Goal: Transaction & Acquisition: Purchase product/service

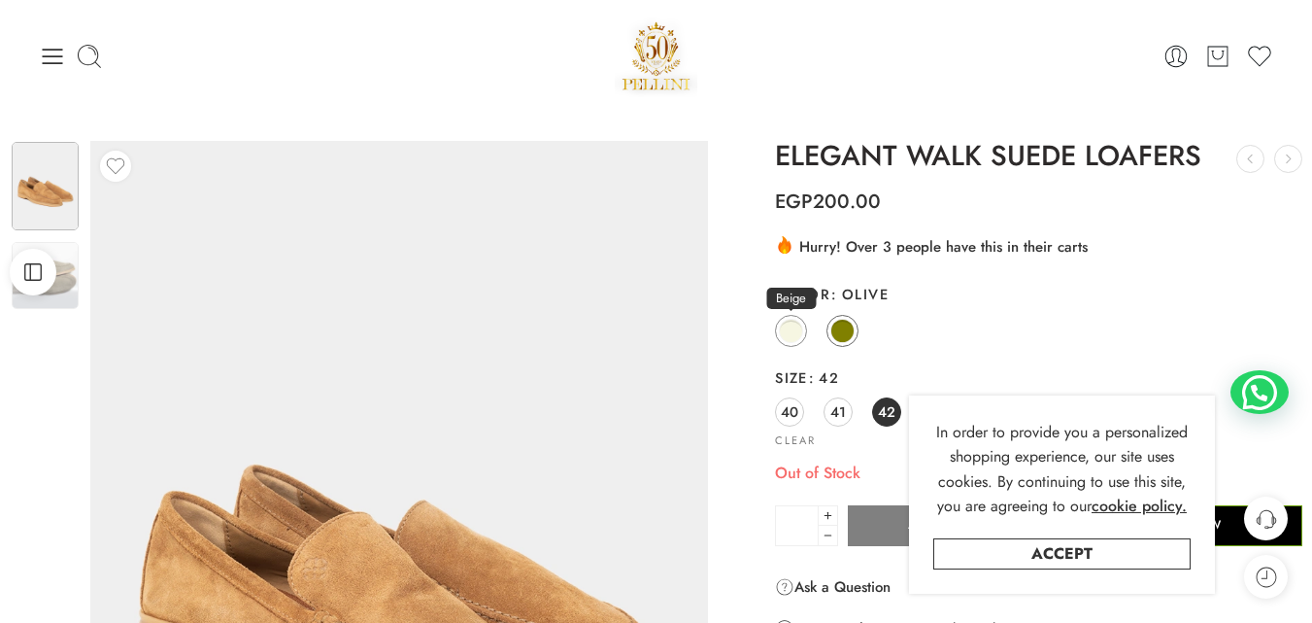
click at [782, 334] on span at bounding box center [791, 331] width 24 height 24
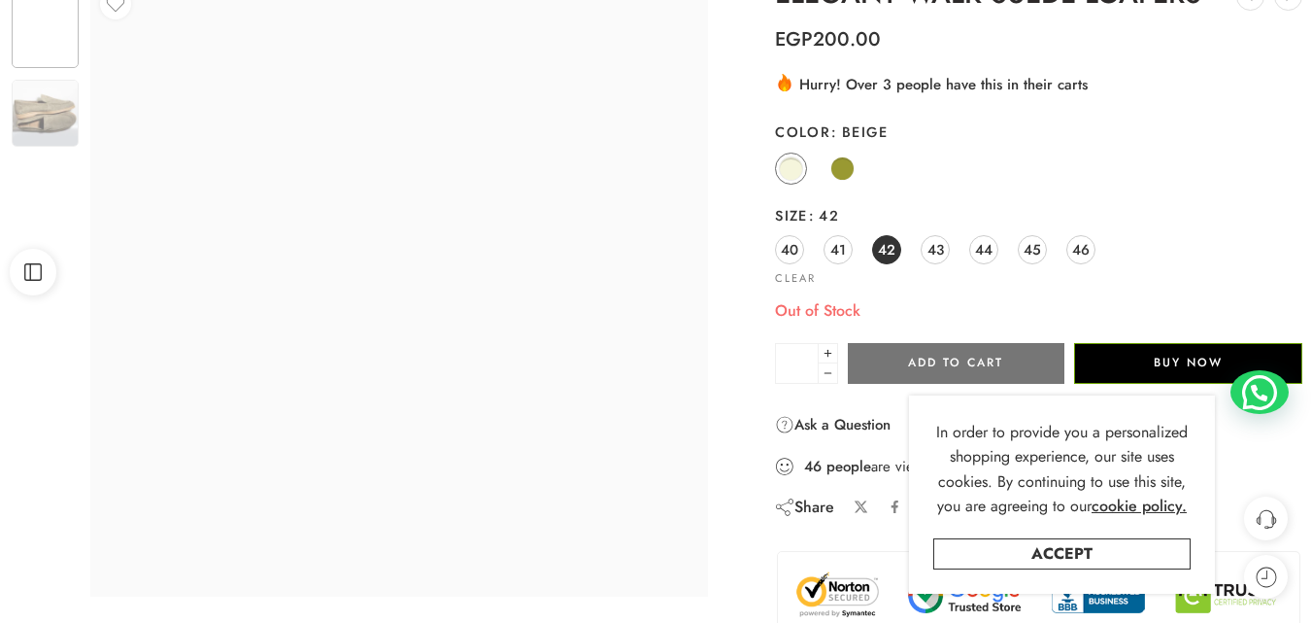
scroll to position [194, 0]
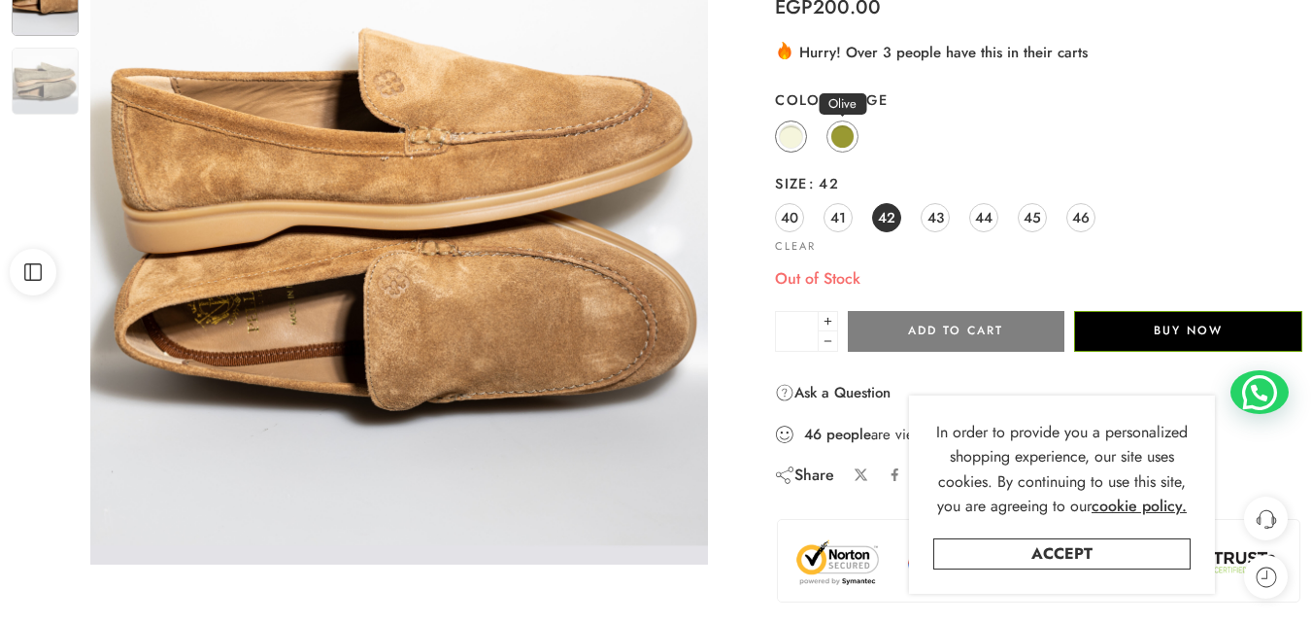
click at [840, 133] on span at bounding box center [842, 136] width 24 height 24
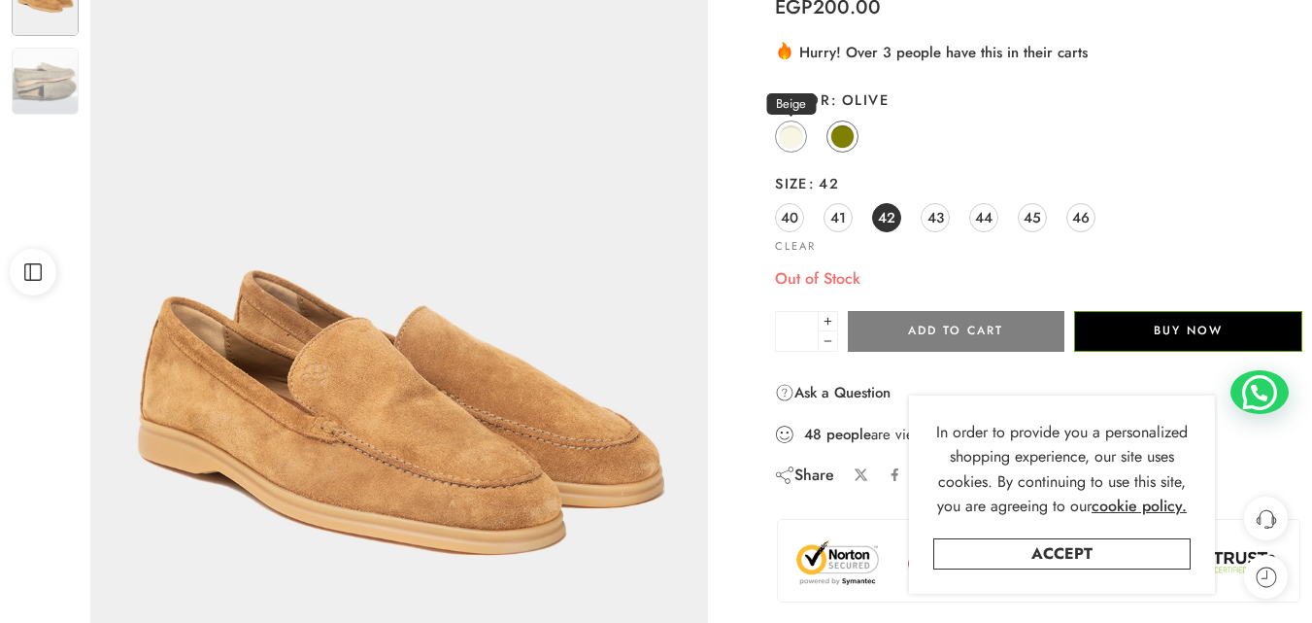
click at [789, 141] on span at bounding box center [791, 136] width 24 height 24
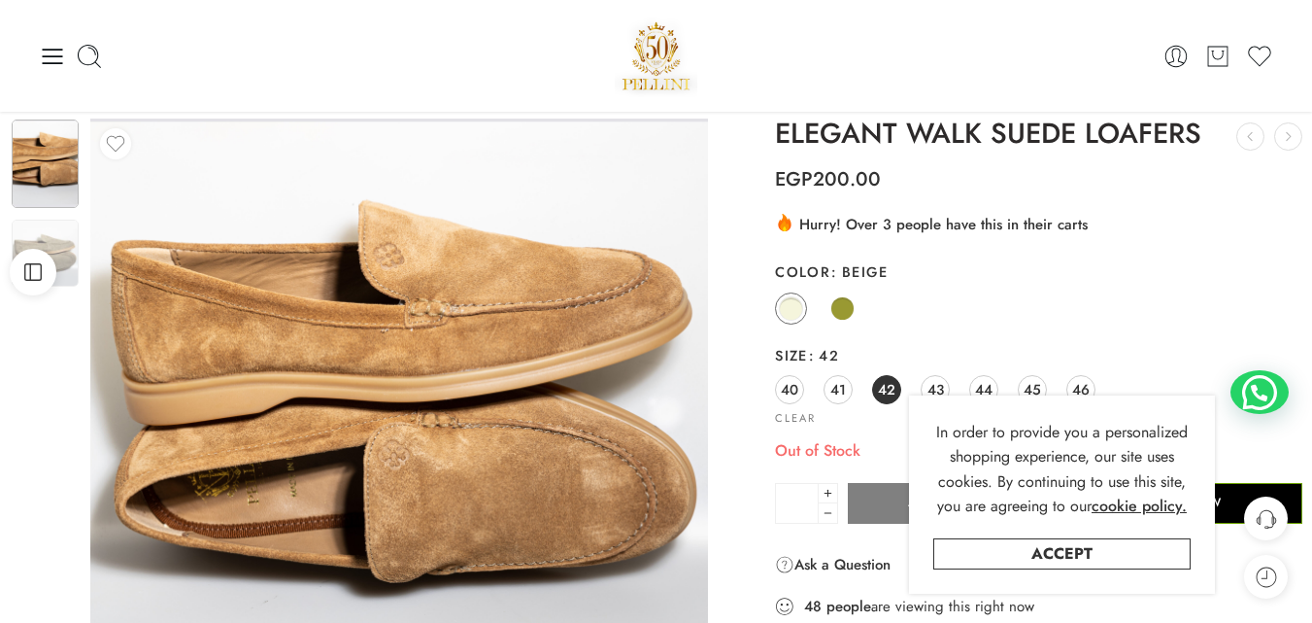
scroll to position [0, 0]
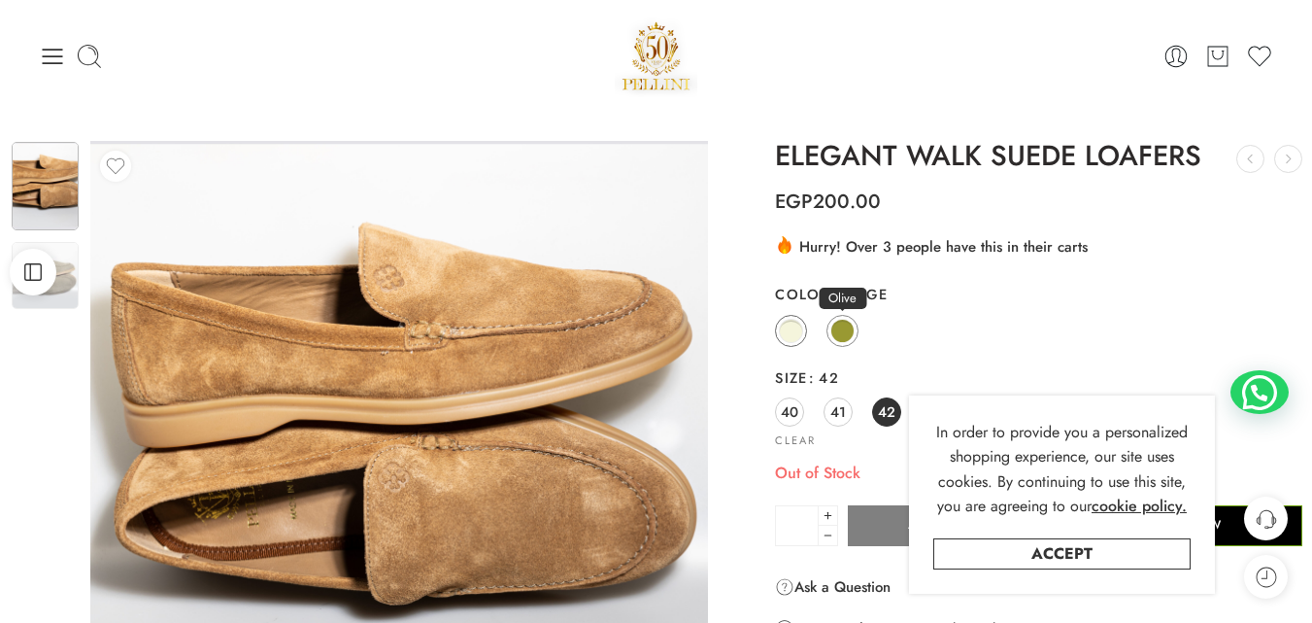
click at [847, 333] on span at bounding box center [842, 331] width 24 height 24
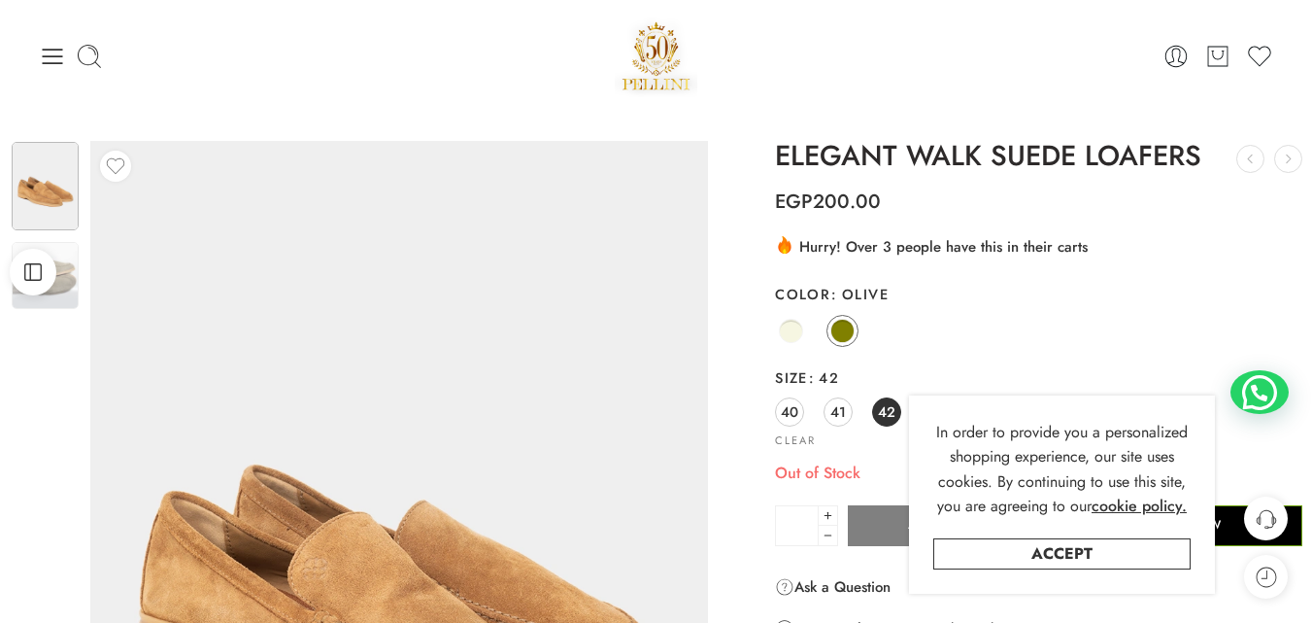
click at [55, 295] on div "Open Sidebar" at bounding box center [33, 272] width 66 height 47
click at [66, 289] on img at bounding box center [45, 275] width 67 height 67
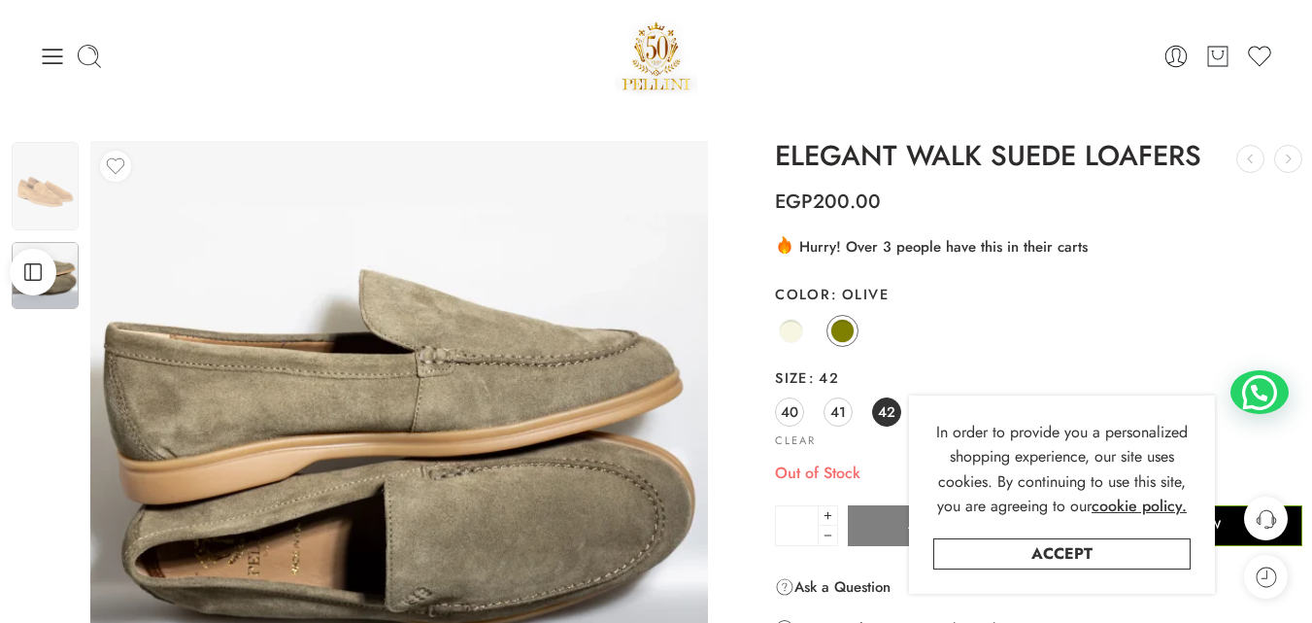
click at [993, 155] on h1 "ELEGANT WALK SUEDE LOAFERS" at bounding box center [1038, 156] width 527 height 31
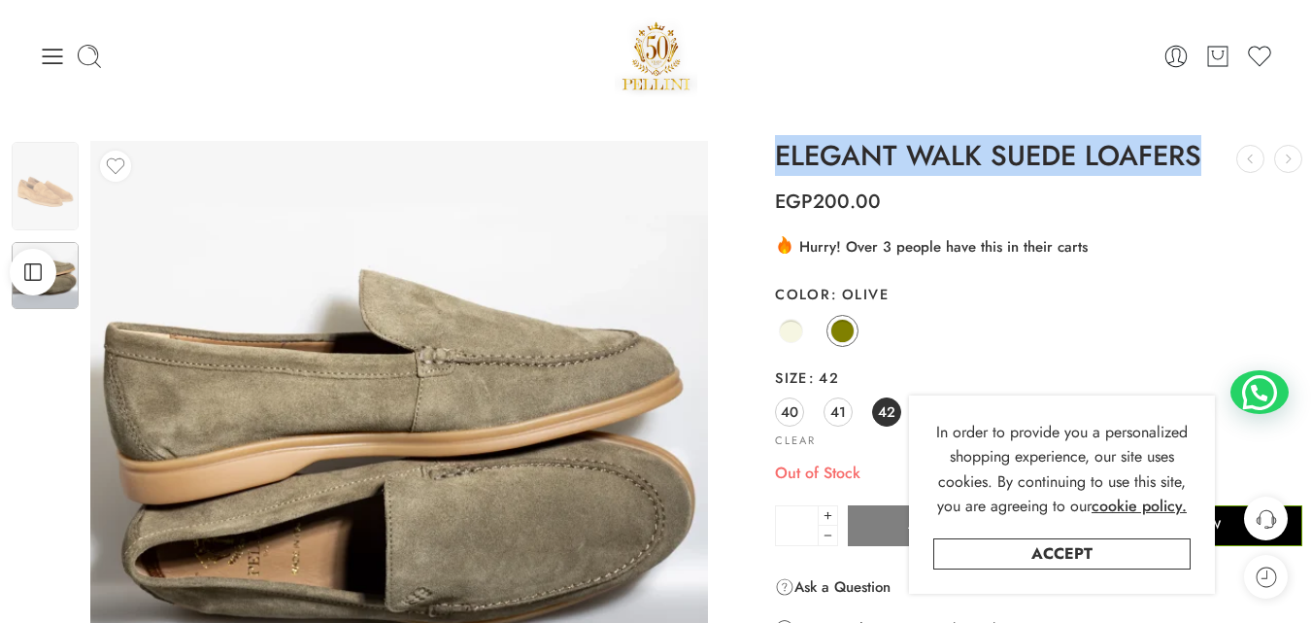
click at [993, 155] on h1 "ELEGANT WALK SUEDE LOAFERS" at bounding box center [1038, 156] width 527 height 31
copy div "ELEGANT WALK SUEDE LOAFERS STRAIGHT FIT JEANS EGP 5,500.00 PELLINI WAIST BAG"
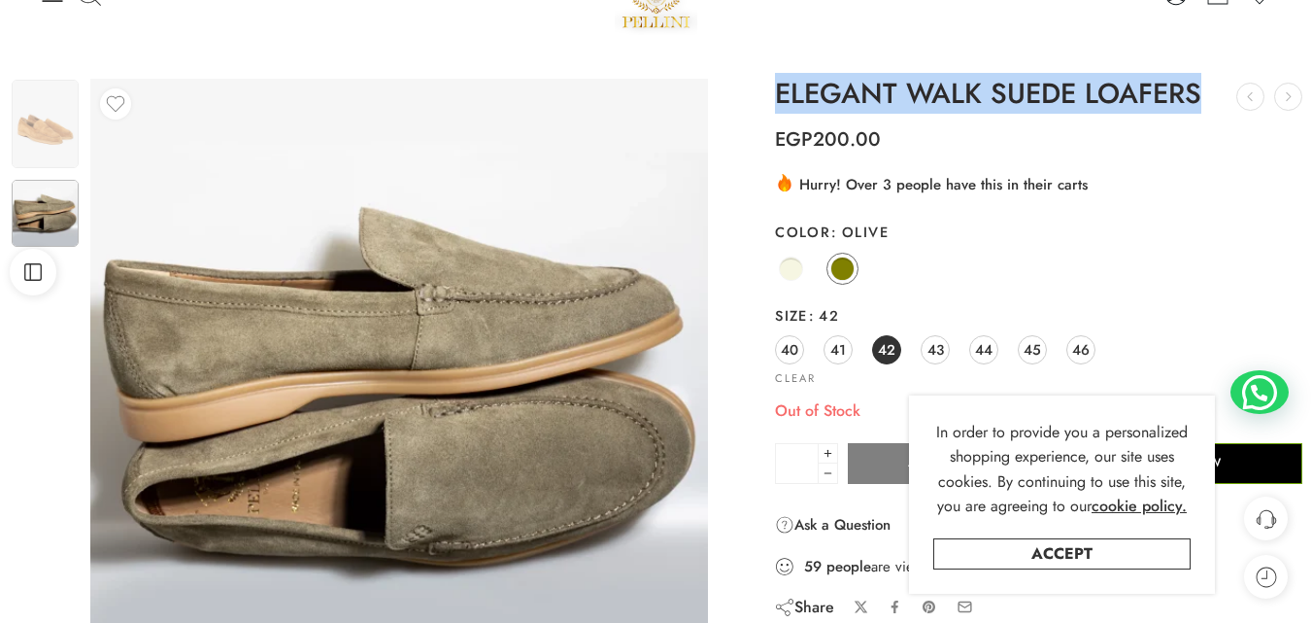
scroll to position [97, 0]
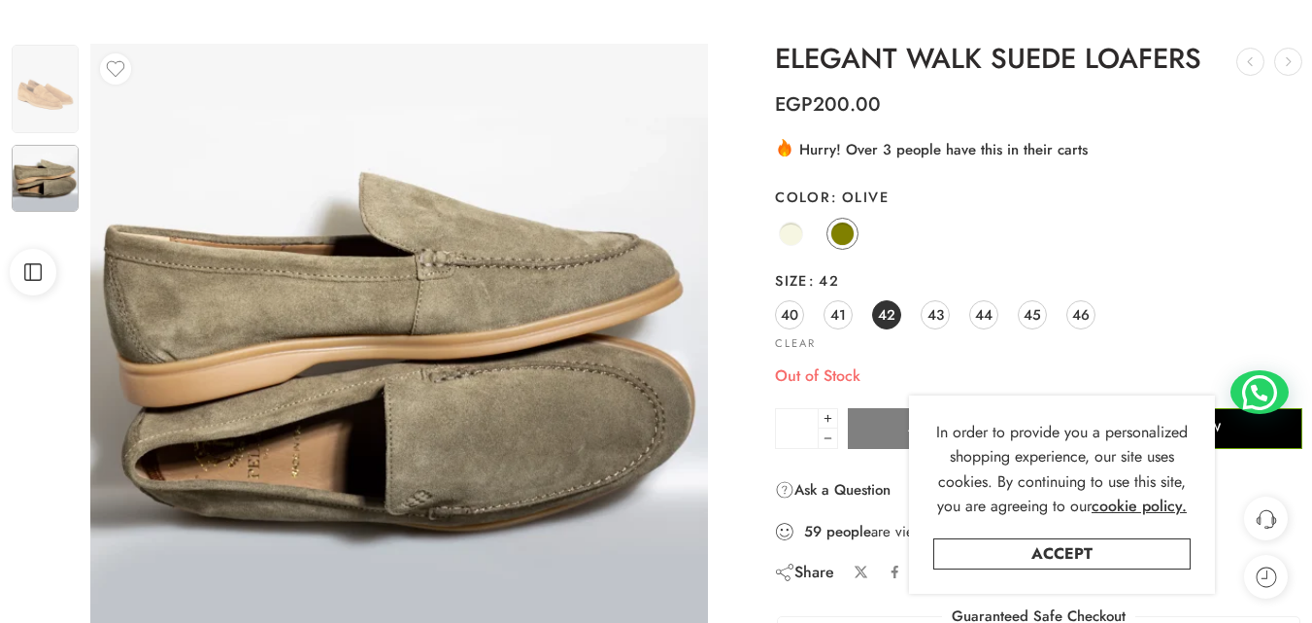
click at [1111, 209] on th "Color Olive" at bounding box center [1038, 197] width 527 height 35
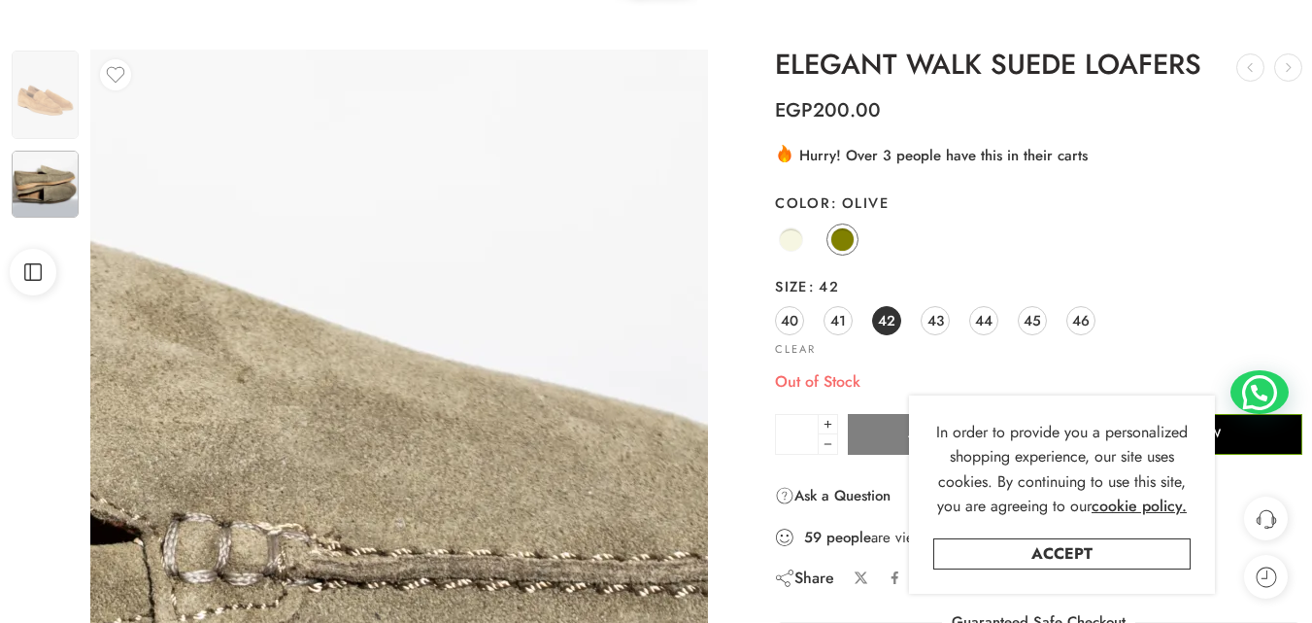
scroll to position [0, 0]
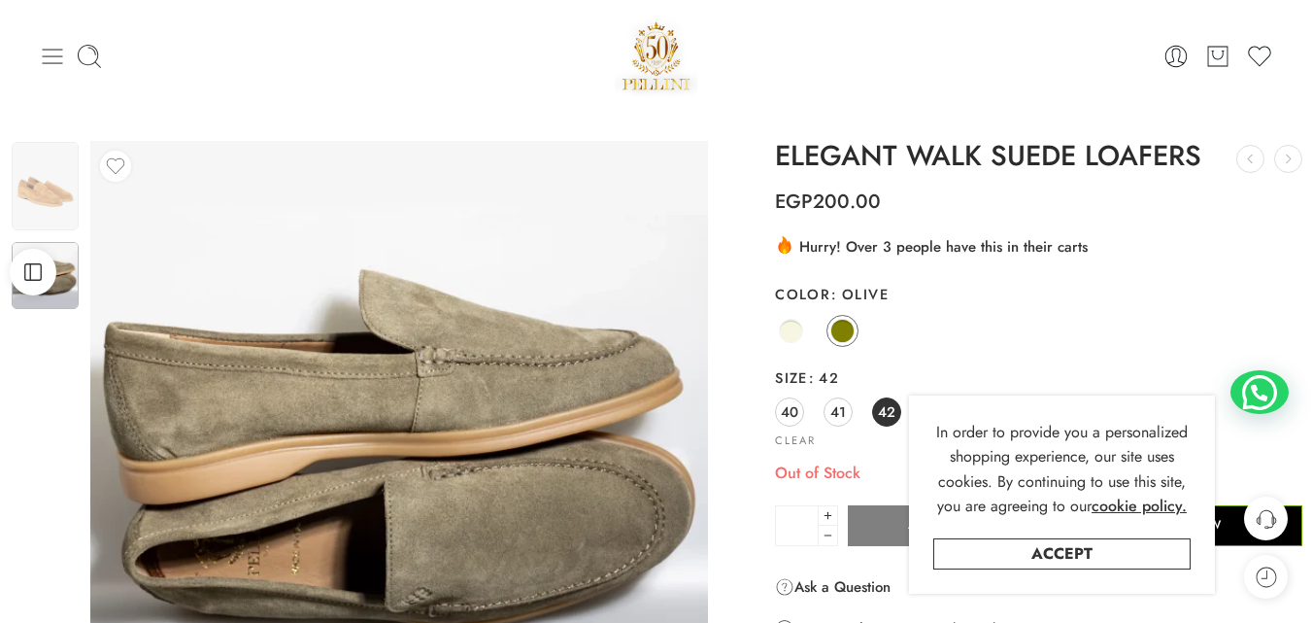
click at [56, 58] on icon at bounding box center [52, 56] width 27 height 27
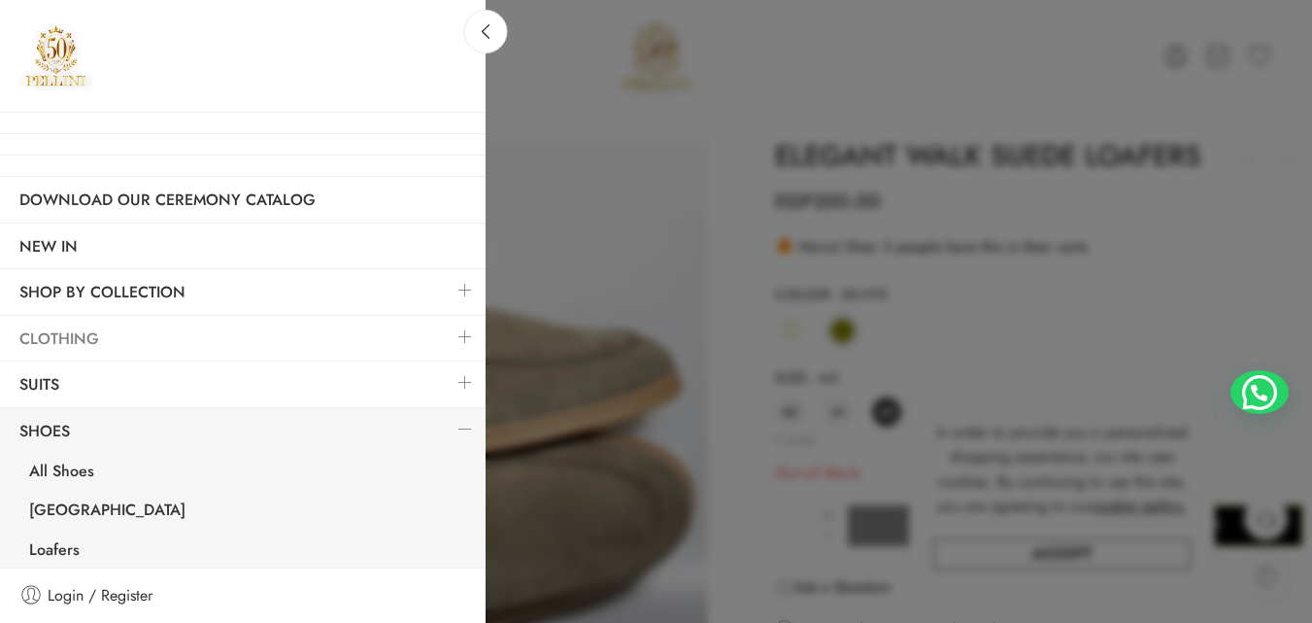
click at [75, 343] on link "Clothing" at bounding box center [243, 339] width 486 height 45
click at [86, 336] on link "Clothing" at bounding box center [243, 339] width 486 height 45
click at [80, 339] on link "Clothing" at bounding box center [243, 339] width 486 height 45
click at [485, 32] on icon at bounding box center [486, 31] width 15 height 15
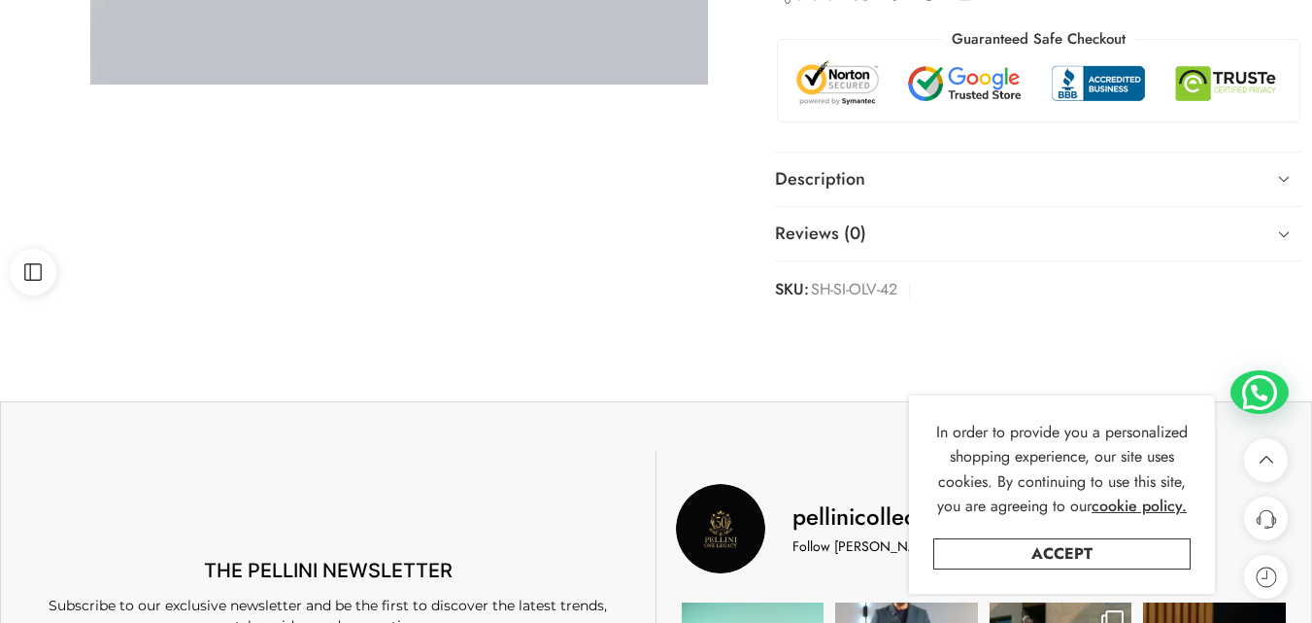
scroll to position [680, 0]
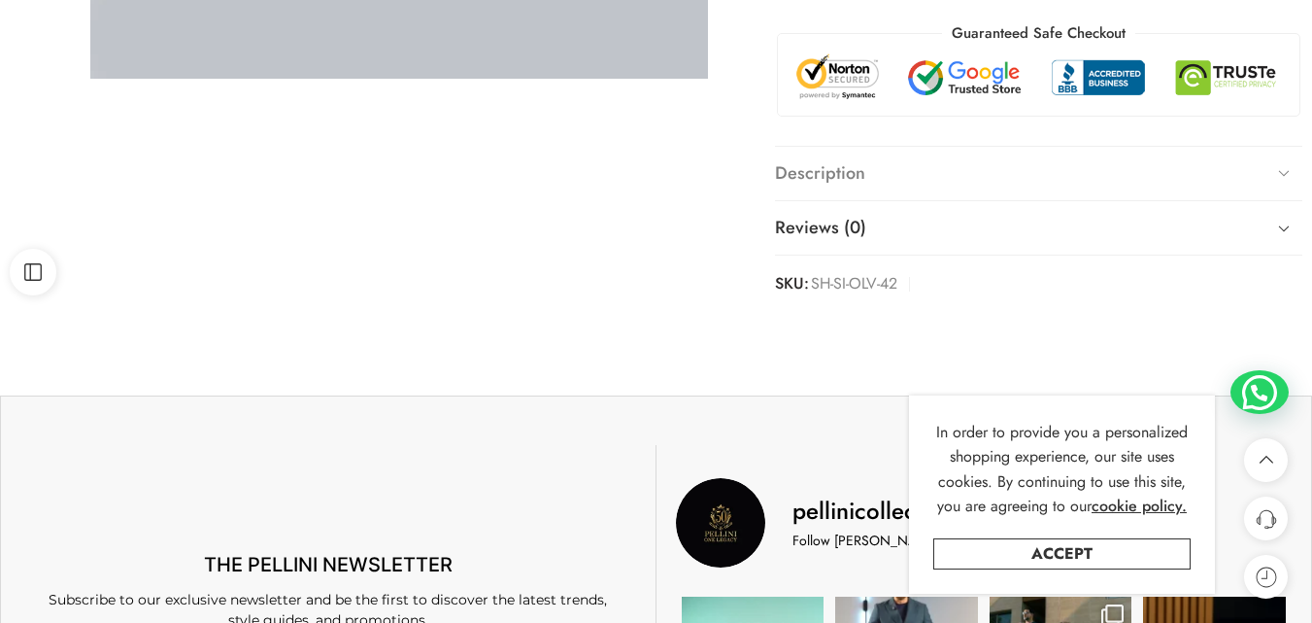
click at [1082, 174] on link "Description" at bounding box center [1038, 174] width 527 height 54
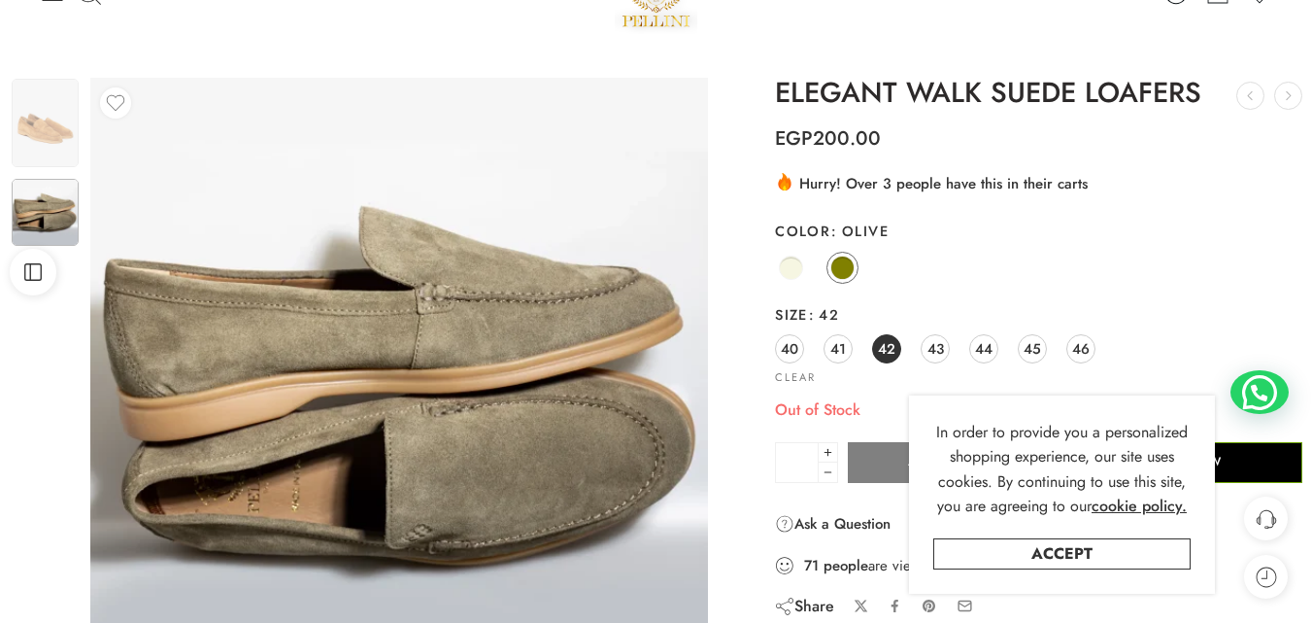
scroll to position [97, 0]
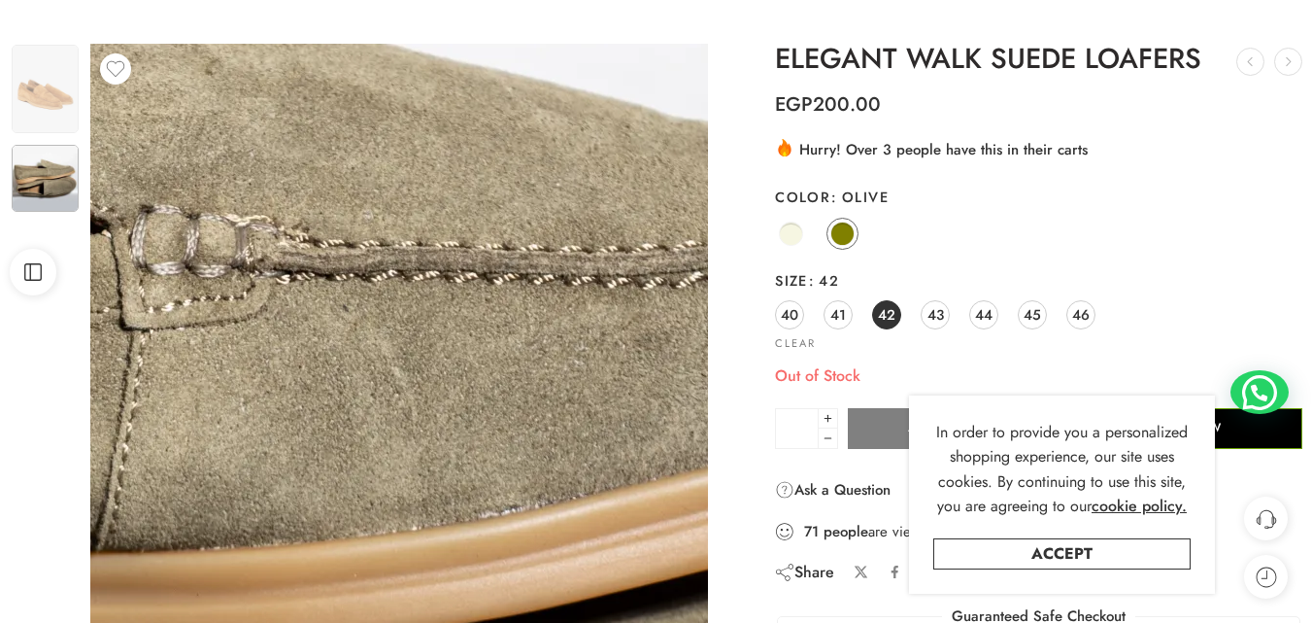
click at [515, 263] on img at bounding box center [48, 622] width 2486 height 2486
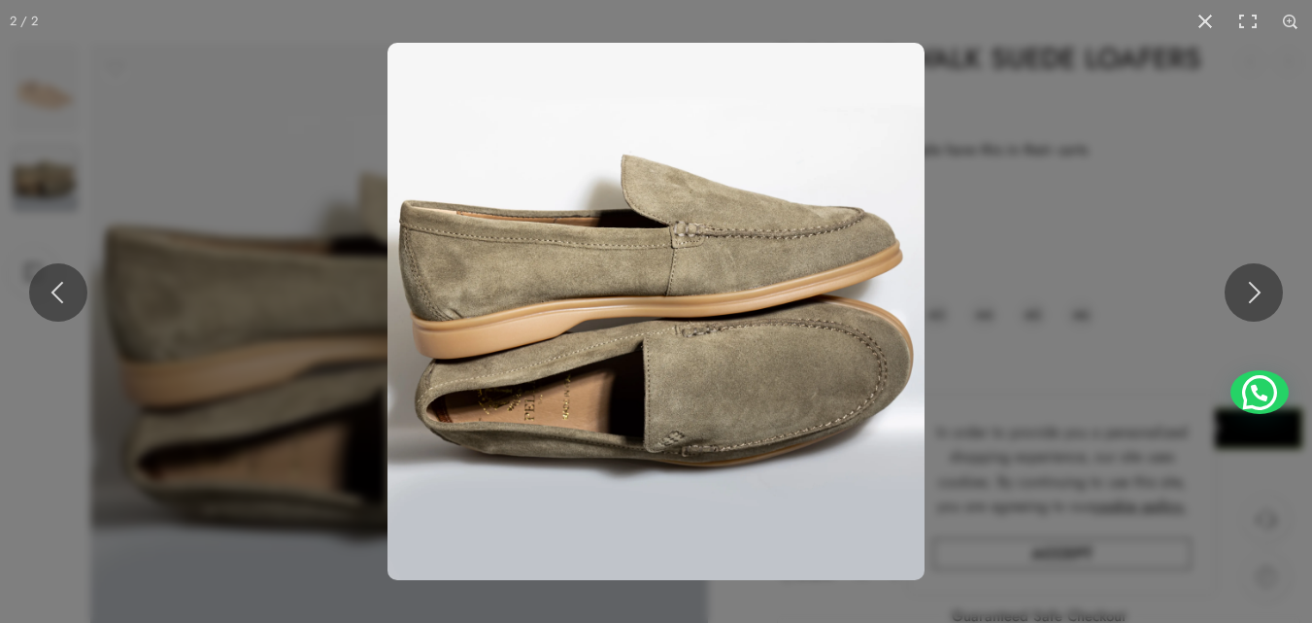
click at [798, 296] on img at bounding box center [655, 311] width 537 height 537
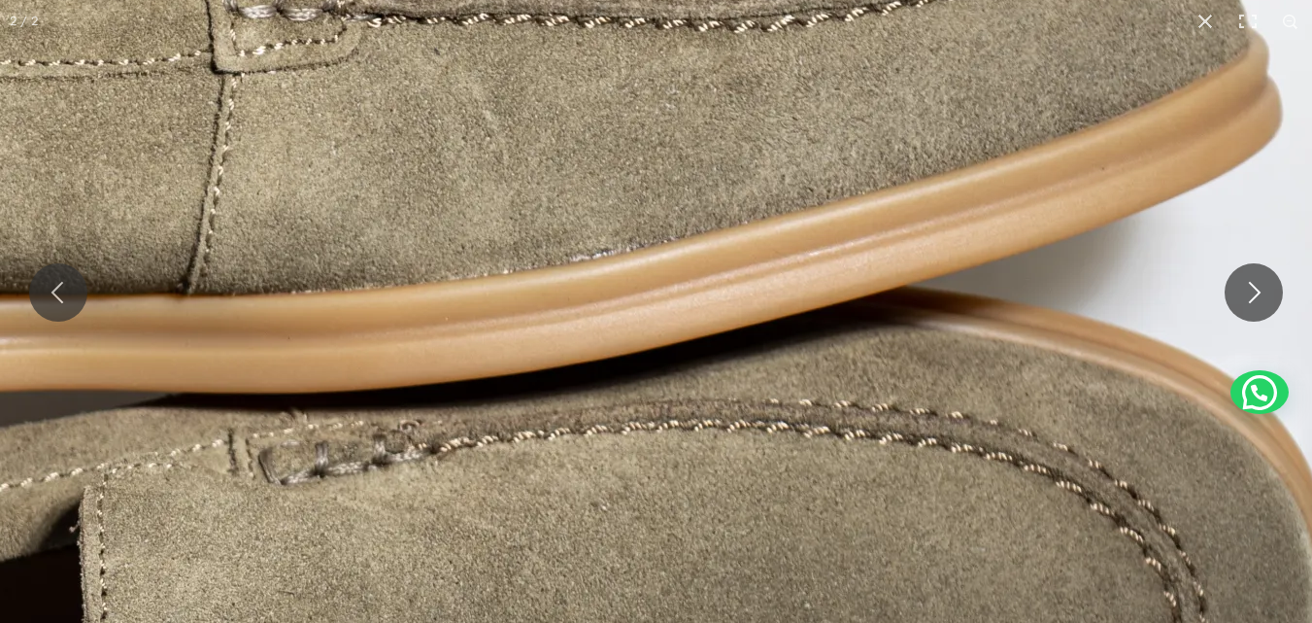
click at [795, 252] on img at bounding box center [140, 366] width 2486 height 2486
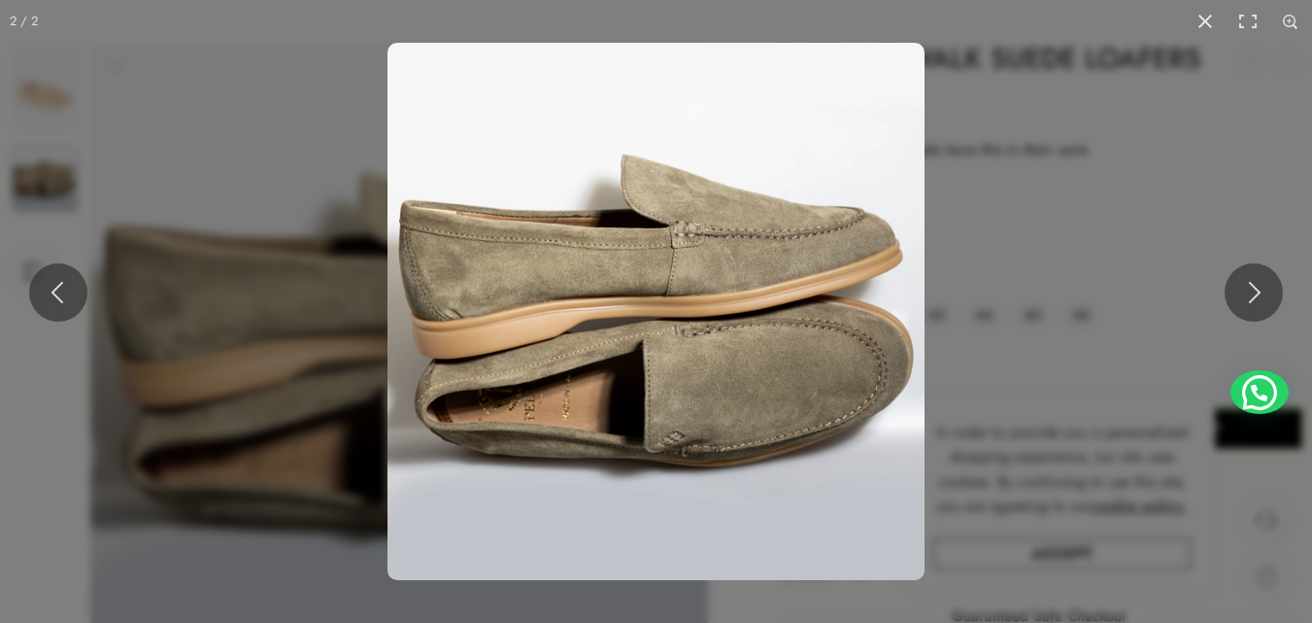
click at [607, 326] on img at bounding box center [655, 311] width 537 height 537
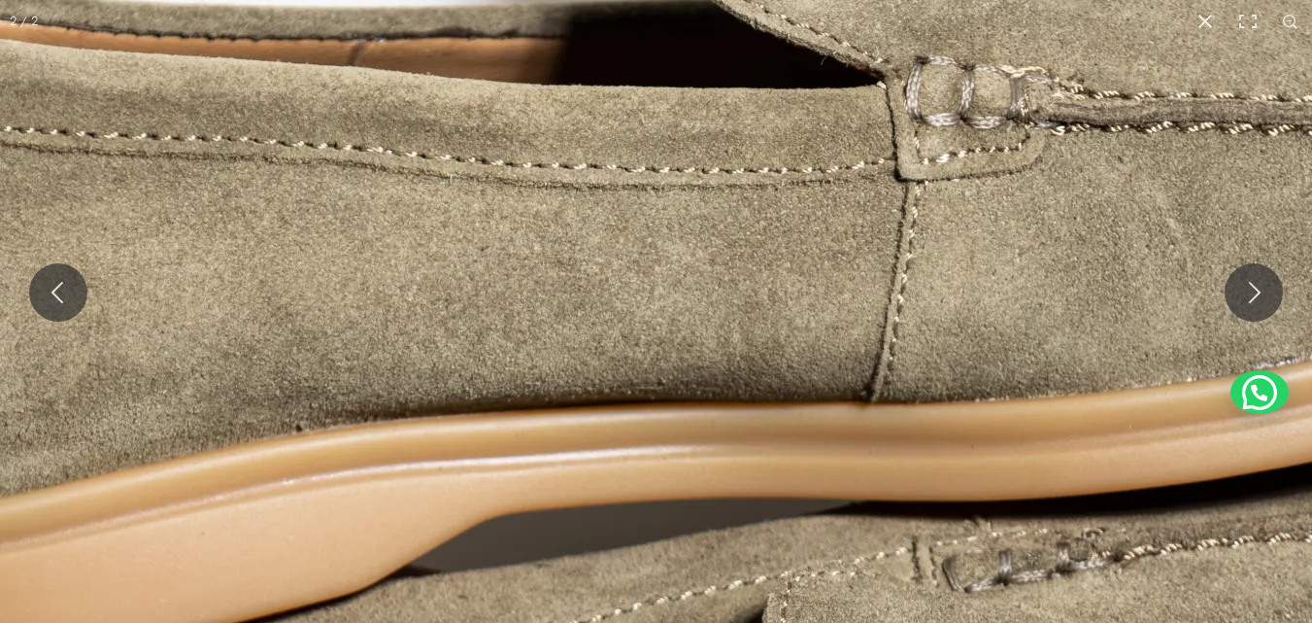
click at [494, 386] on img at bounding box center [823, 474] width 2486 height 2486
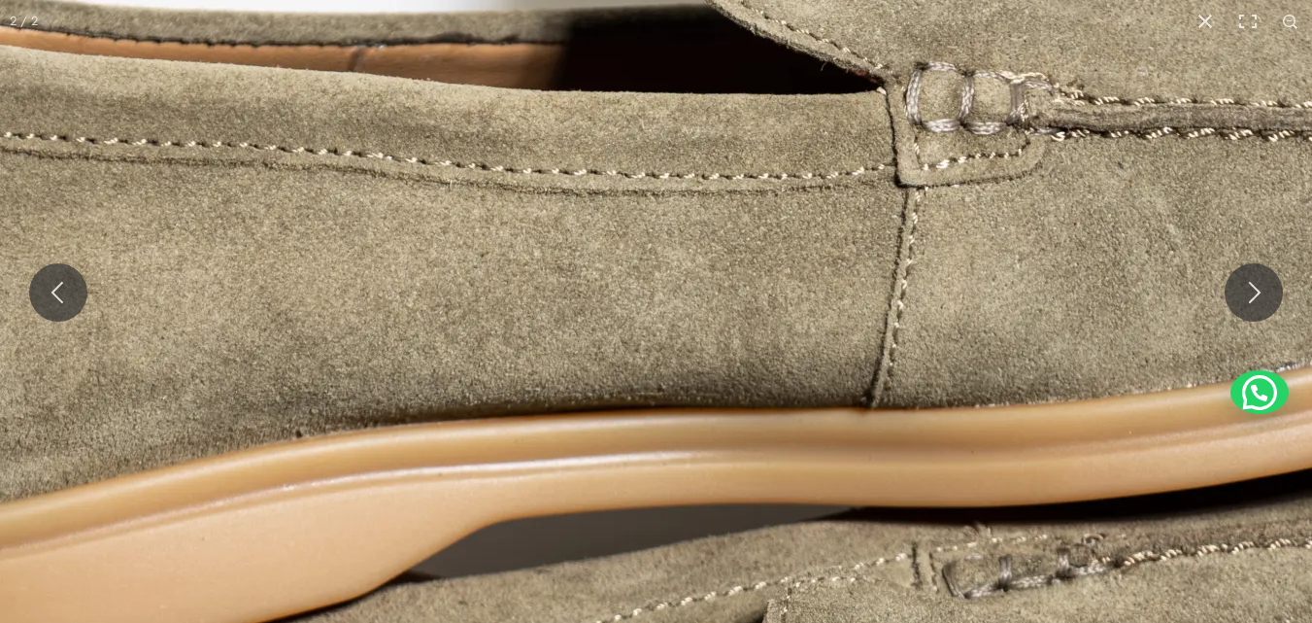
click at [548, 383] on img at bounding box center [823, 480] width 2486 height 2486
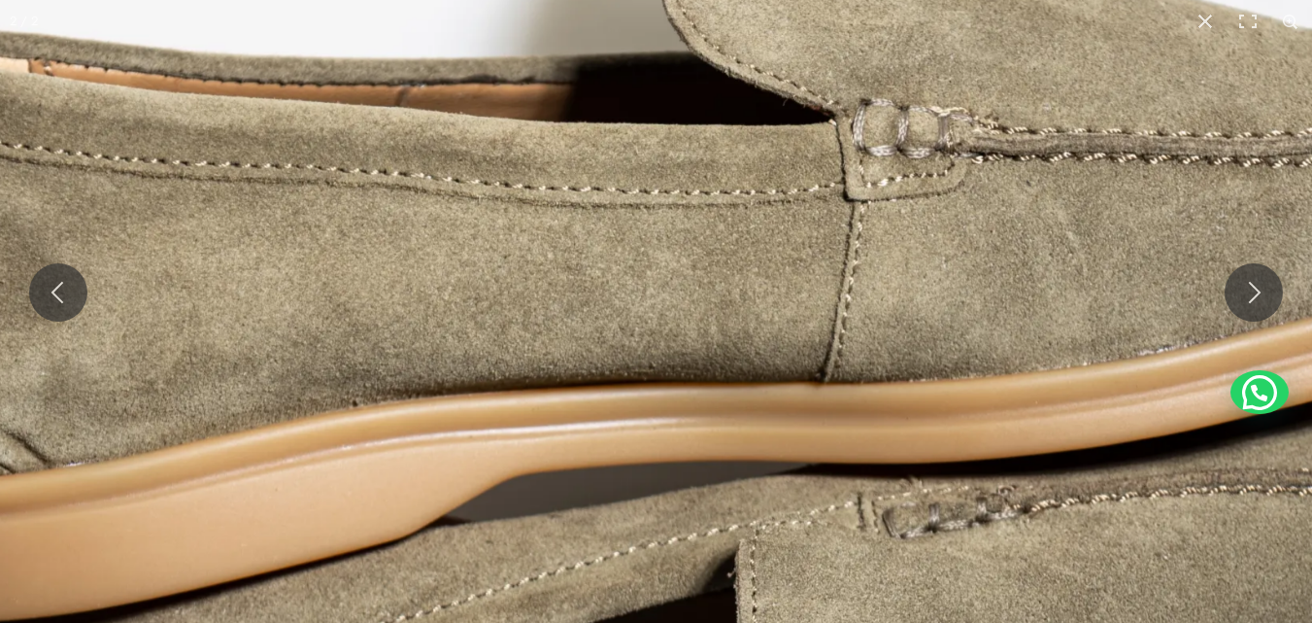
click at [548, 383] on img at bounding box center [785, 441] width 2038 height 2038
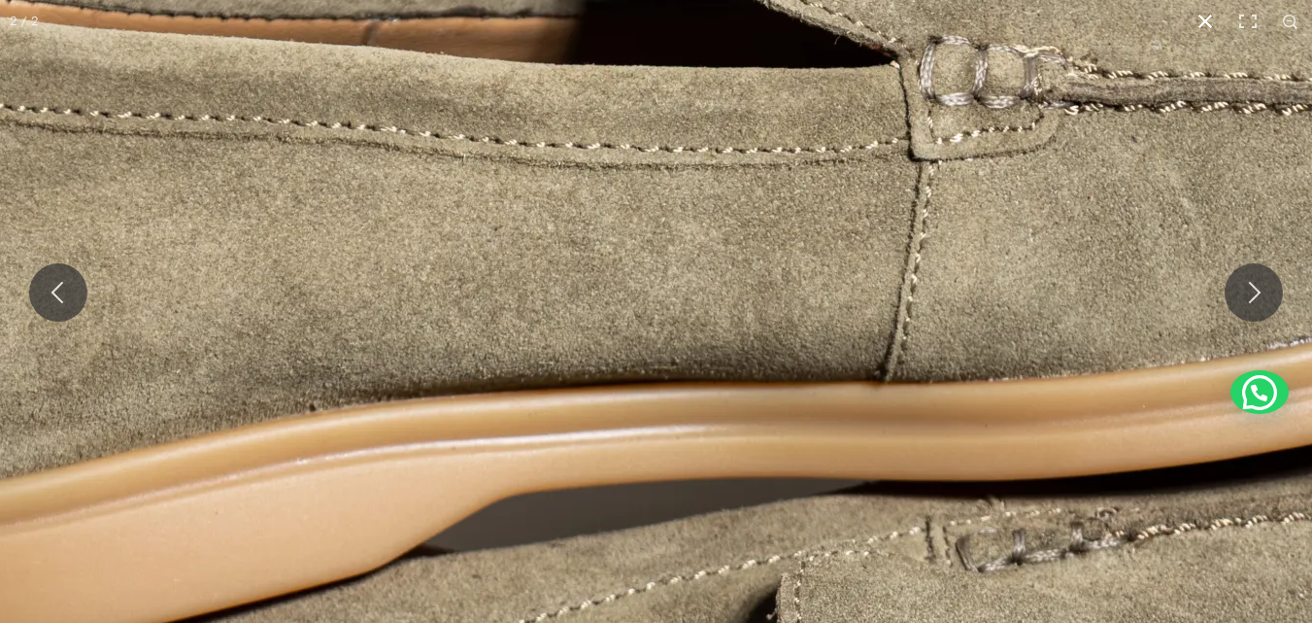
click at [1210, 21] on button at bounding box center [1205, 21] width 43 height 43
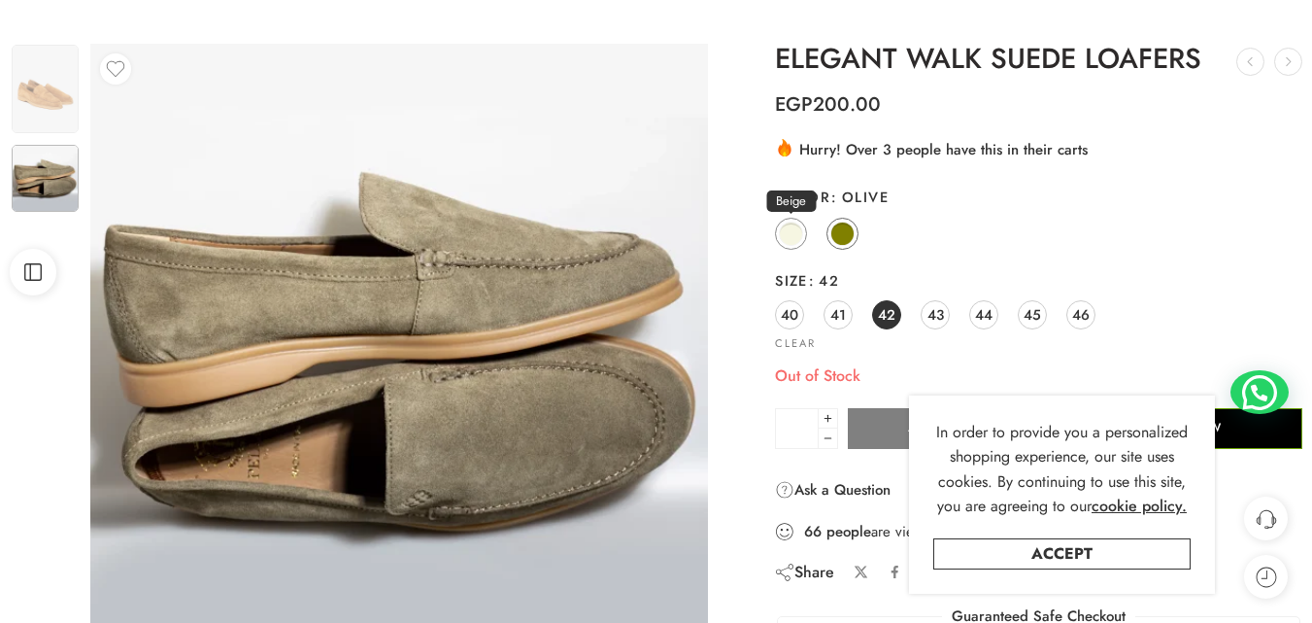
click at [795, 229] on span at bounding box center [791, 233] width 24 height 24
click at [50, 89] on img at bounding box center [45, 89] width 67 height 88
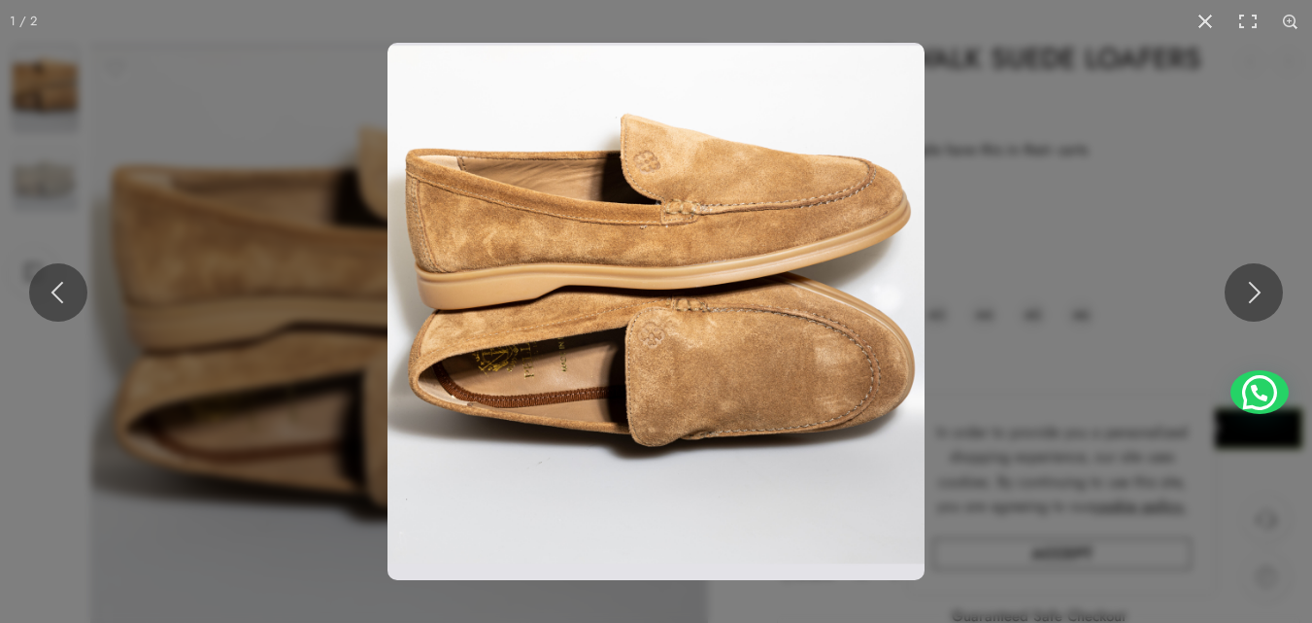
click at [710, 305] on img at bounding box center [655, 311] width 537 height 537
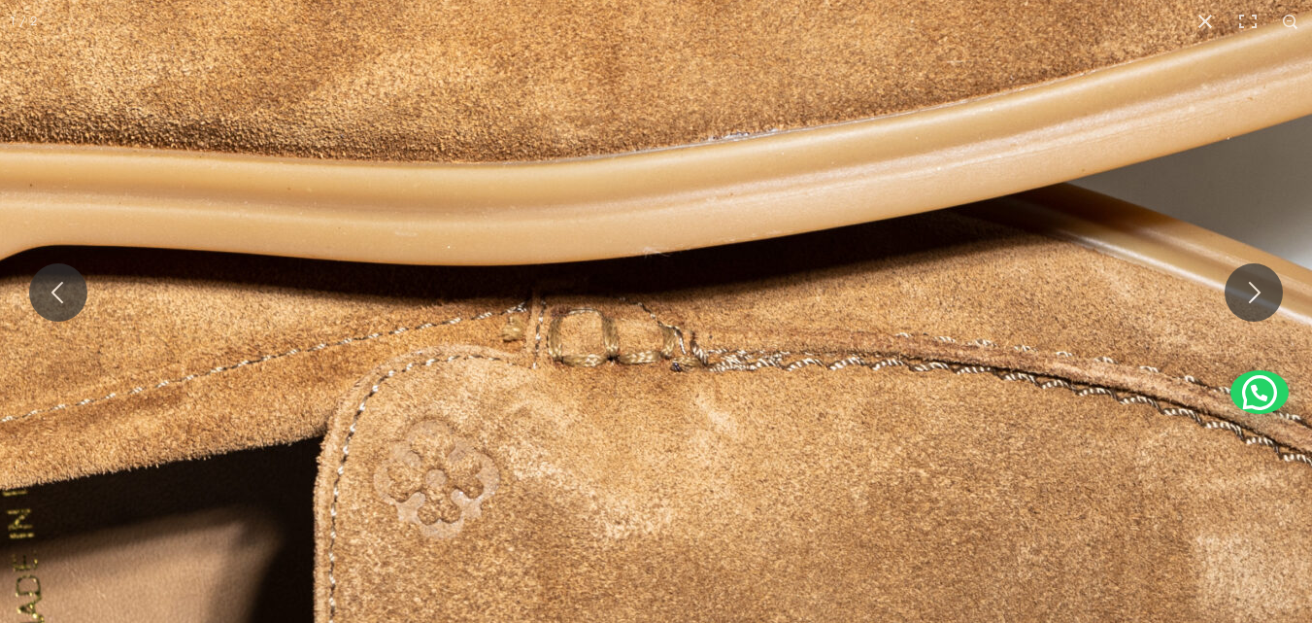
click at [627, 427] on img at bounding box center [457, 367] width 2486 height 2486
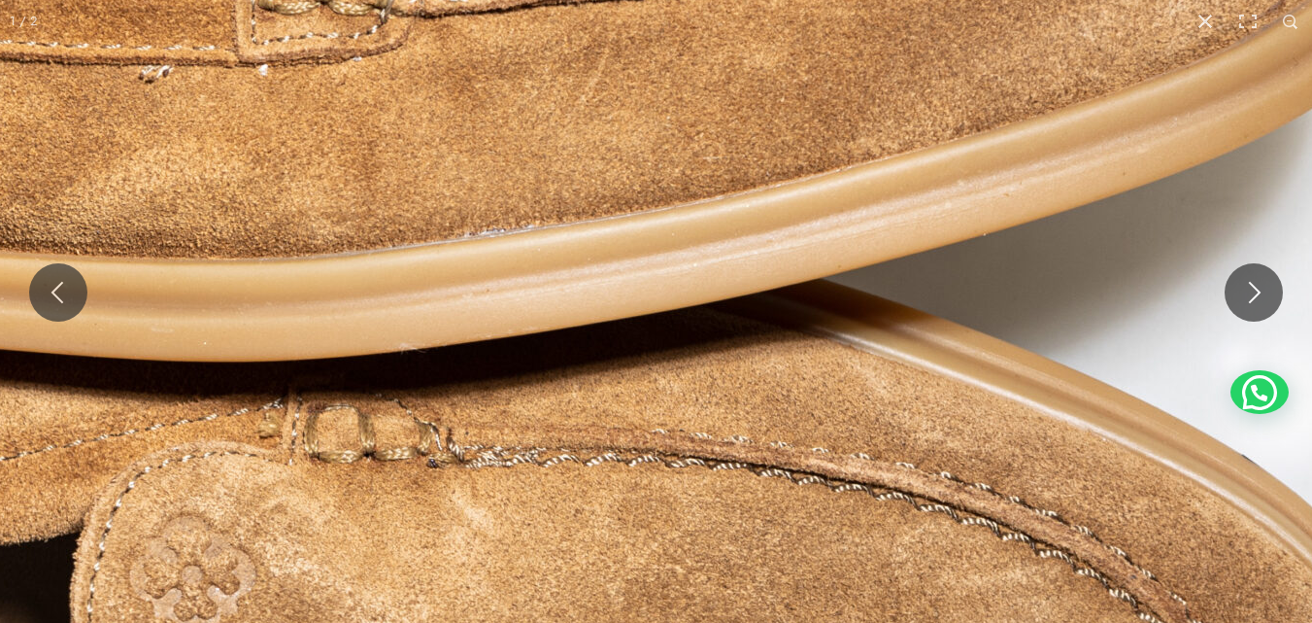
click at [796, 532] on img at bounding box center [214, 463] width 2486 height 2486
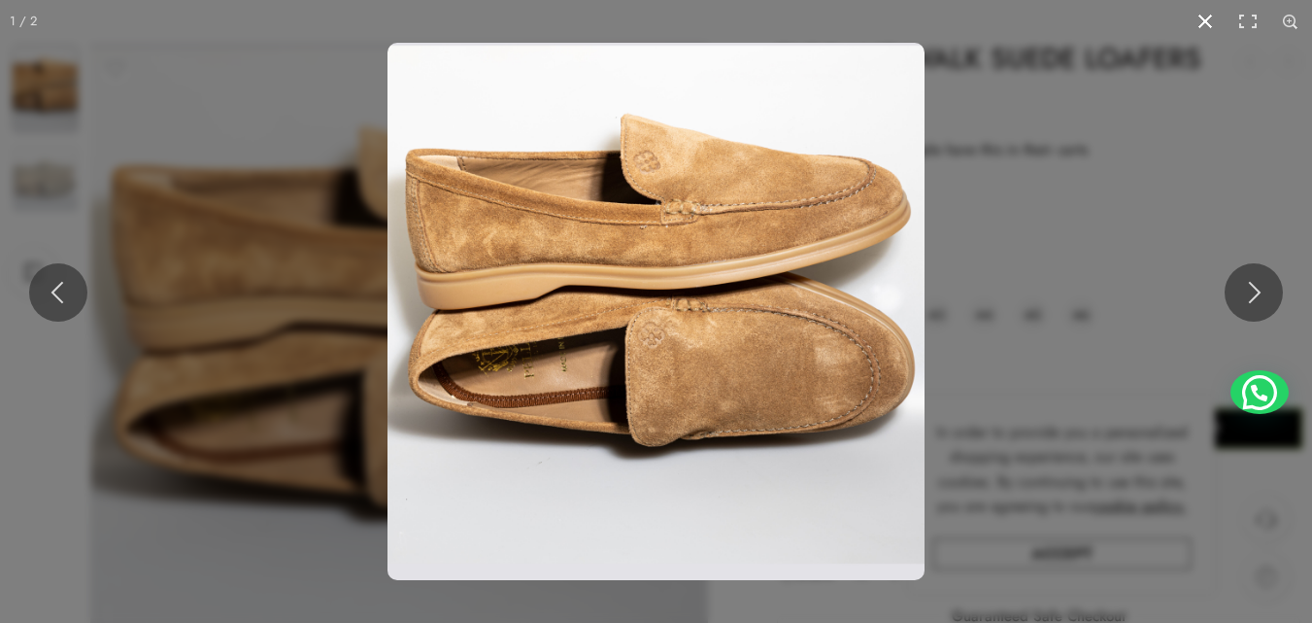
click at [1205, 18] on button at bounding box center [1205, 21] width 43 height 43
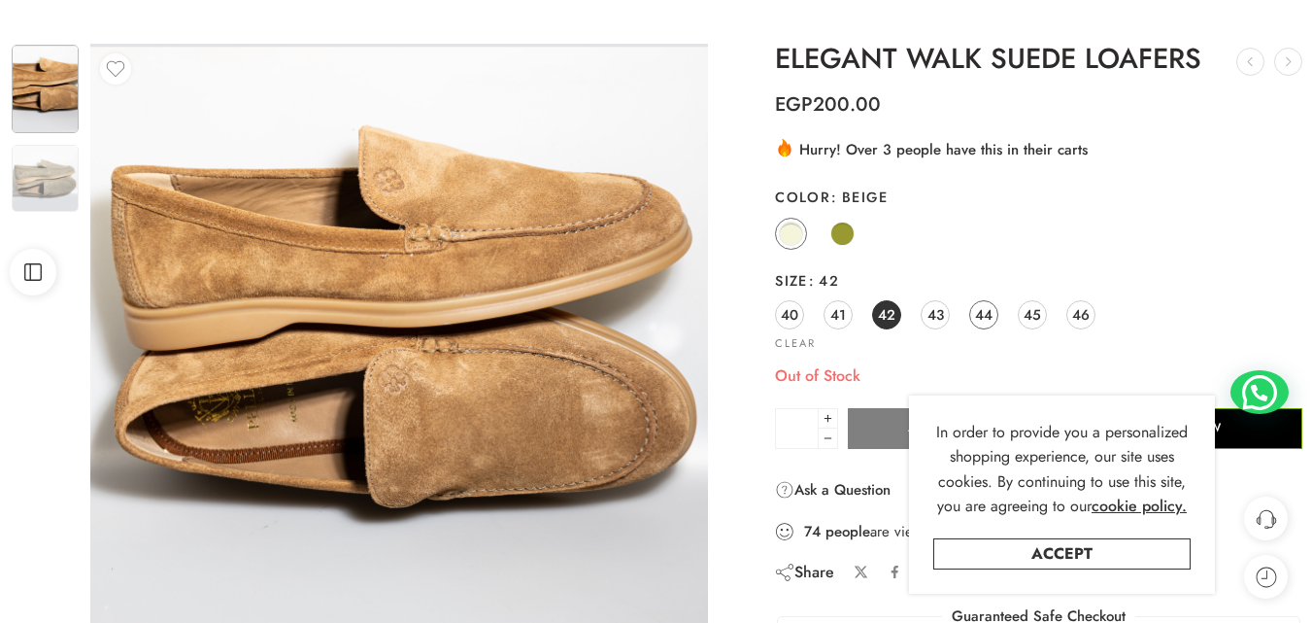
click at [987, 306] on span "44" at bounding box center [983, 314] width 17 height 26
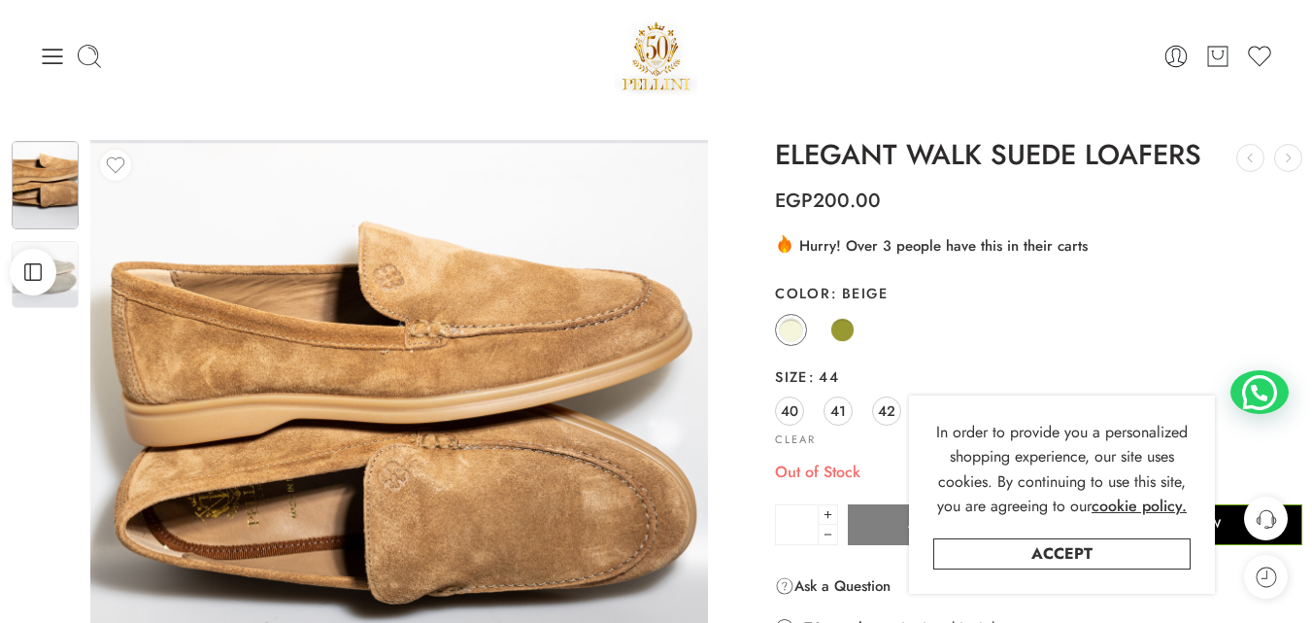
scroll to position [0, 0]
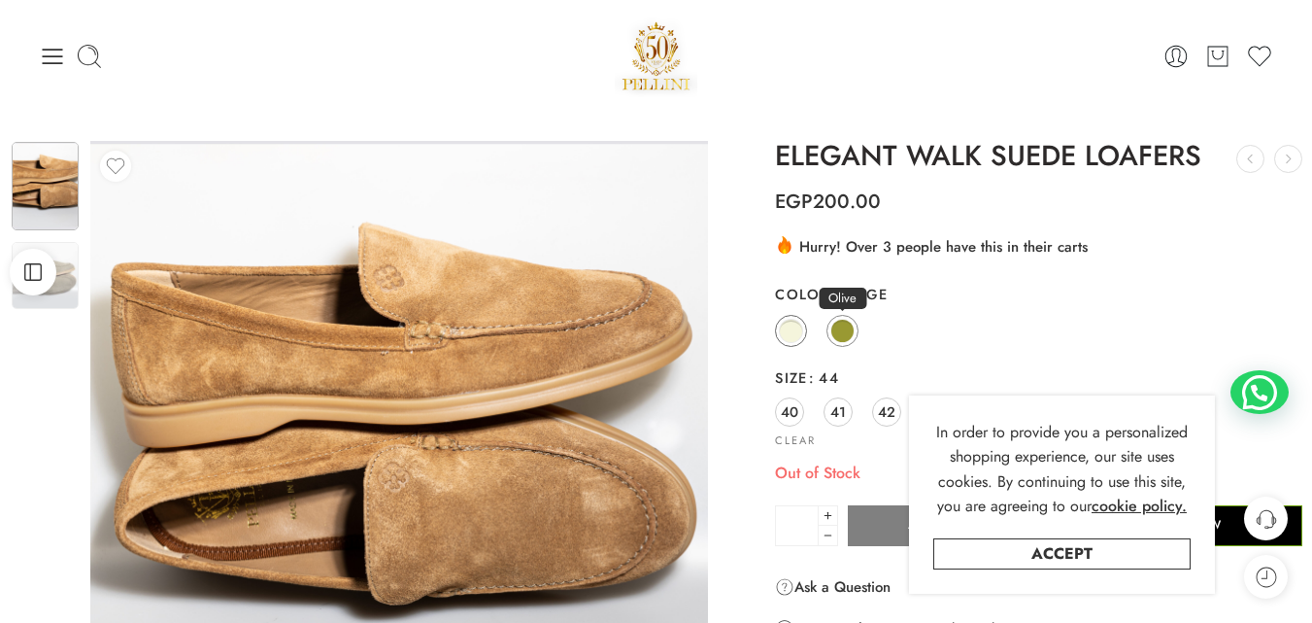
click at [843, 319] on link "Olive" at bounding box center [842, 331] width 32 height 32
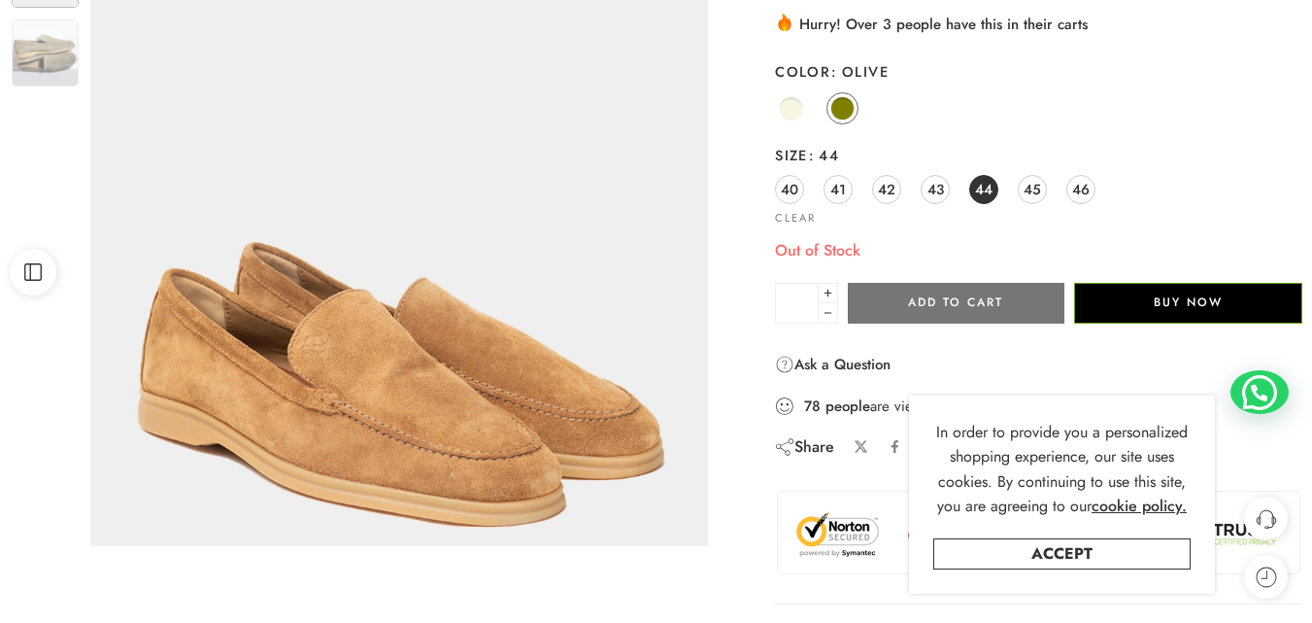
scroll to position [291, 0]
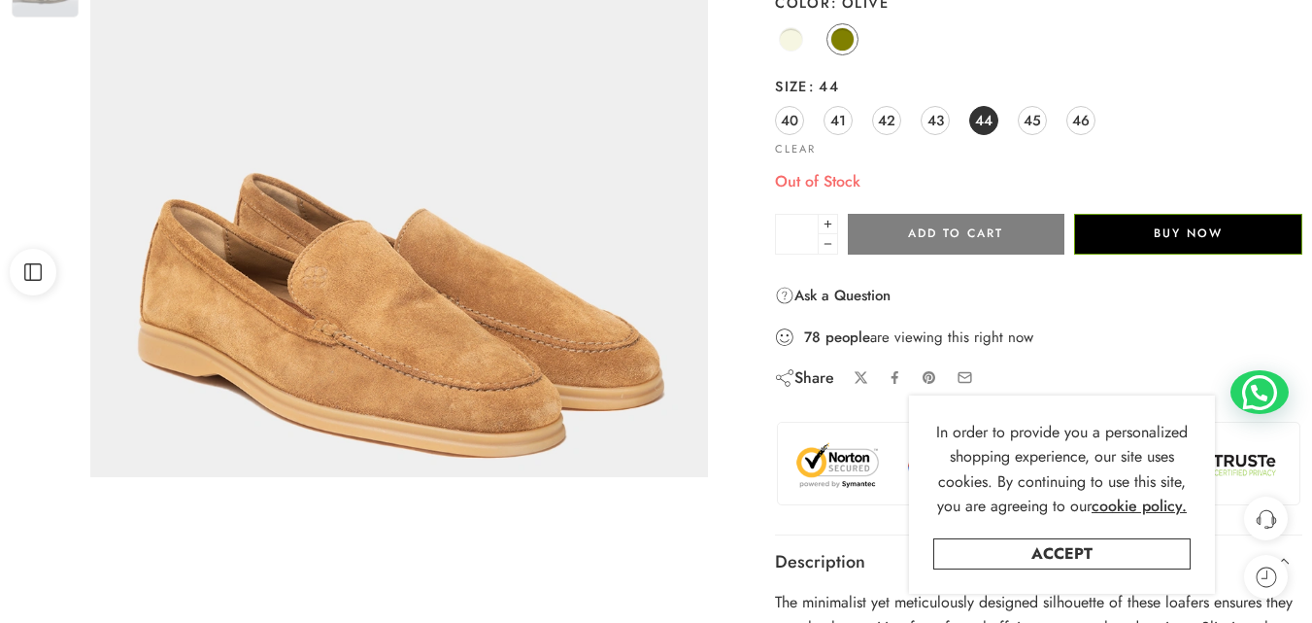
click at [981, 124] on span "44" at bounding box center [983, 120] width 17 height 26
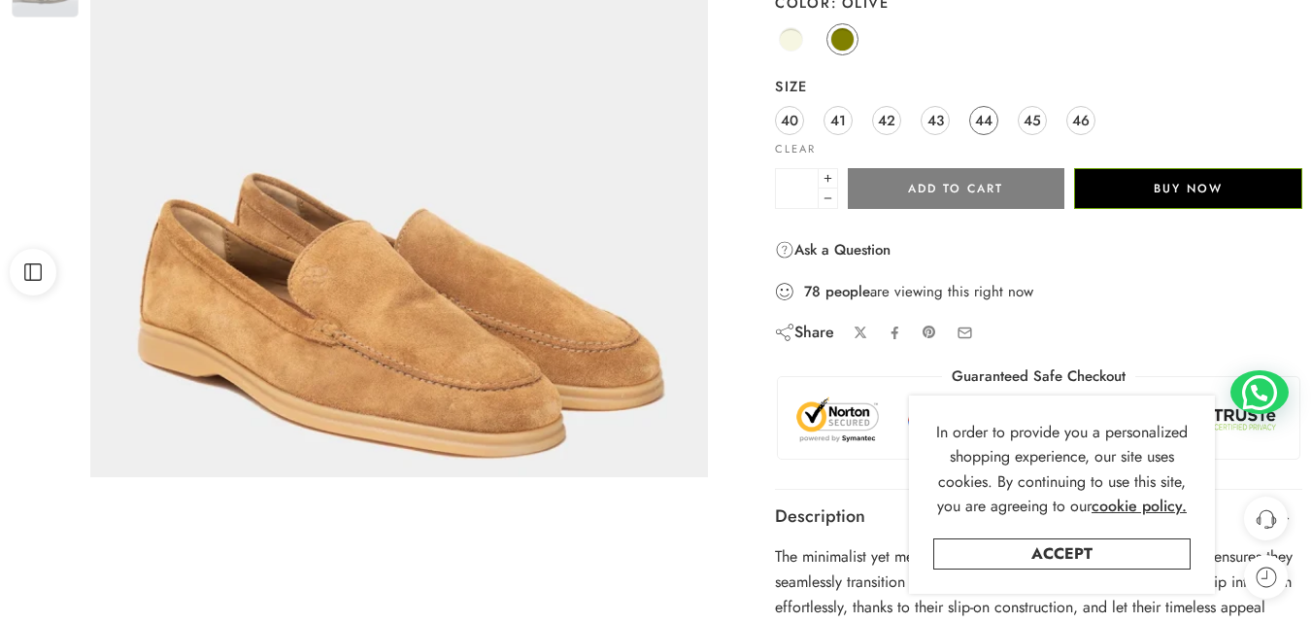
click at [981, 121] on span "44" at bounding box center [983, 120] width 17 height 26
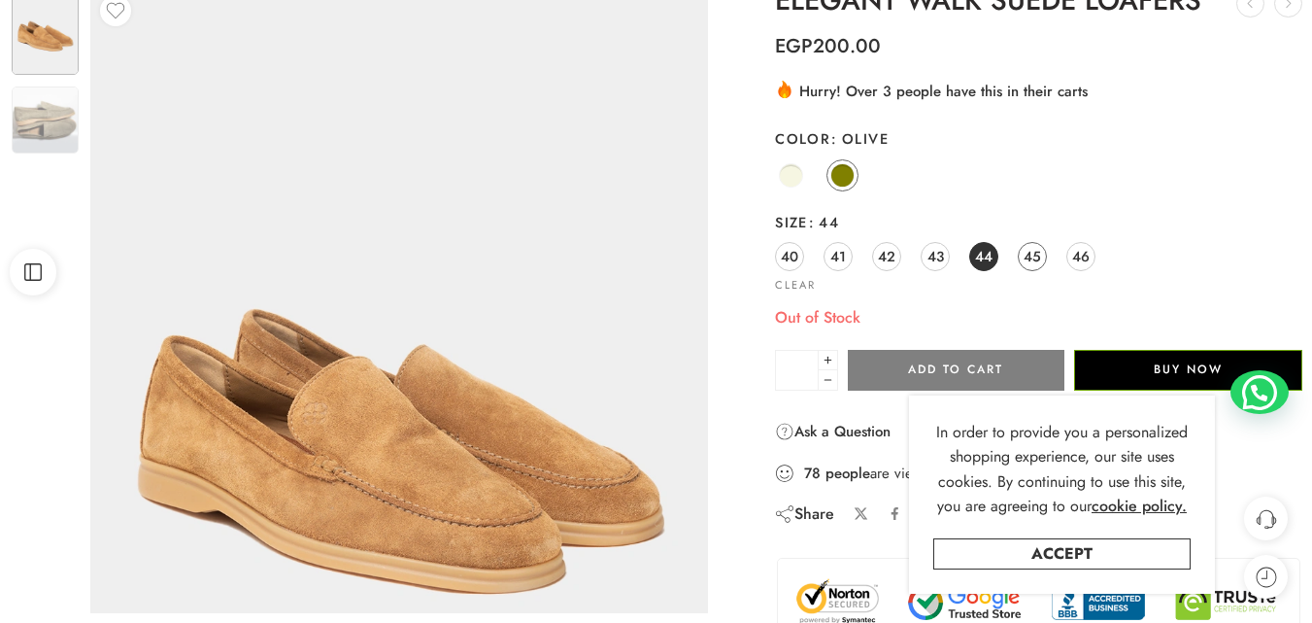
scroll to position [0, 0]
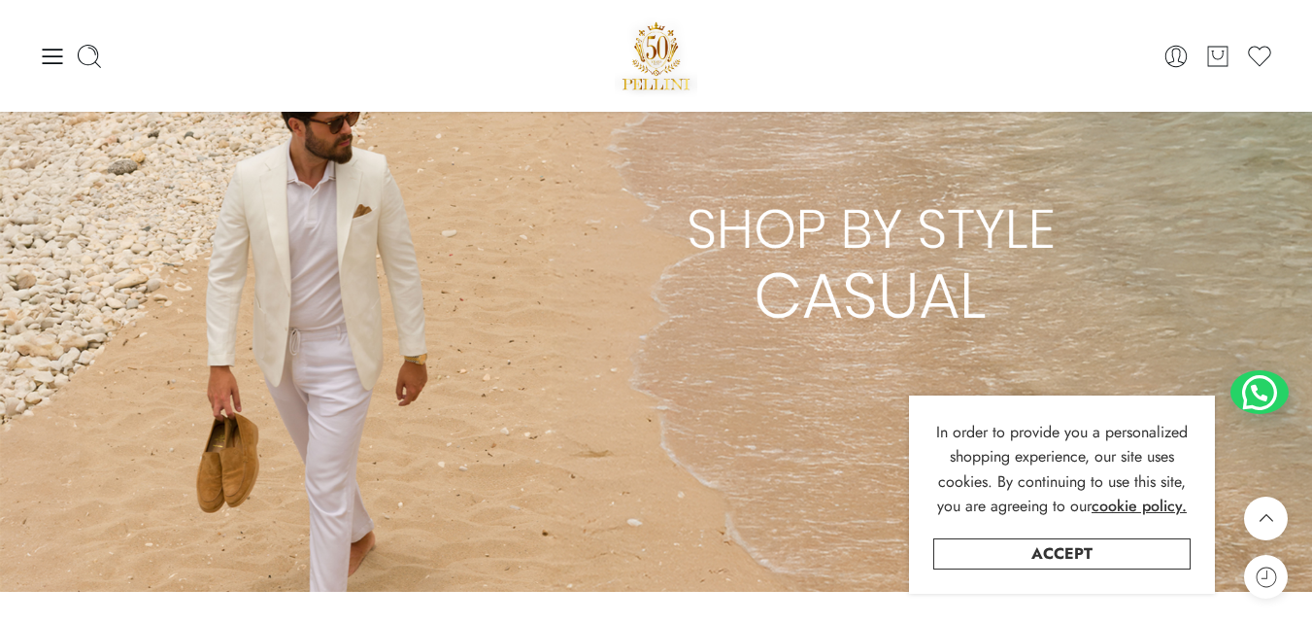
scroll to position [2816, 0]
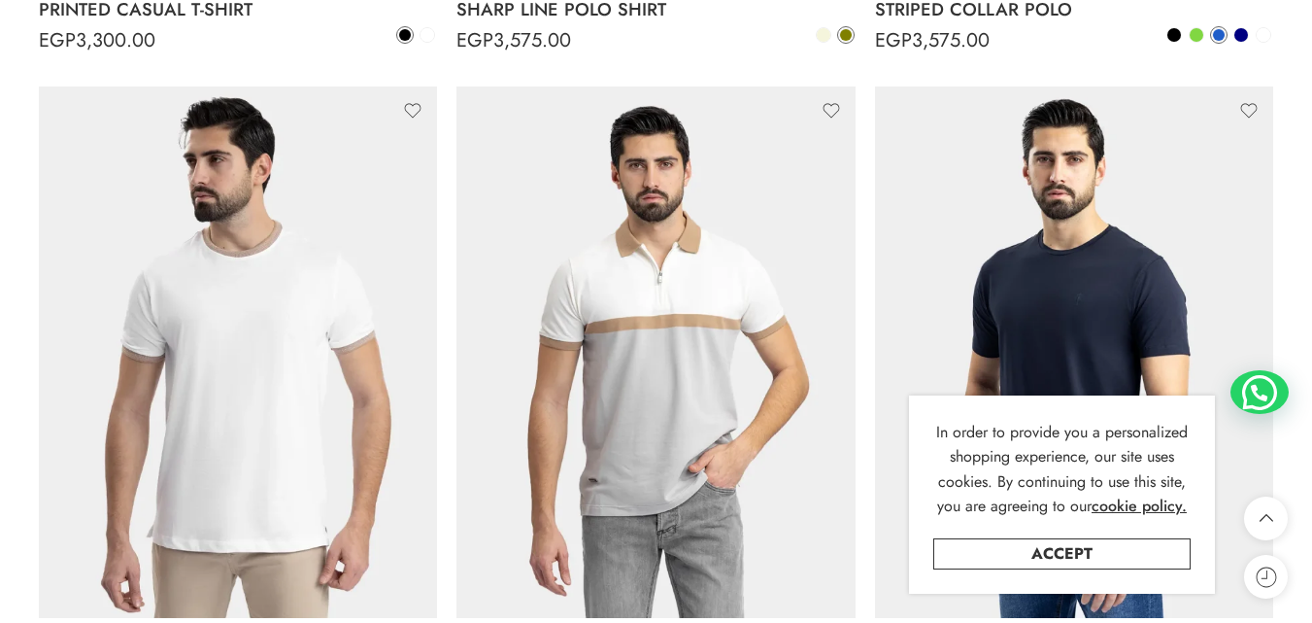
scroll to position [2233, 0]
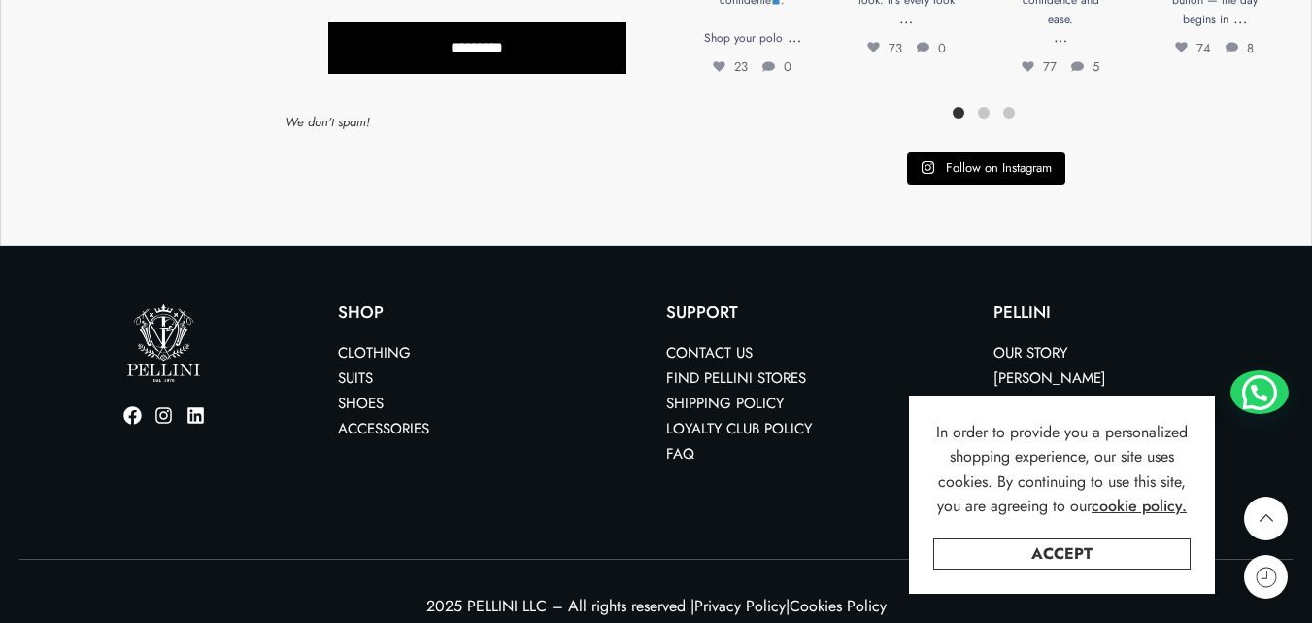
scroll to position [3355, 0]
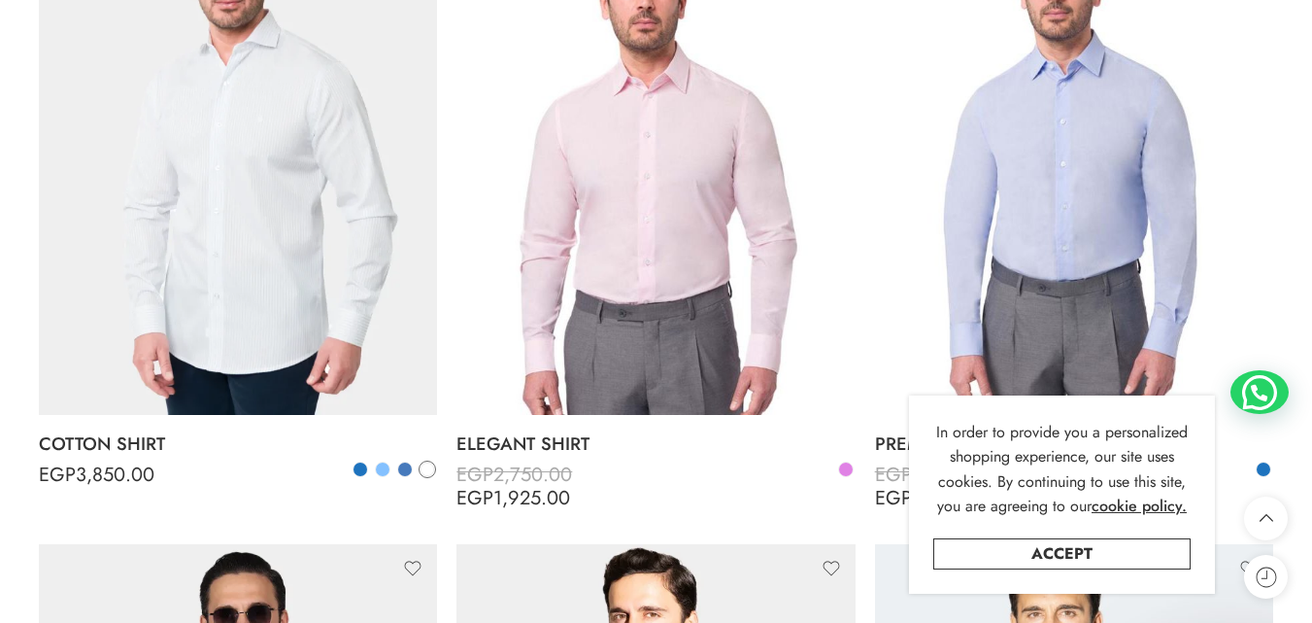
scroll to position [1360, 0]
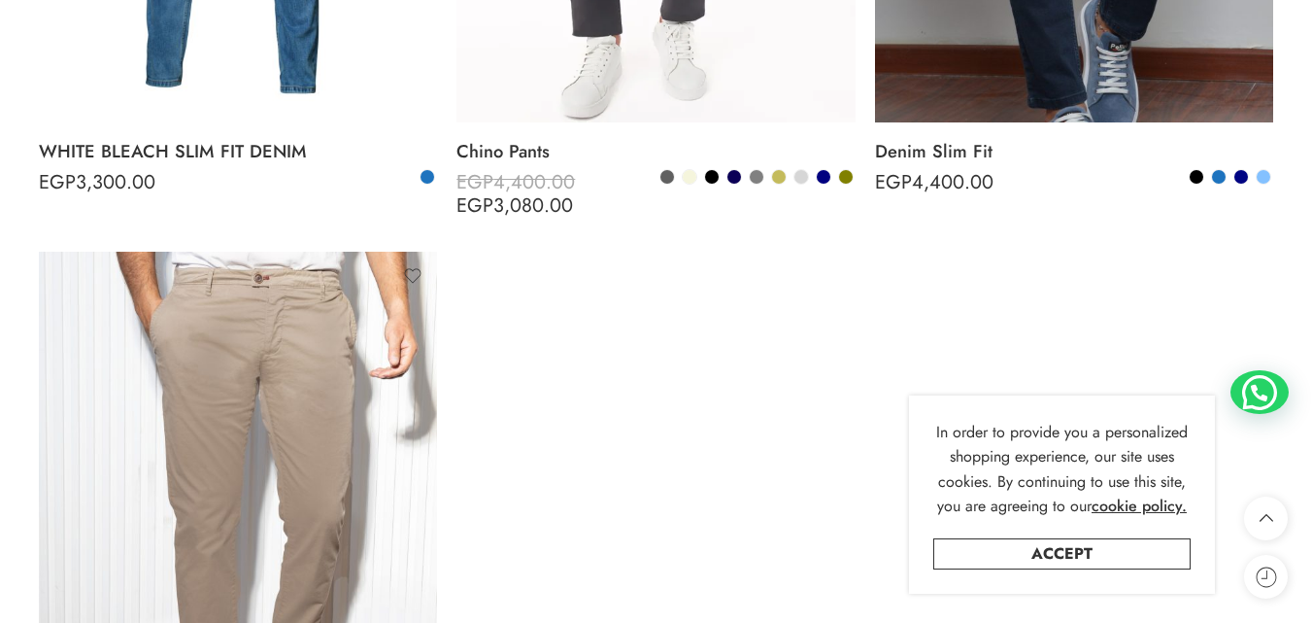
scroll to position [3885, 0]
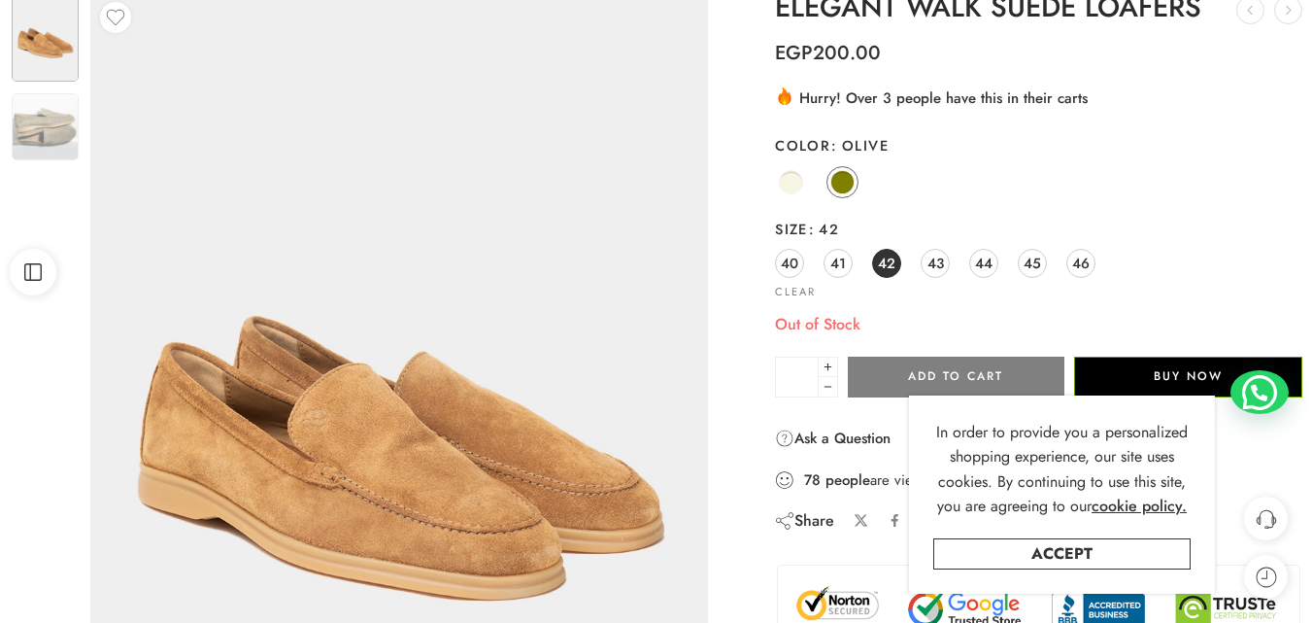
scroll to position [194, 0]
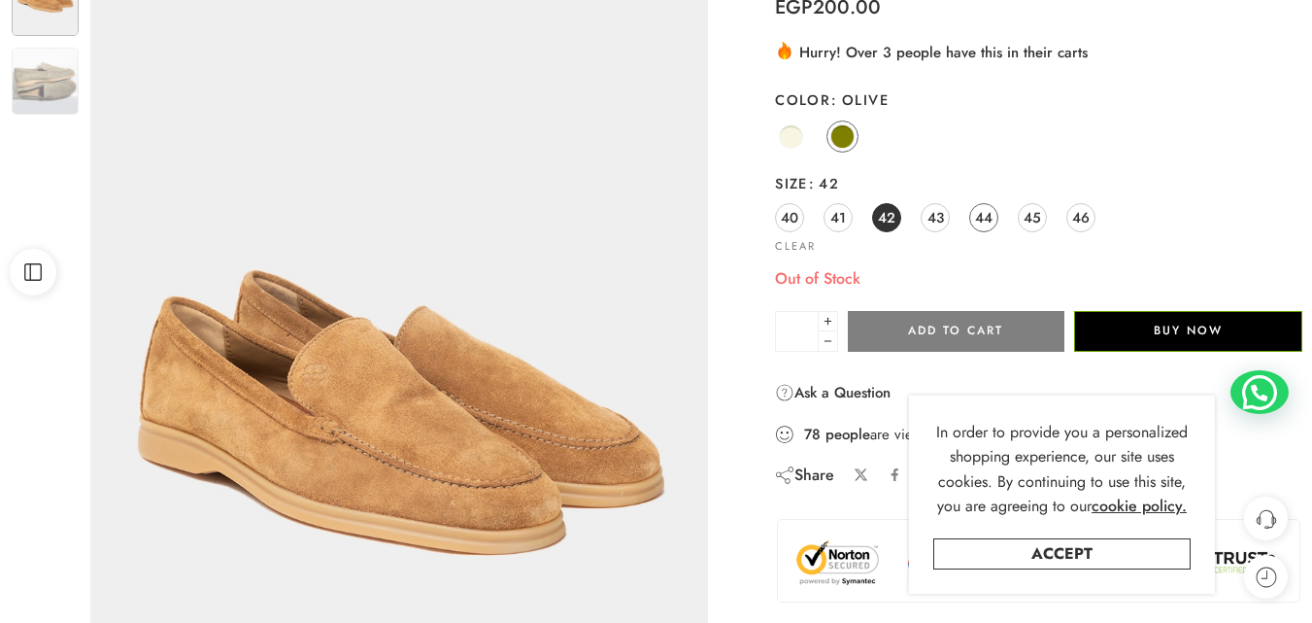
click at [985, 218] on span "44" at bounding box center [983, 217] width 17 height 26
click at [795, 132] on span at bounding box center [791, 136] width 24 height 24
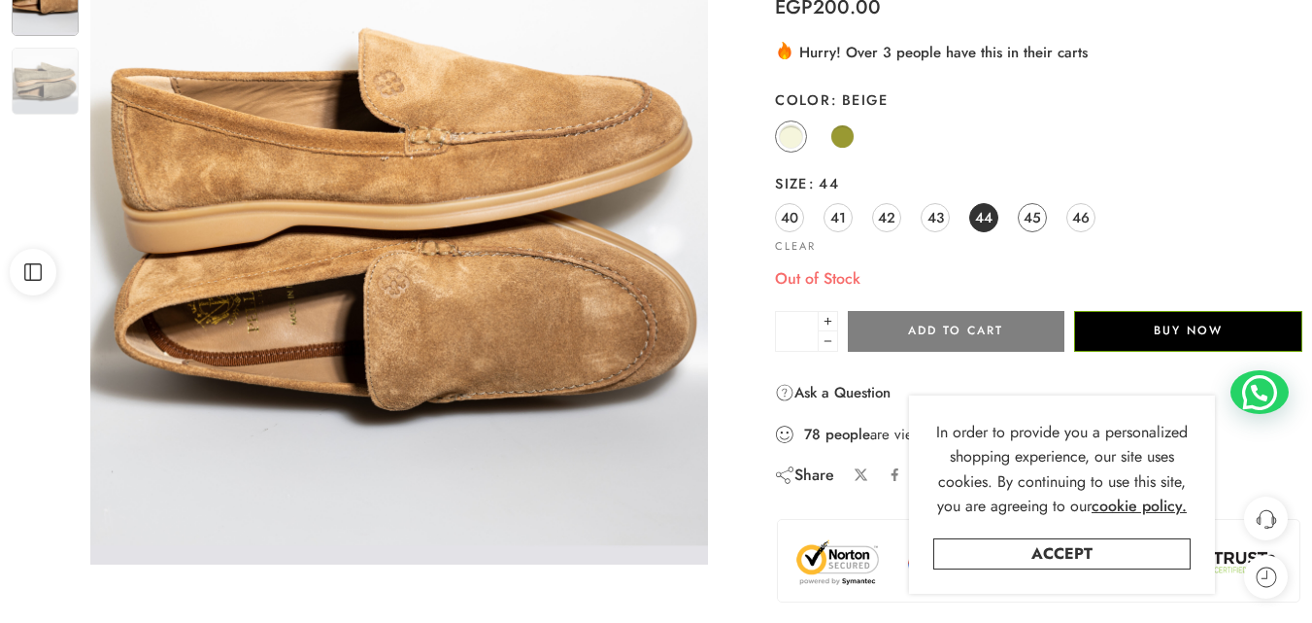
click at [1029, 213] on span "45" at bounding box center [1032, 217] width 17 height 26
click at [1087, 215] on span "46" at bounding box center [1080, 217] width 17 height 26
click at [1026, 214] on span "45" at bounding box center [1032, 217] width 17 height 26
click at [973, 212] on link "44" at bounding box center [983, 217] width 29 height 29
click at [925, 214] on link "43" at bounding box center [935, 217] width 29 height 29
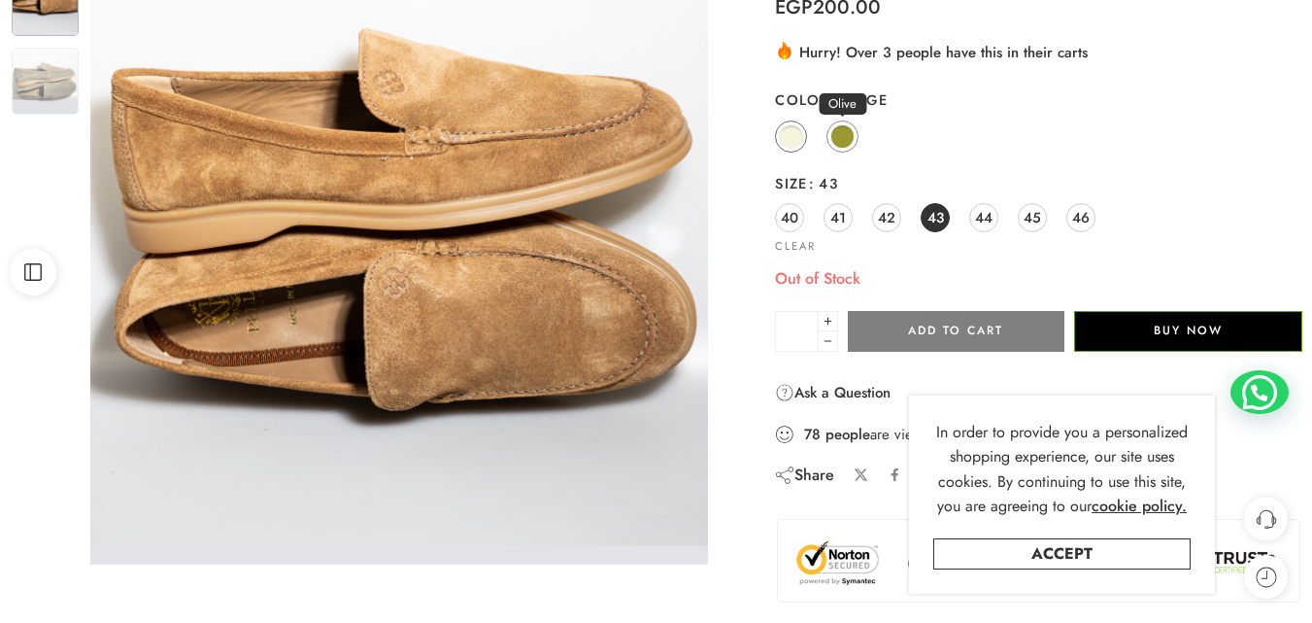
click at [842, 136] on span at bounding box center [842, 136] width 24 height 24
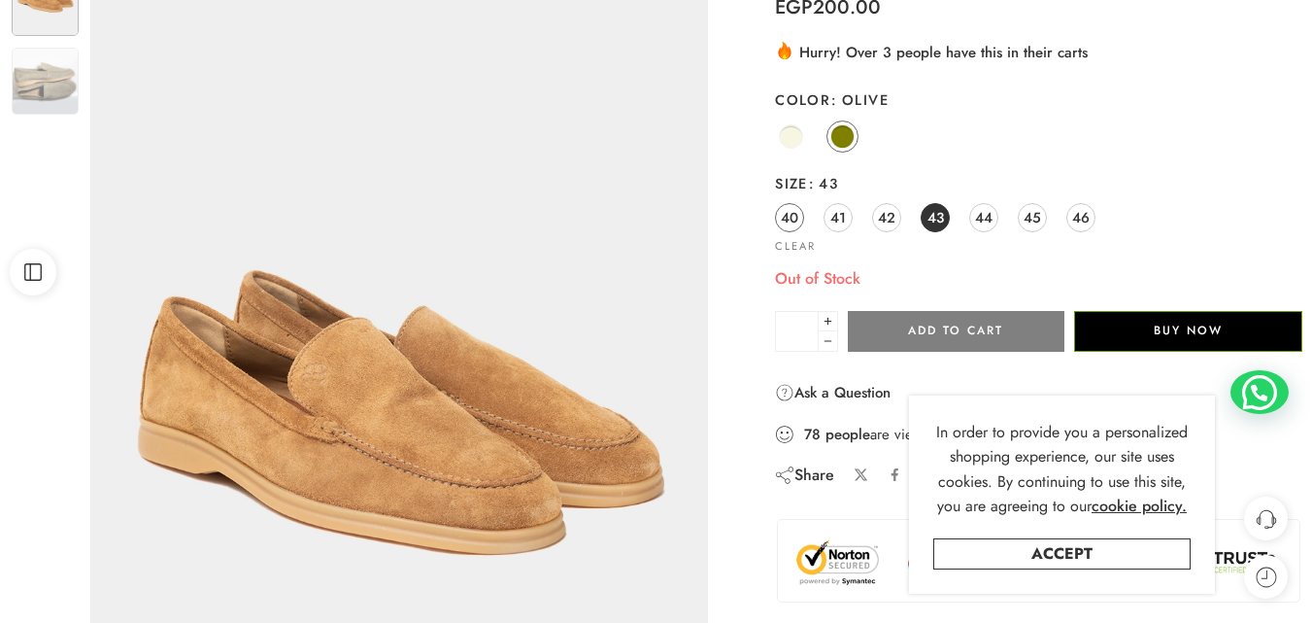
click at [795, 214] on span "40" at bounding box center [789, 217] width 17 height 26
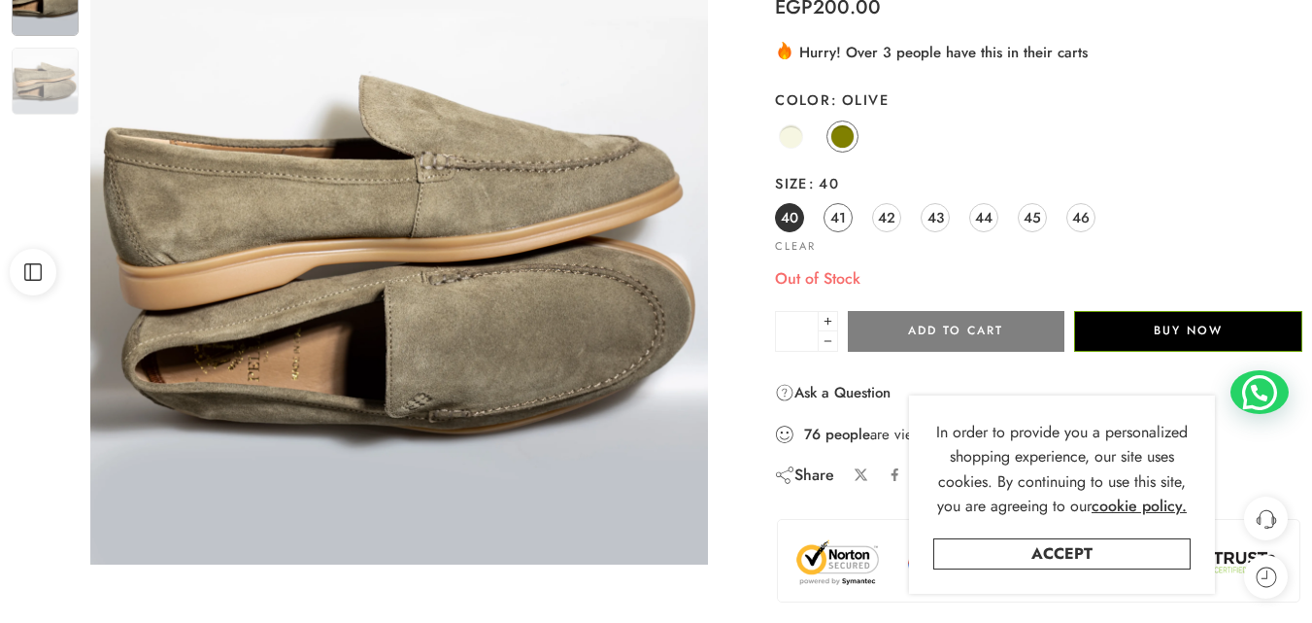
click at [842, 219] on span "41" at bounding box center [838, 217] width 16 height 26
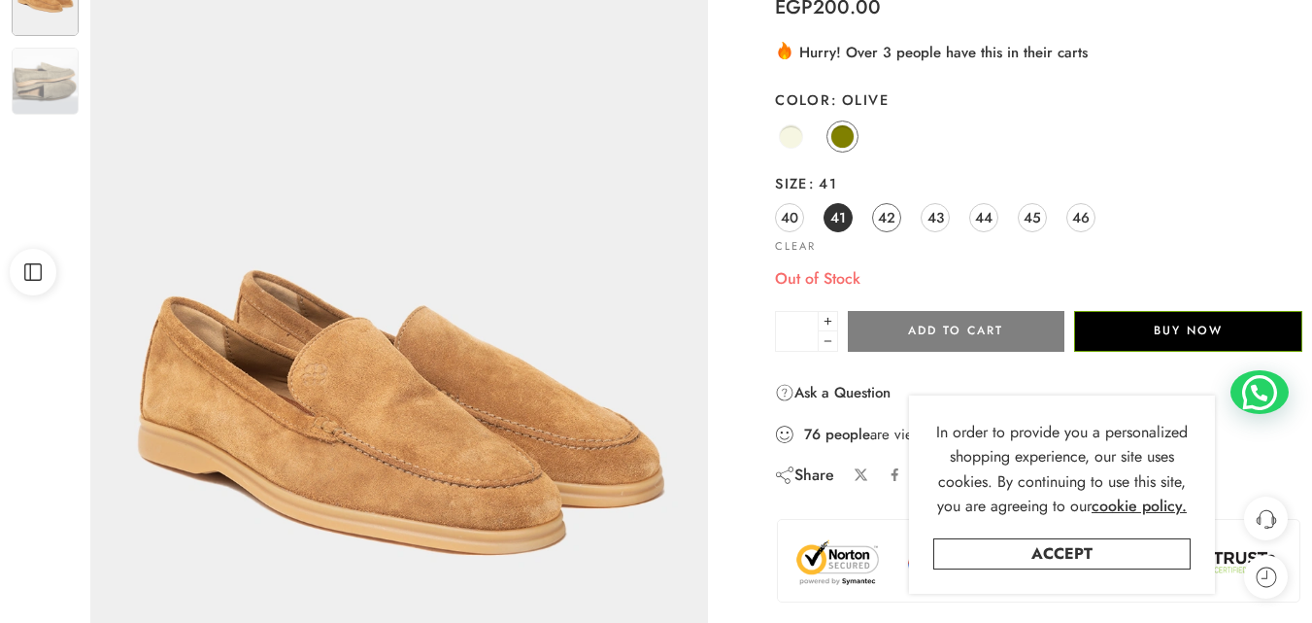
click at [878, 219] on span "42" at bounding box center [886, 217] width 17 height 26
click at [924, 221] on link "43" at bounding box center [935, 217] width 29 height 29
click at [992, 219] on span "44" at bounding box center [983, 217] width 17 height 26
click at [1033, 216] on span "45" at bounding box center [1032, 217] width 17 height 26
click at [1087, 215] on span "46" at bounding box center [1080, 217] width 17 height 26
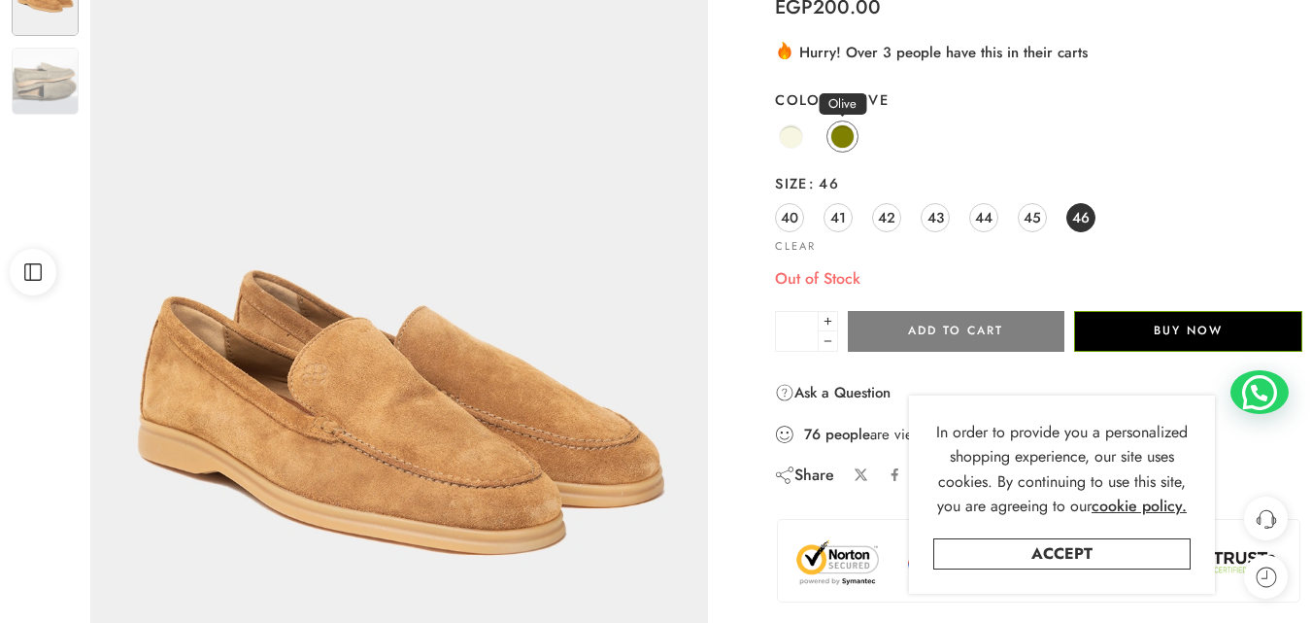
click at [844, 132] on span at bounding box center [842, 136] width 24 height 24
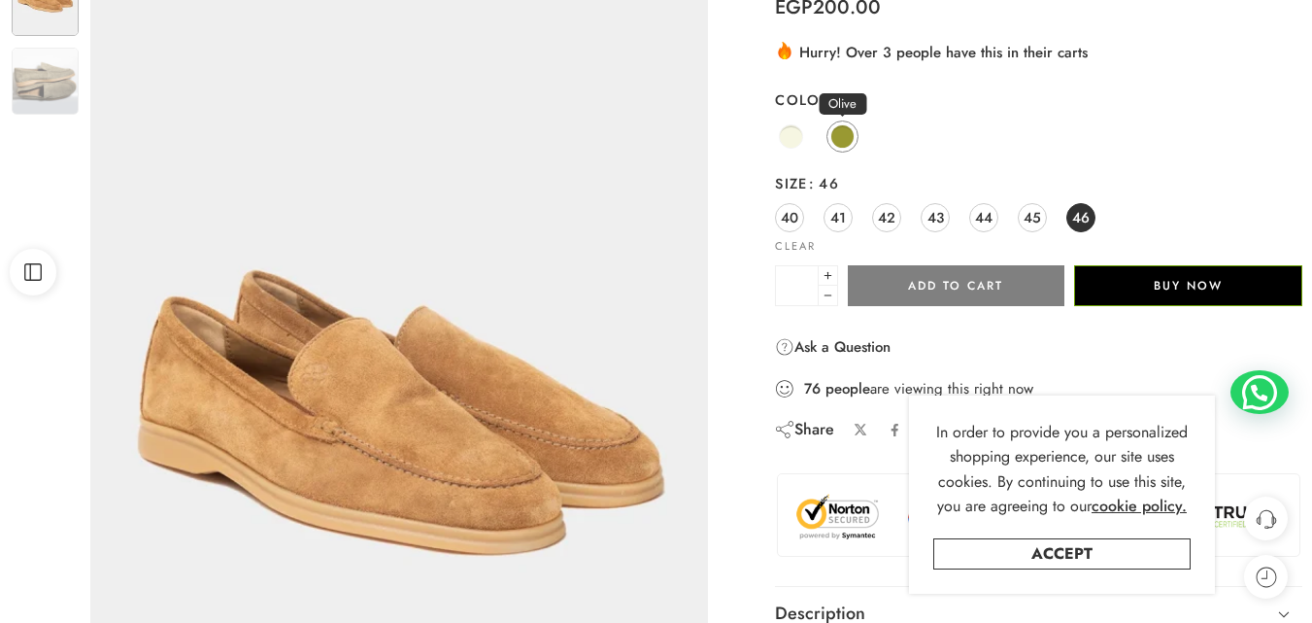
click at [844, 131] on span at bounding box center [842, 136] width 24 height 24
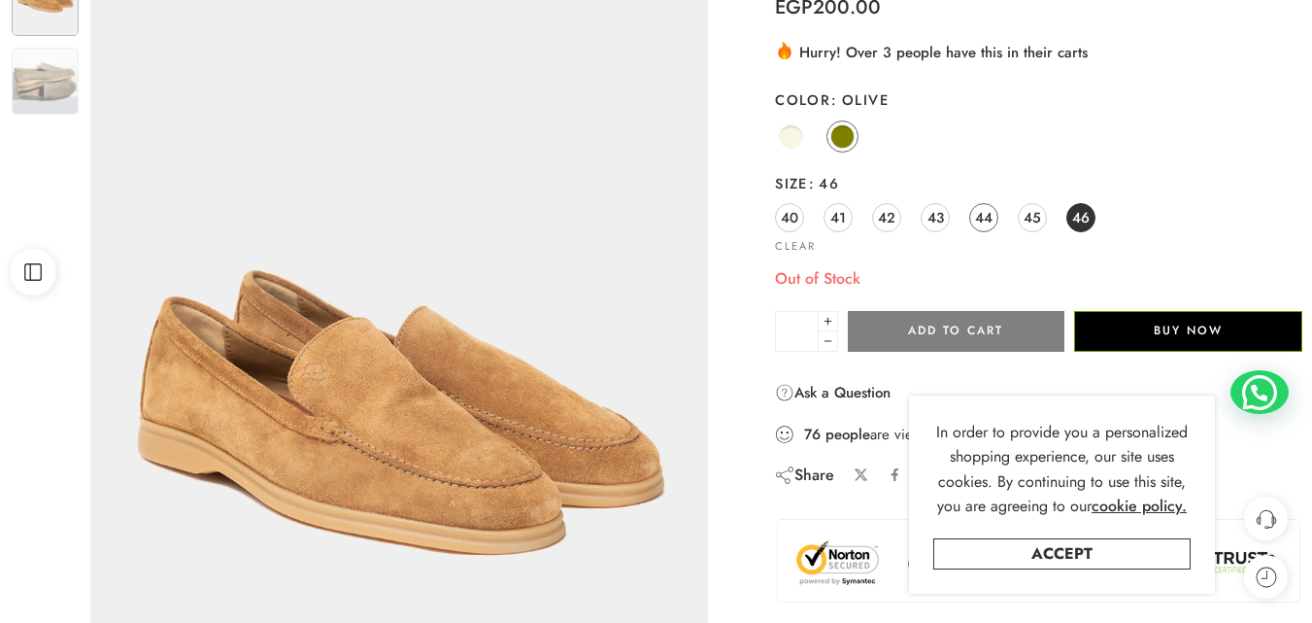
click at [985, 218] on span "44" at bounding box center [983, 217] width 17 height 26
drag, startPoint x: 1163, startPoint y: 330, endPoint x: 813, endPoint y: 121, distance: 408.0
click at [1164, 331] on button "Buy Now" at bounding box center [1188, 331] width 228 height 41
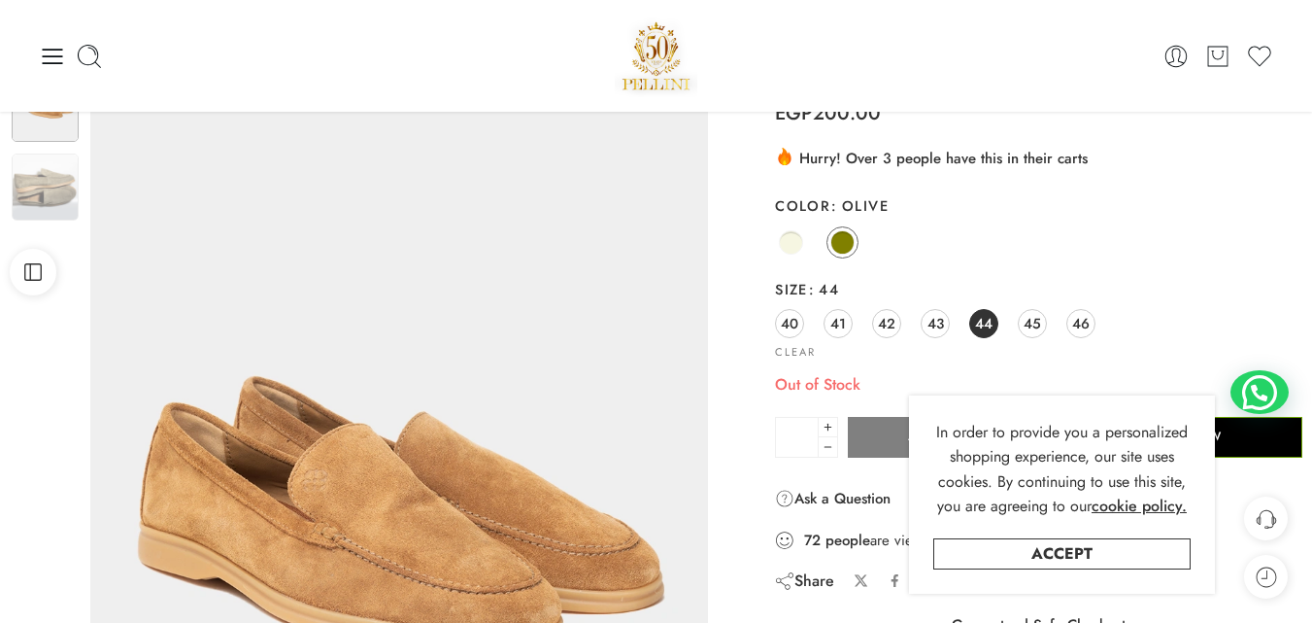
scroll to position [0, 0]
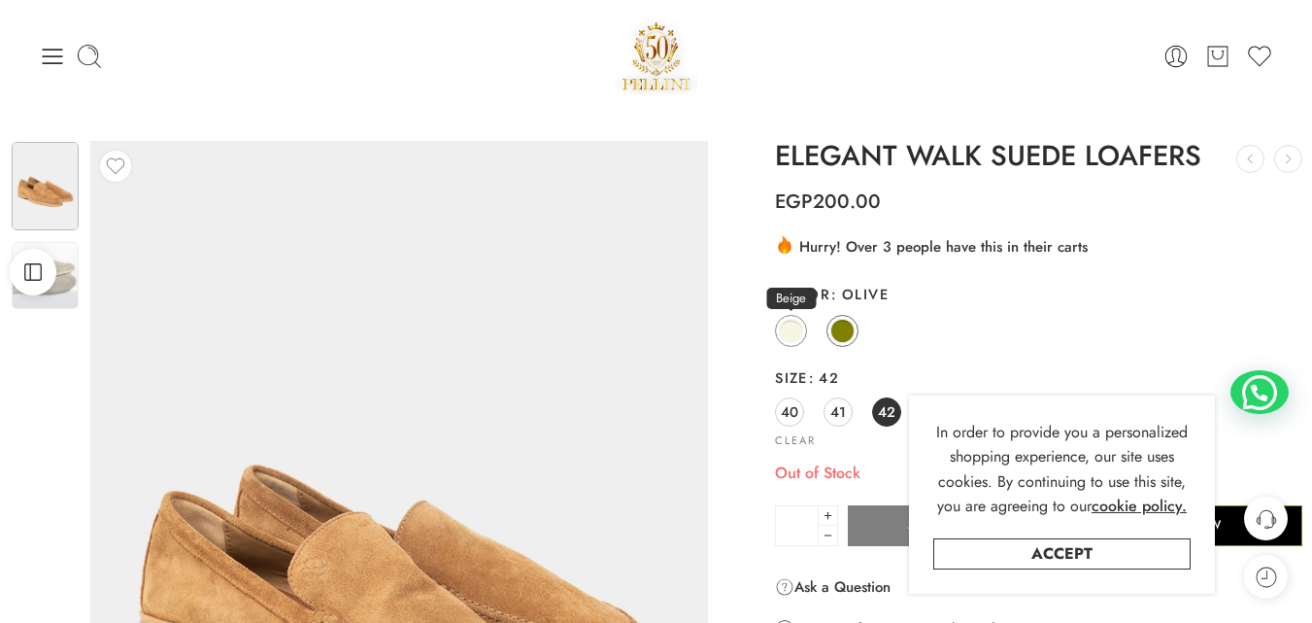
click at [791, 331] on span at bounding box center [791, 331] width 24 height 24
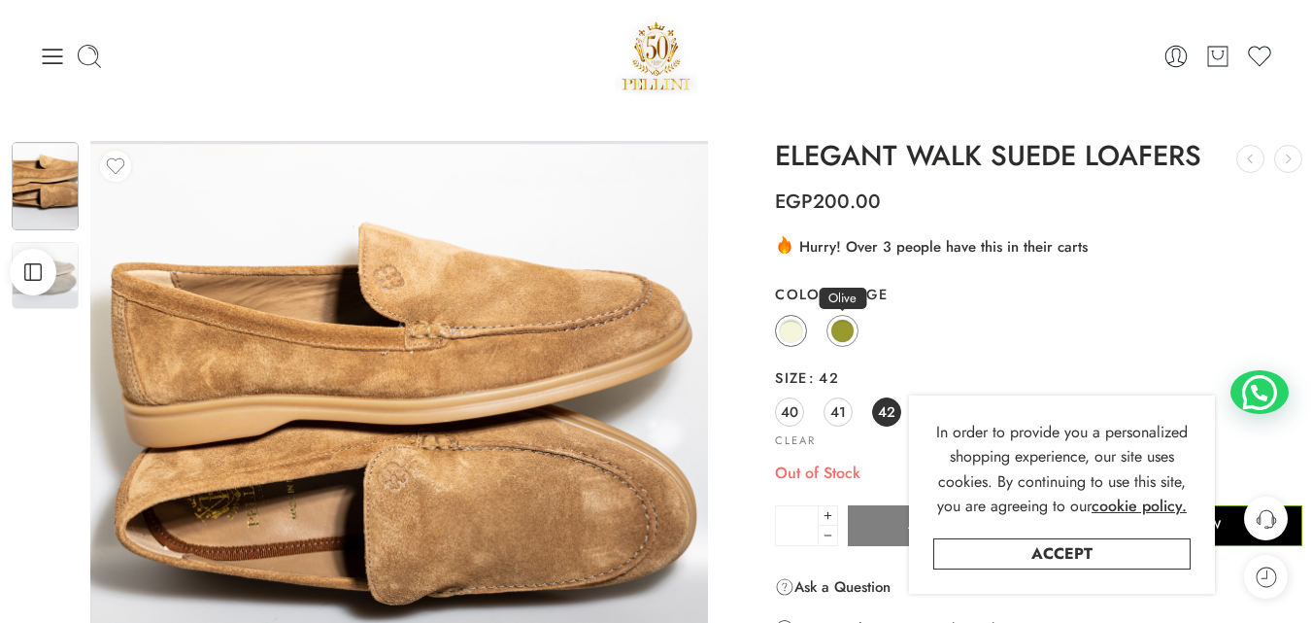
click at [845, 336] on span at bounding box center [842, 331] width 24 height 24
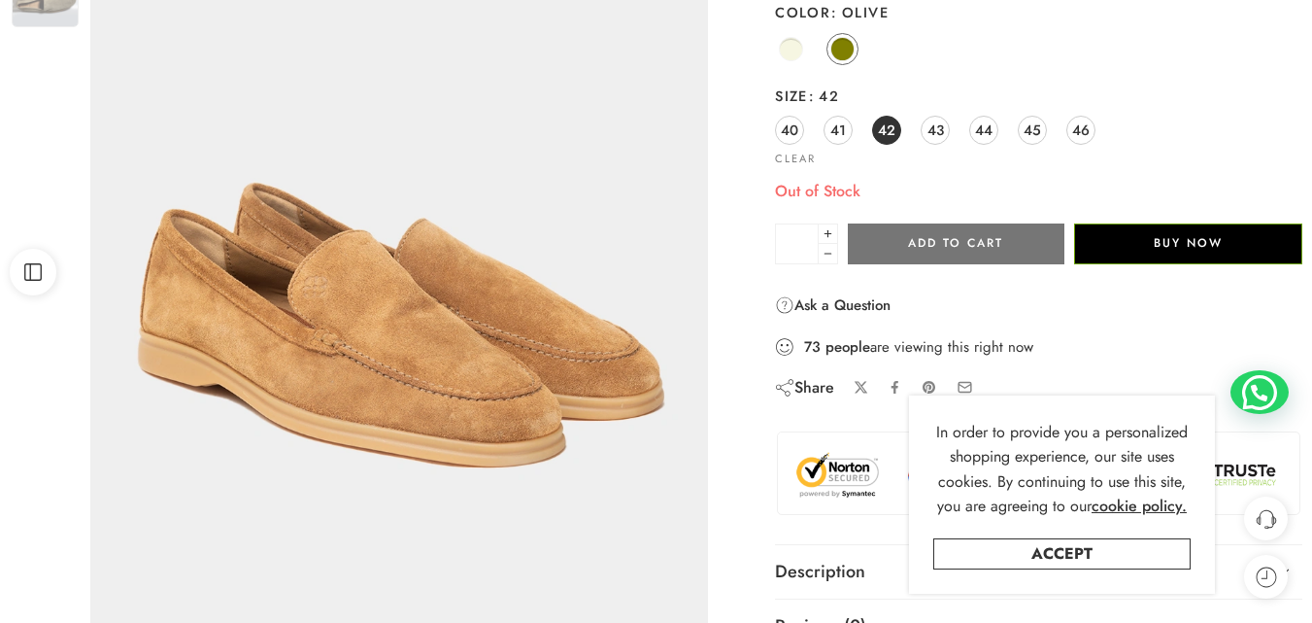
scroll to position [291, 0]
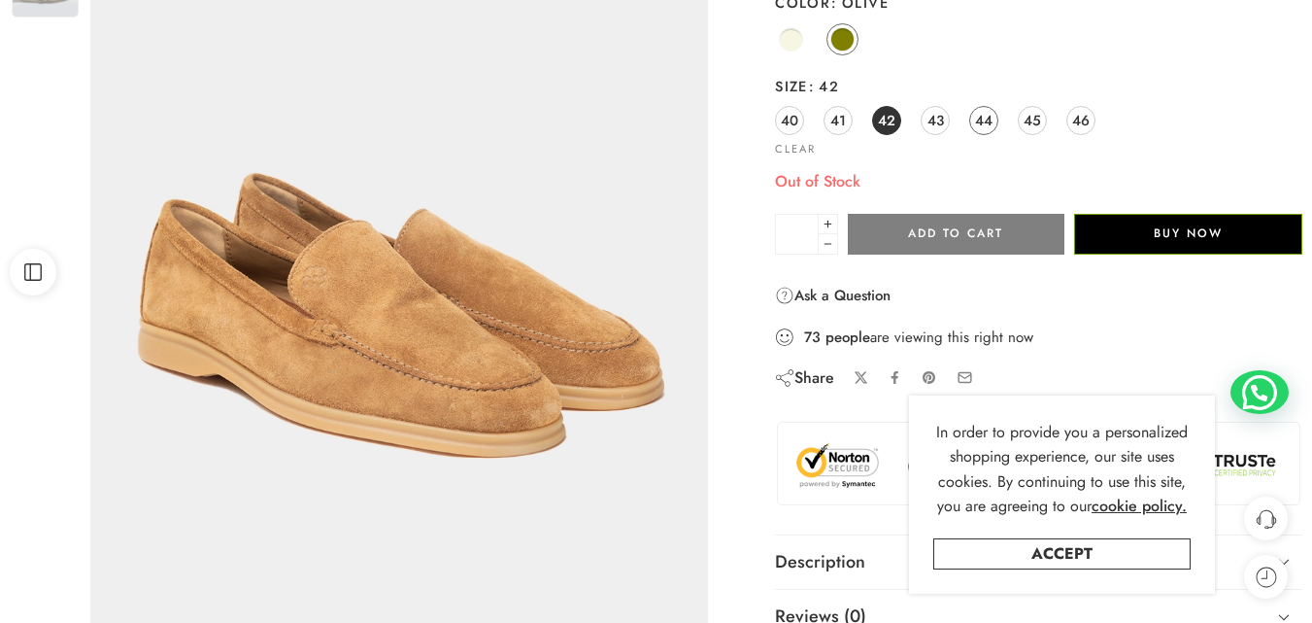
click at [986, 123] on span "44" at bounding box center [983, 120] width 17 height 26
click at [834, 42] on span at bounding box center [842, 39] width 24 height 24
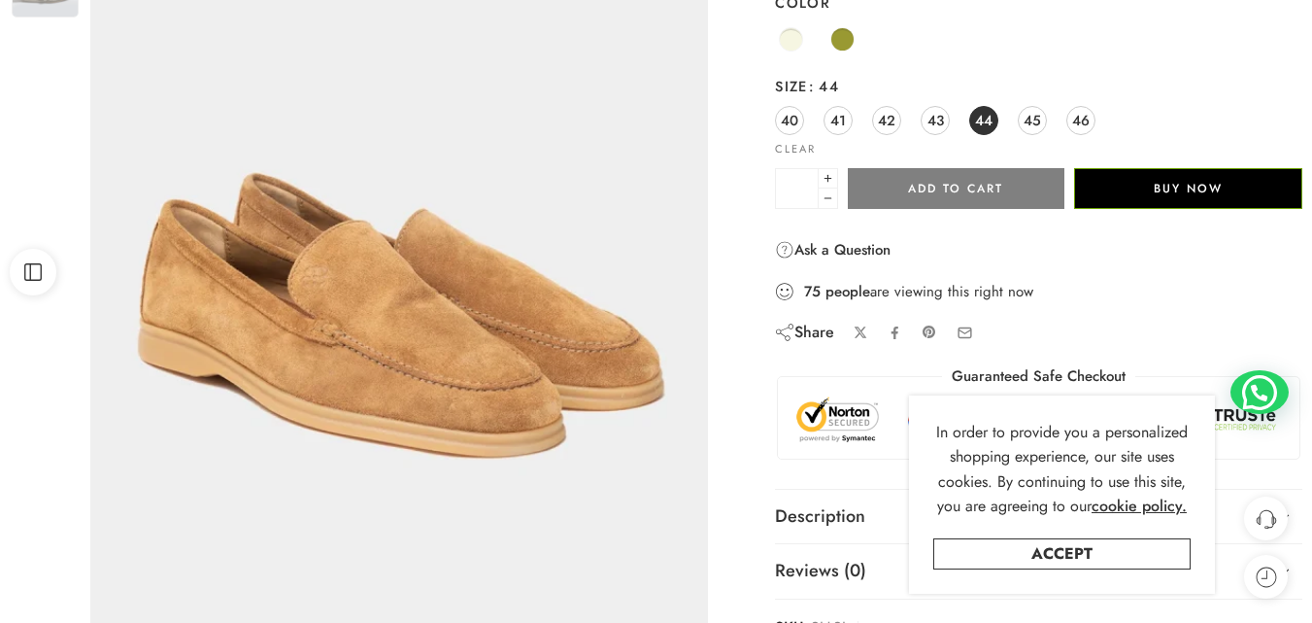
click at [980, 115] on span "44" at bounding box center [983, 120] width 17 height 26
click at [979, 185] on button "Add to cart" at bounding box center [956, 188] width 216 height 41
click at [1079, 118] on span "46" at bounding box center [1080, 120] width 17 height 26
click at [966, 192] on button "Add to cart" at bounding box center [956, 188] width 216 height 41
click at [978, 118] on span "44" at bounding box center [983, 120] width 17 height 26
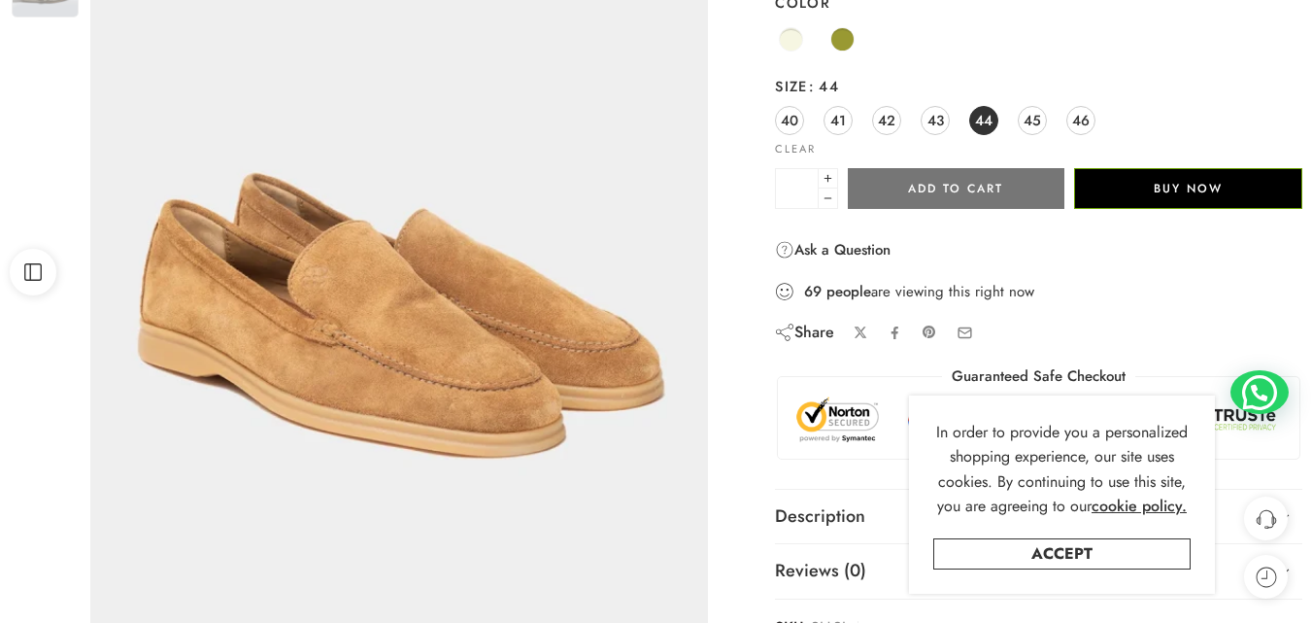
click at [994, 187] on button "Add to cart" at bounding box center [956, 188] width 216 height 41
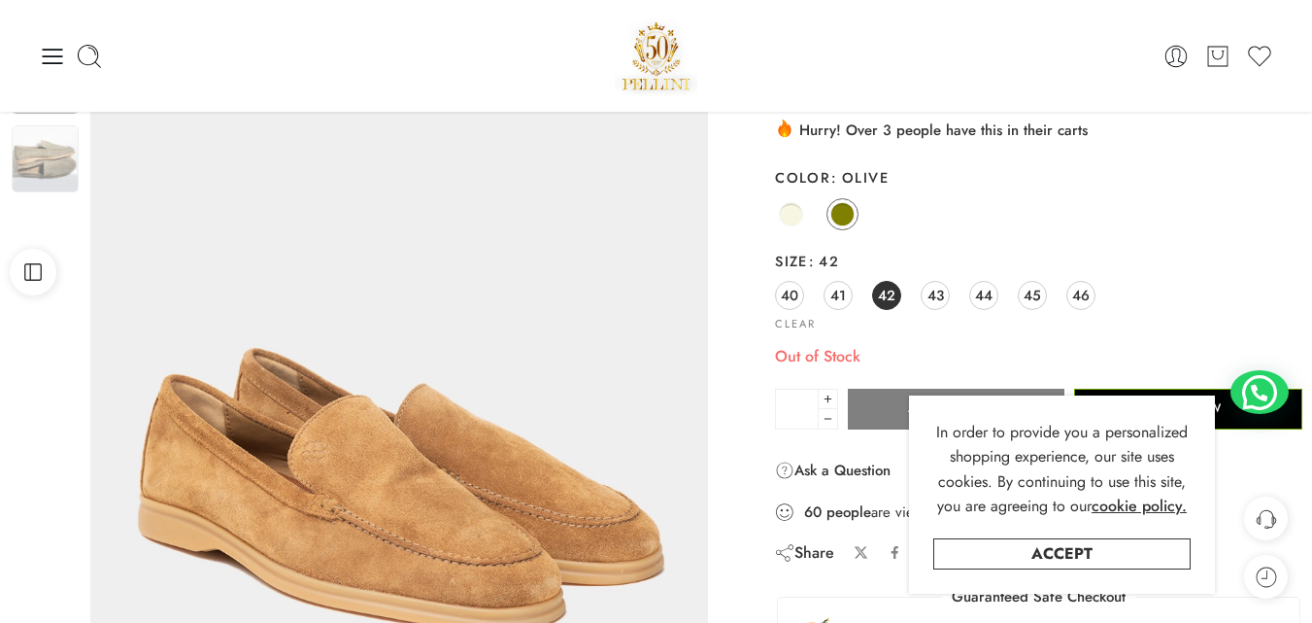
scroll to position [97, 0]
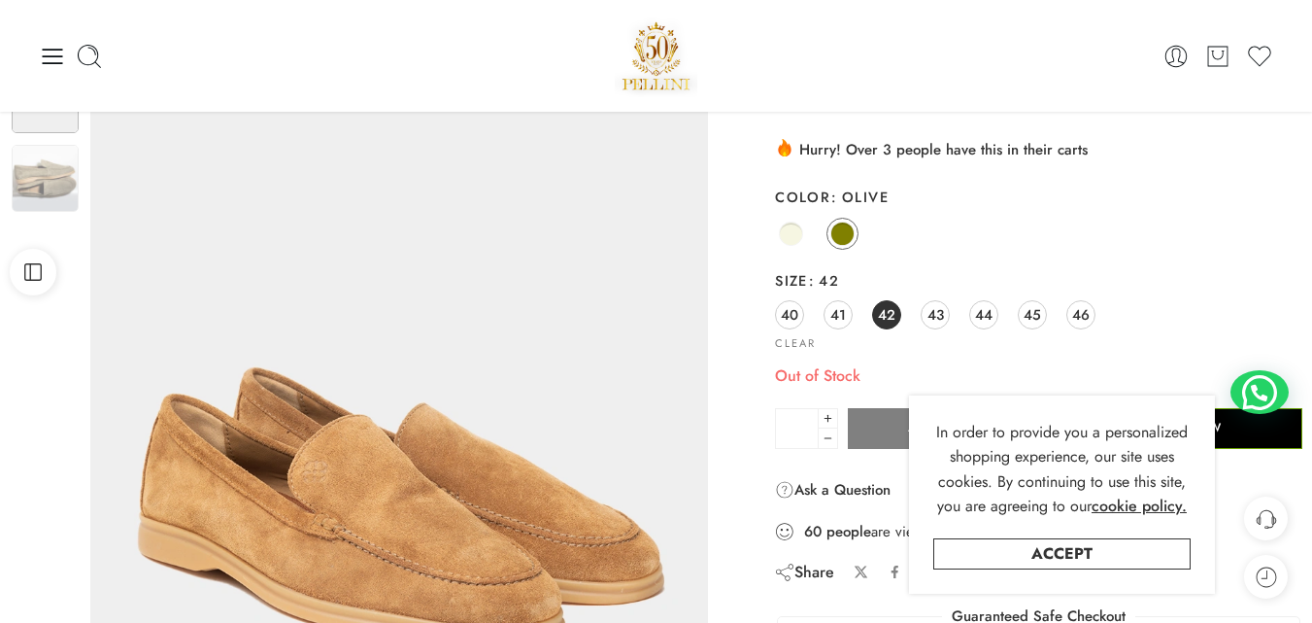
drag, startPoint x: 983, startPoint y: 315, endPoint x: 1119, endPoint y: 266, distance: 144.4
click at [983, 316] on span "44" at bounding box center [983, 314] width 17 height 26
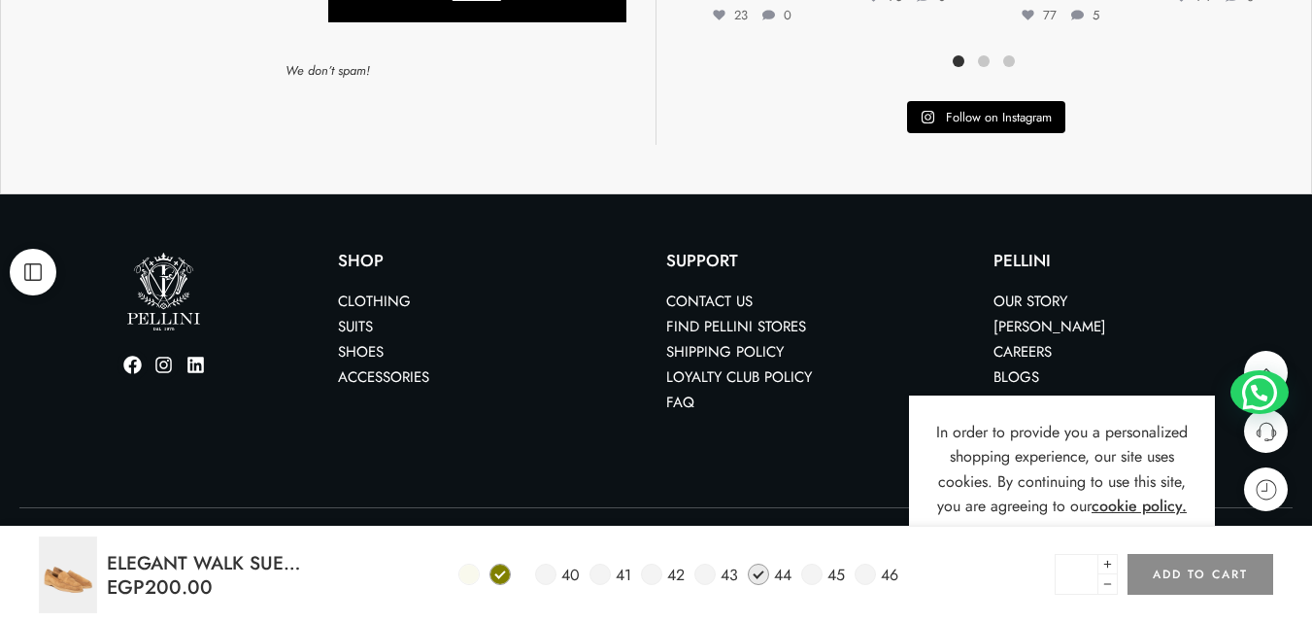
scroll to position [1582, 0]
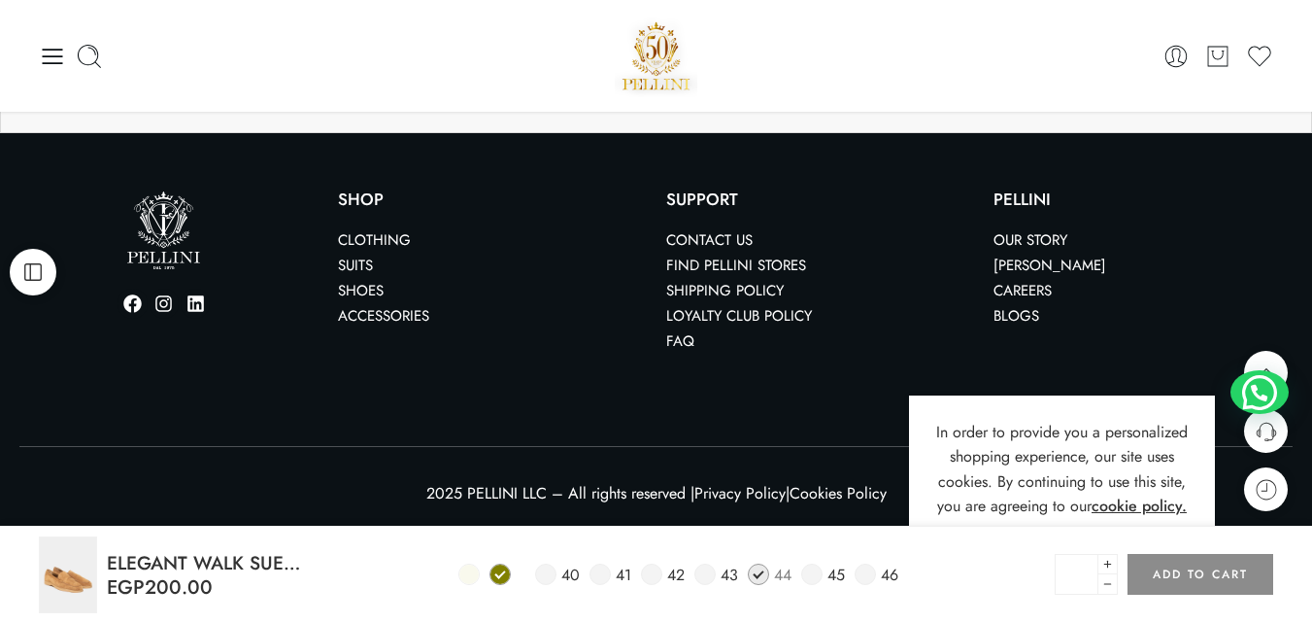
click at [765, 576] on span at bounding box center [758, 573] width 21 height 21
click at [768, 577] on link "44" at bounding box center [770, 574] width 44 height 22
drag, startPoint x: 1218, startPoint y: 578, endPoint x: 824, endPoint y: 128, distance: 597.4
click at [1218, 576] on button "Add to cart" at bounding box center [1200, 574] width 146 height 41
click at [1182, 587] on button "Add to cart" at bounding box center [1200, 574] width 146 height 41
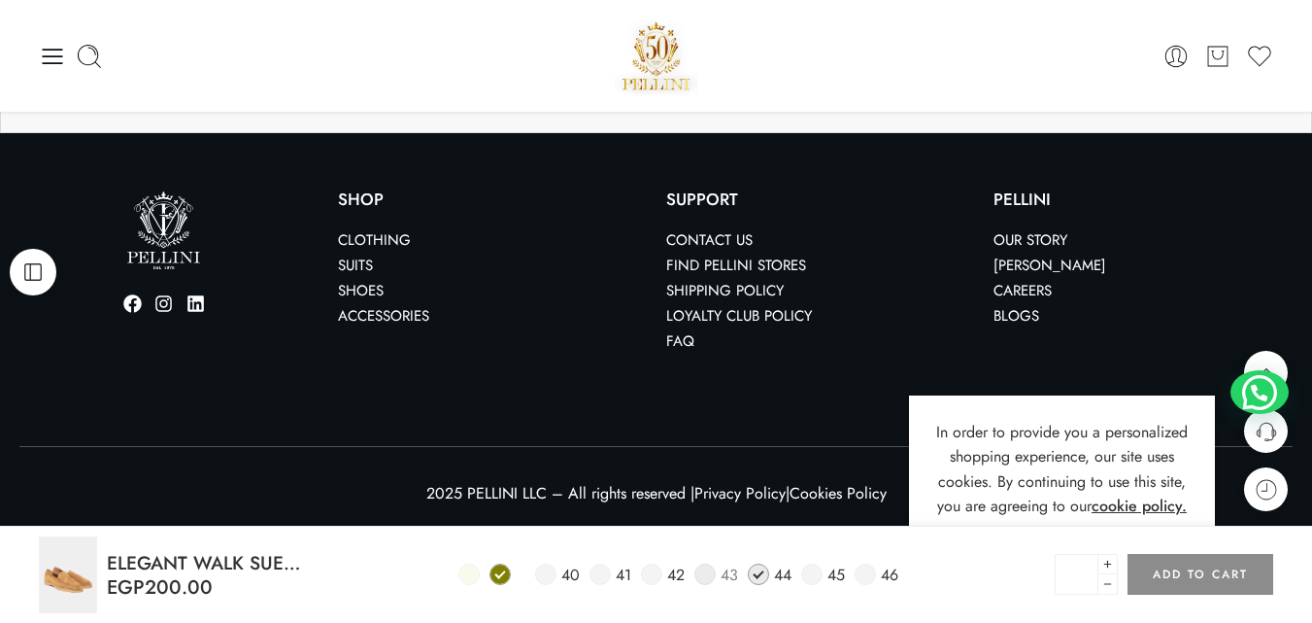
click at [716, 576] on link "43" at bounding box center [716, 574] width 44 height 22
click at [1210, 581] on button "Add to cart" at bounding box center [1200, 574] width 146 height 41
drag, startPoint x: 649, startPoint y: 572, endPoint x: 687, endPoint y: 587, distance: 40.6
click at [649, 571] on span at bounding box center [651, 573] width 21 height 21
click at [610, 578] on link "41" at bounding box center [610, 574] width 42 height 22
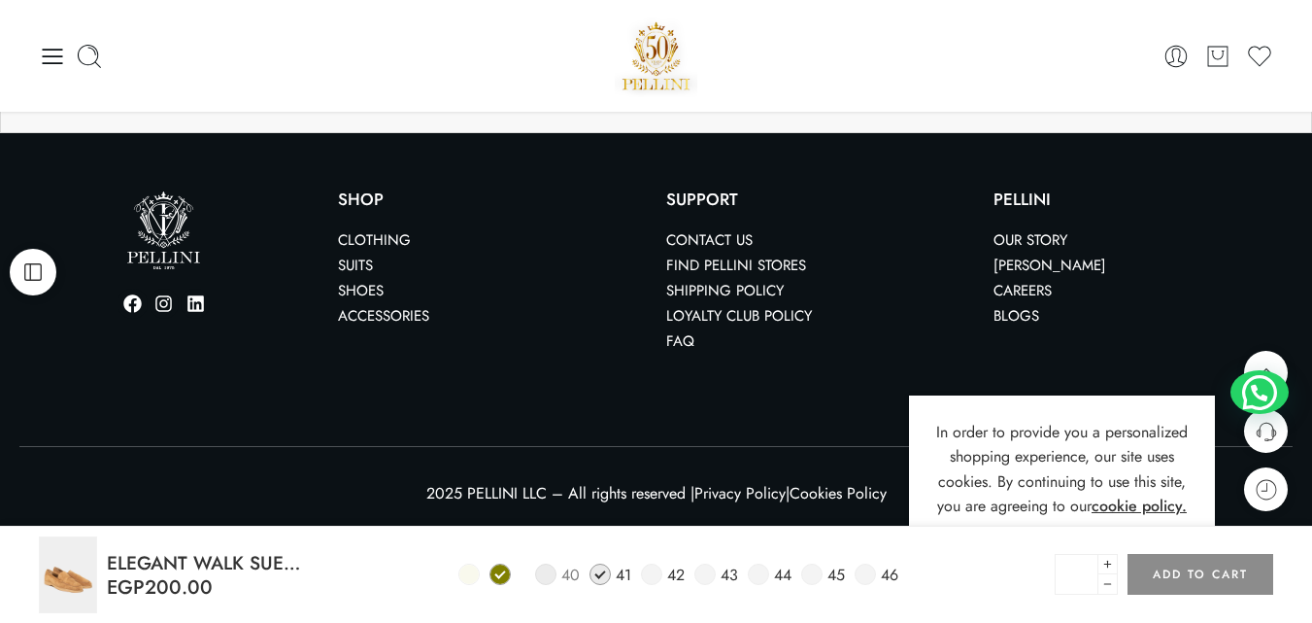
click at [551, 575] on span at bounding box center [545, 573] width 21 height 21
click at [766, 577] on span at bounding box center [758, 573] width 21 height 21
click at [824, 577] on link "45" at bounding box center [823, 574] width 44 height 22
click at [870, 576] on span at bounding box center [865, 573] width 21 height 21
click at [1185, 575] on button "Add to cart" at bounding box center [1200, 574] width 146 height 41
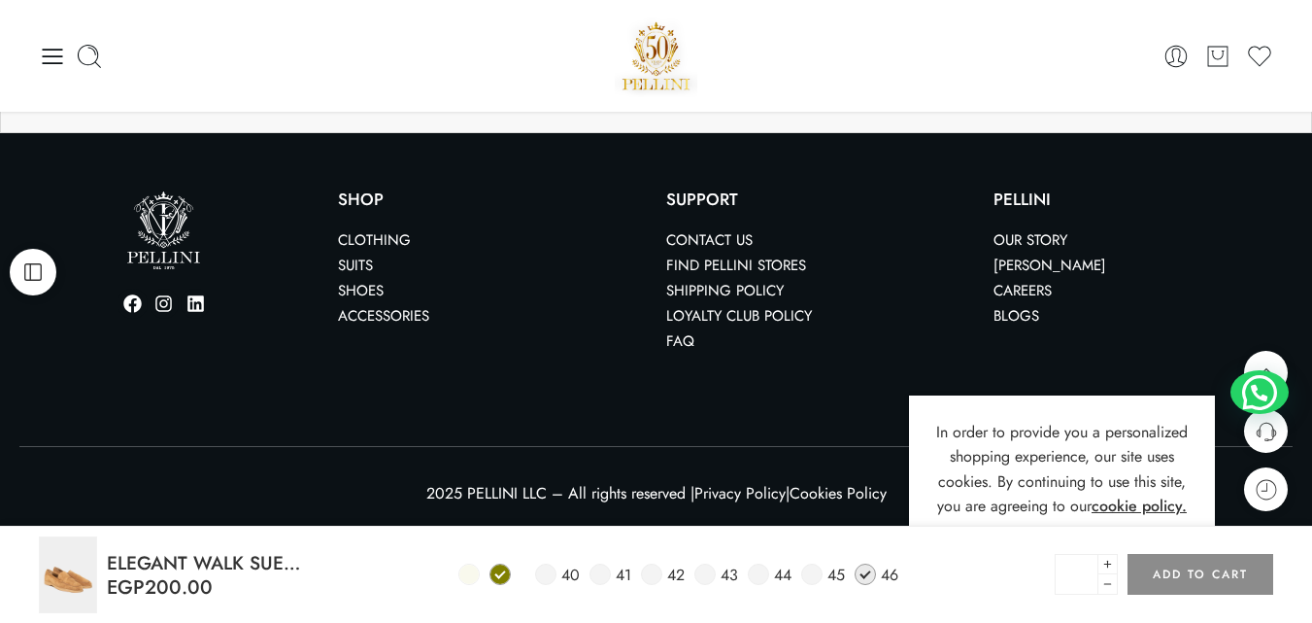
click at [498, 576] on span at bounding box center [499, 573] width 21 height 21
click at [763, 572] on span at bounding box center [758, 573] width 21 height 21
click at [1200, 591] on button "Add to cart" at bounding box center [1200, 575] width 146 height 41
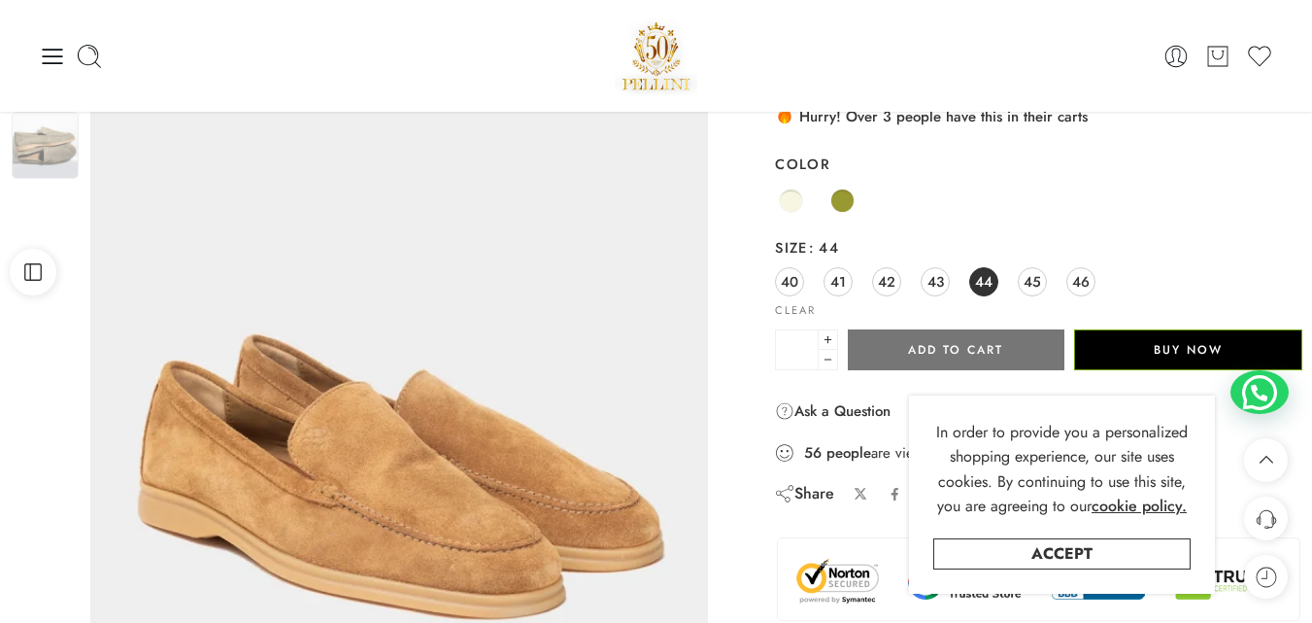
scroll to position [125, 0]
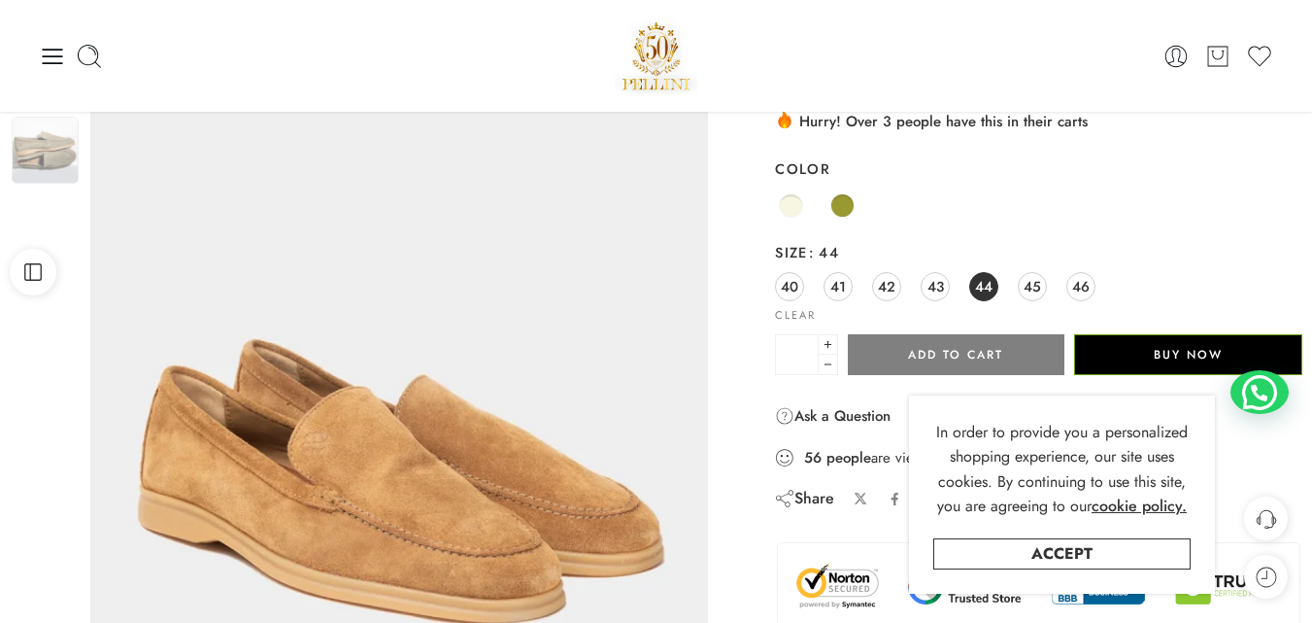
click at [844, 207] on span at bounding box center [842, 205] width 24 height 24
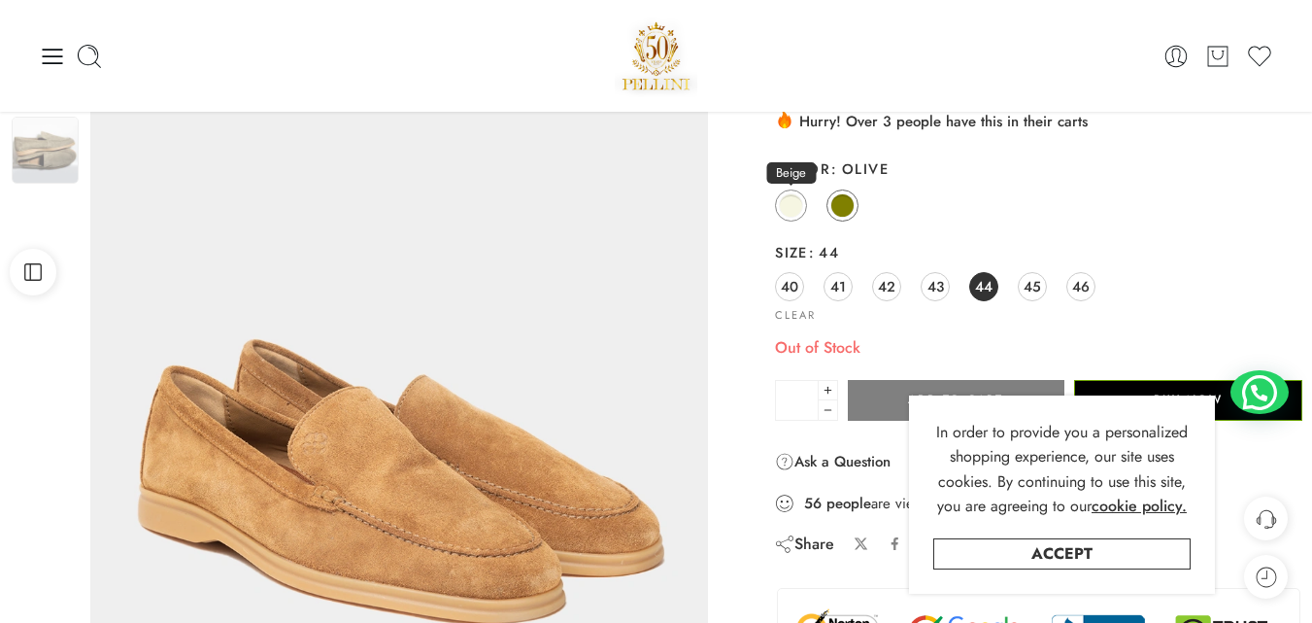
click at [795, 210] on span at bounding box center [791, 205] width 24 height 24
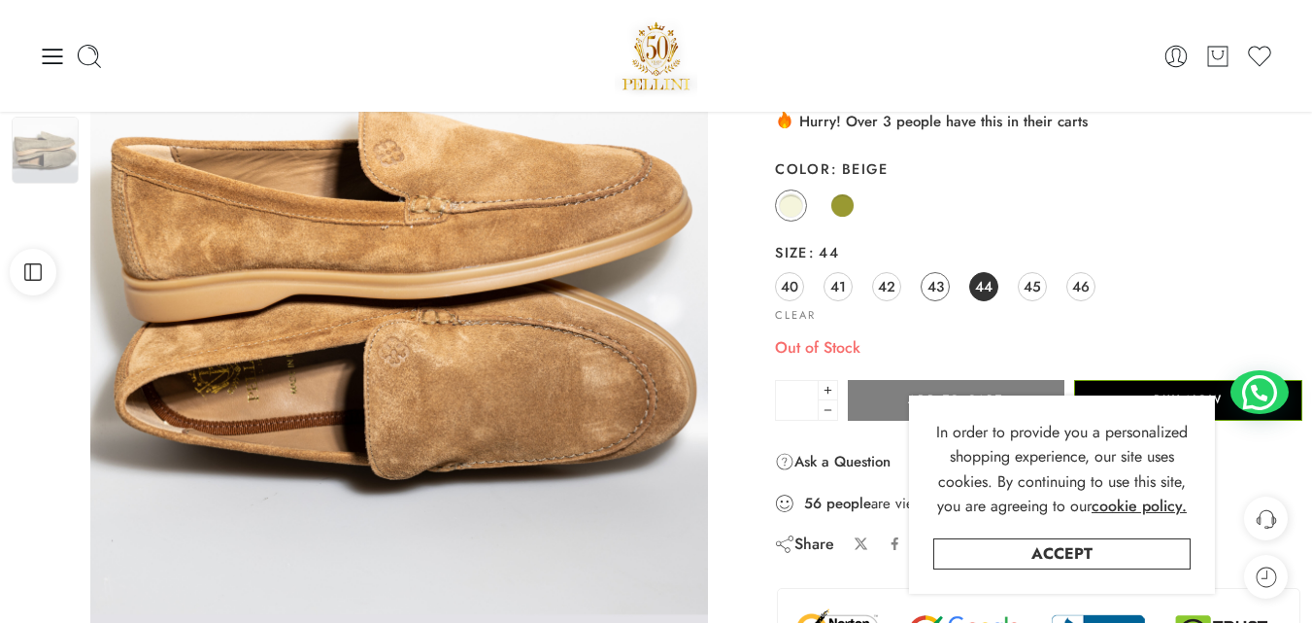
click at [935, 297] on span "43" at bounding box center [935, 286] width 17 height 26
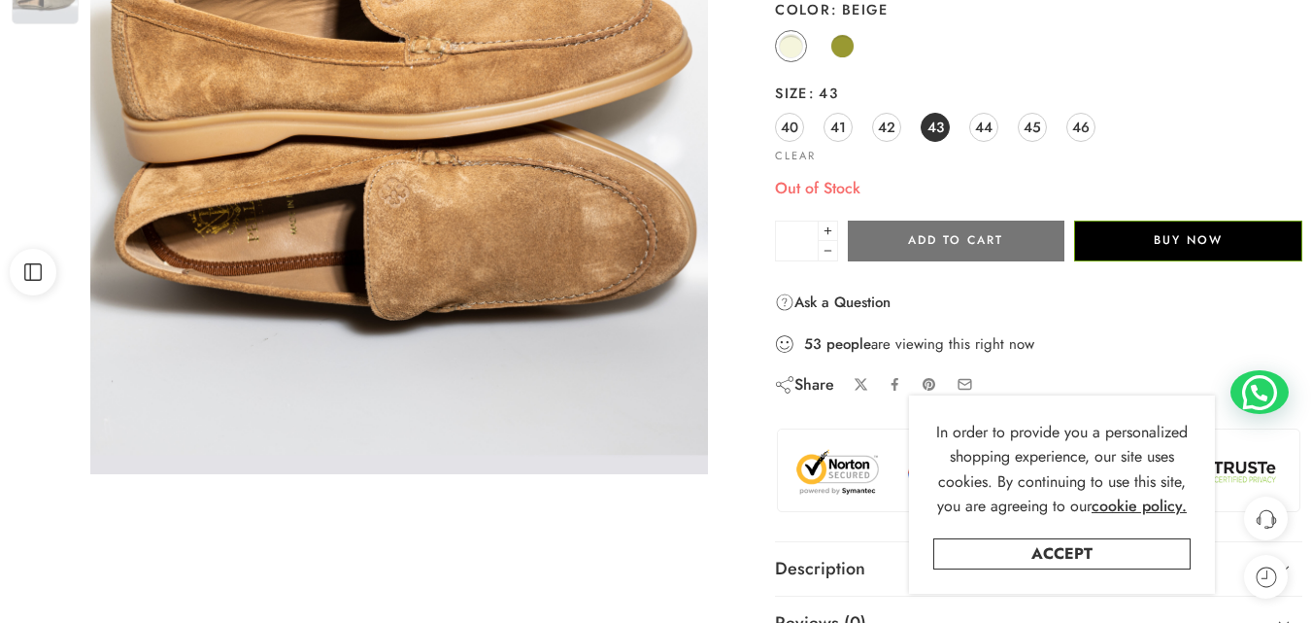
scroll to position [291, 0]
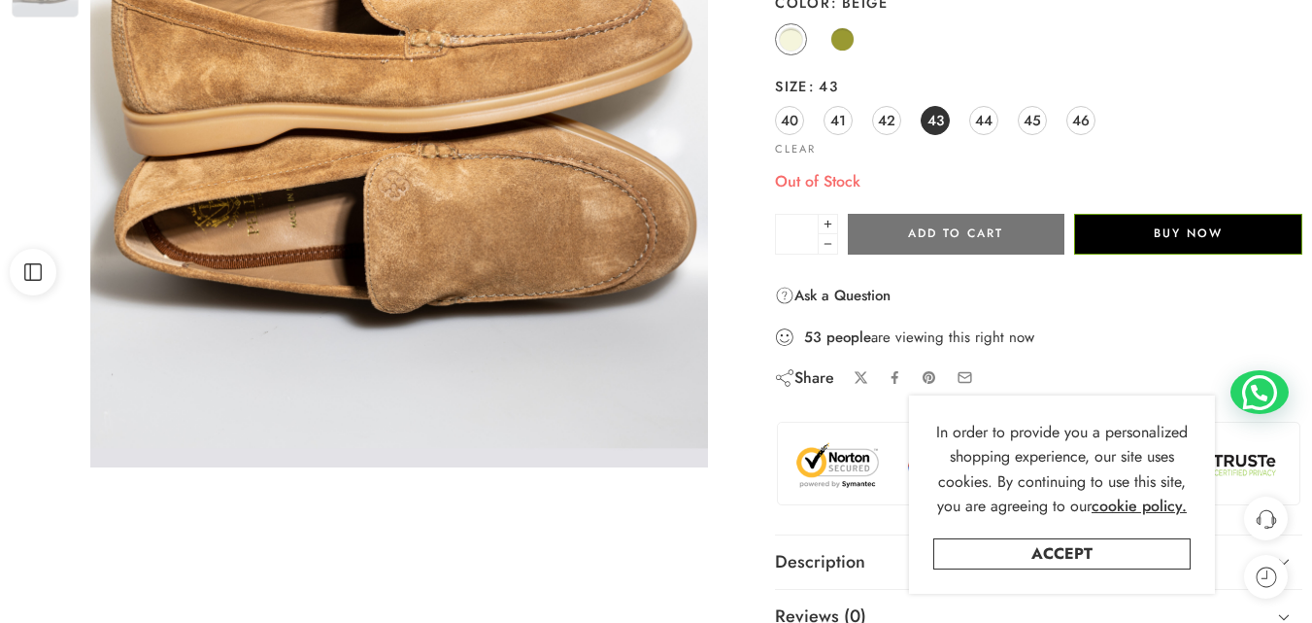
click at [1002, 242] on button "Add to cart" at bounding box center [956, 234] width 216 height 41
click at [832, 42] on span at bounding box center [842, 39] width 24 height 24
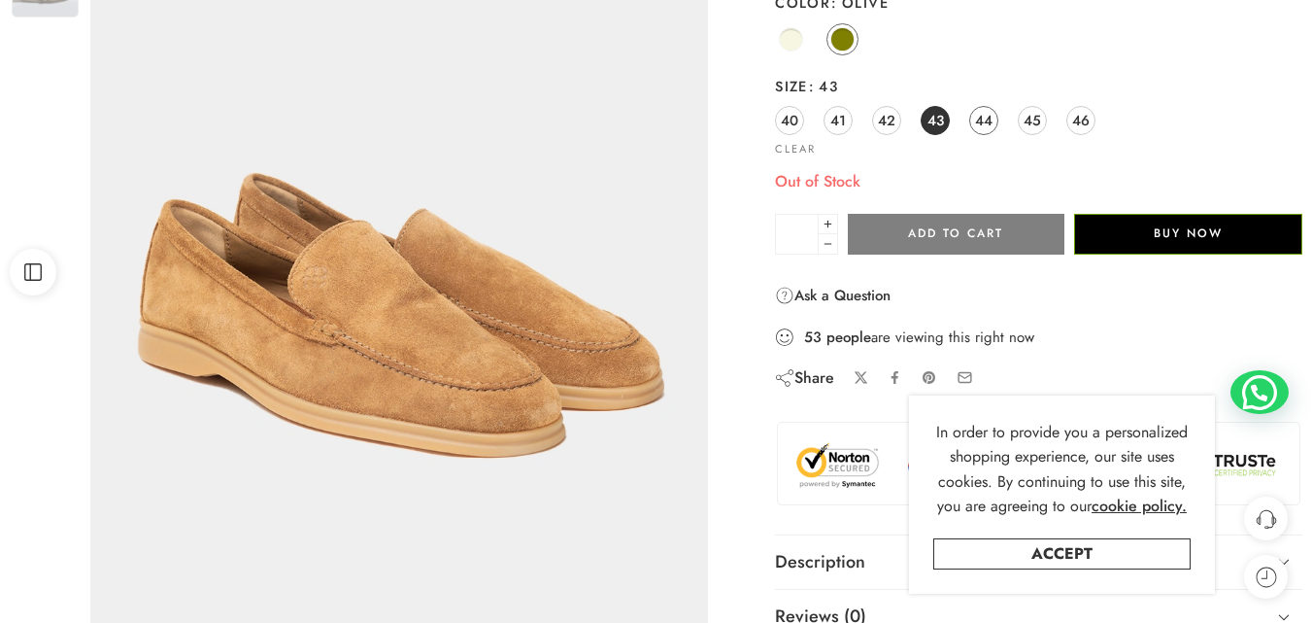
click at [981, 127] on span "44" at bounding box center [983, 120] width 17 height 26
click at [987, 255] on div "ELEGANT WALK SUEDE LOAFERS STRAIGHT FIT JEANS EGP 5,500.00 PELLINI WAIST BAG EG…" at bounding box center [1038, 267] width 527 height 837
click at [984, 243] on button "Add to cart" at bounding box center [956, 234] width 216 height 41
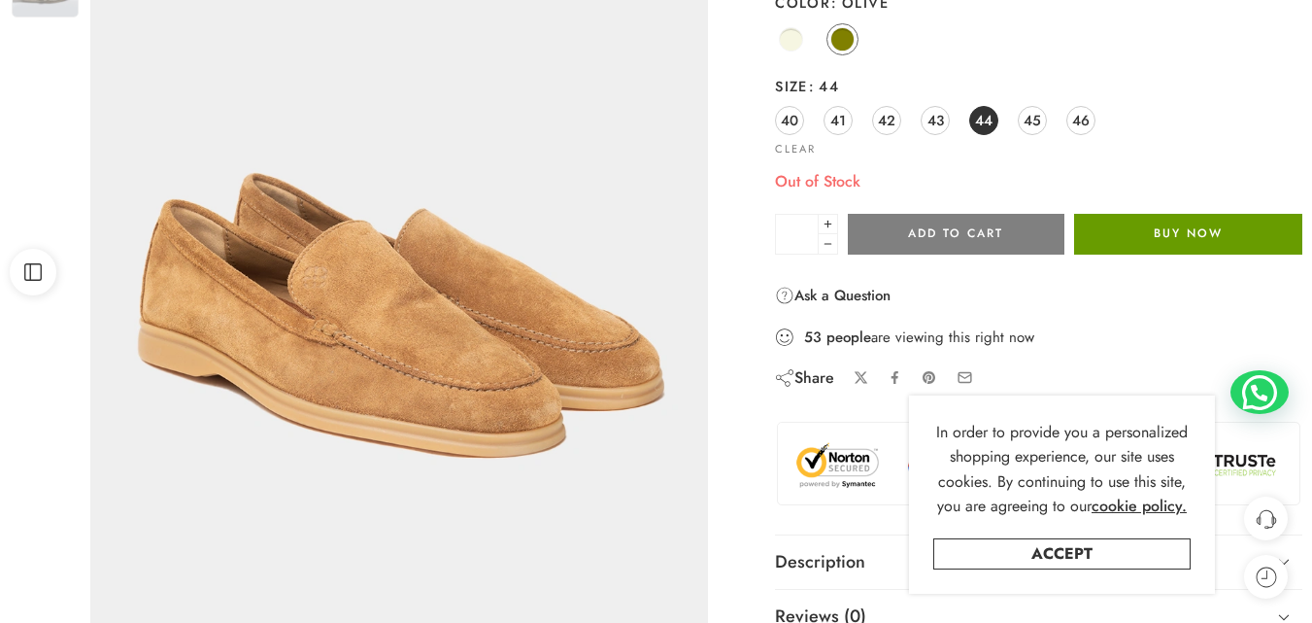
click at [1118, 234] on button "Buy Now" at bounding box center [1188, 234] width 228 height 41
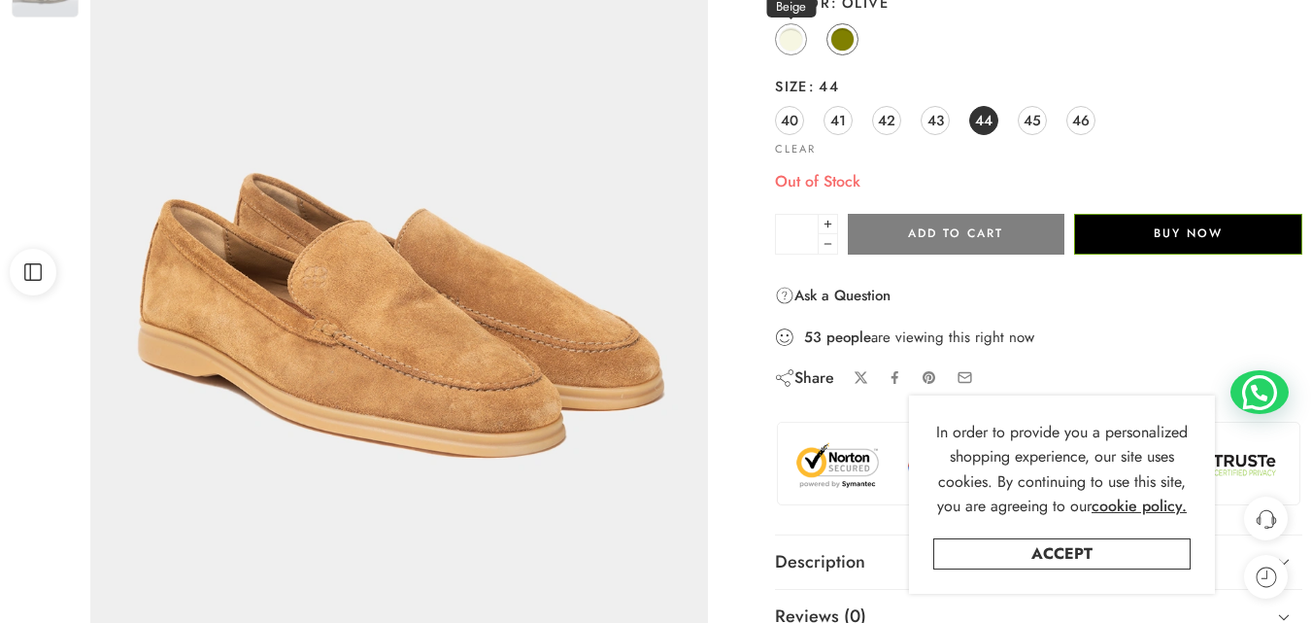
click at [784, 44] on span at bounding box center [791, 39] width 24 height 24
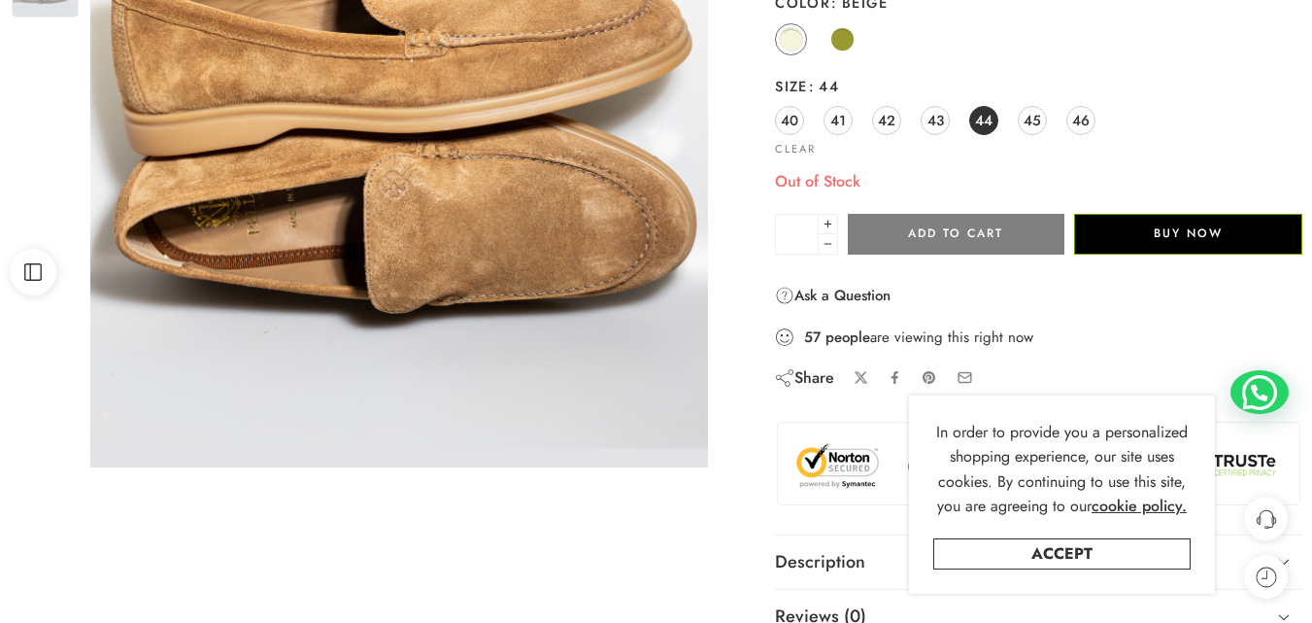
click at [986, 119] on span "44" at bounding box center [983, 120] width 17 height 26
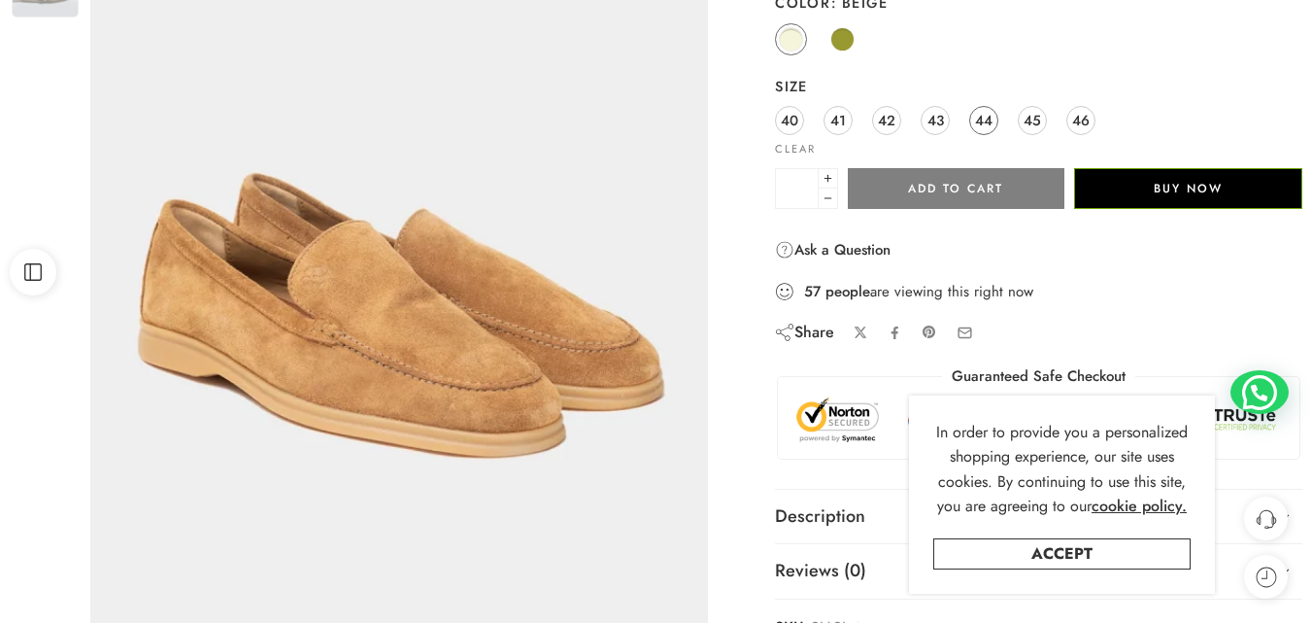
click at [986, 122] on span "44" at bounding box center [983, 120] width 17 height 26
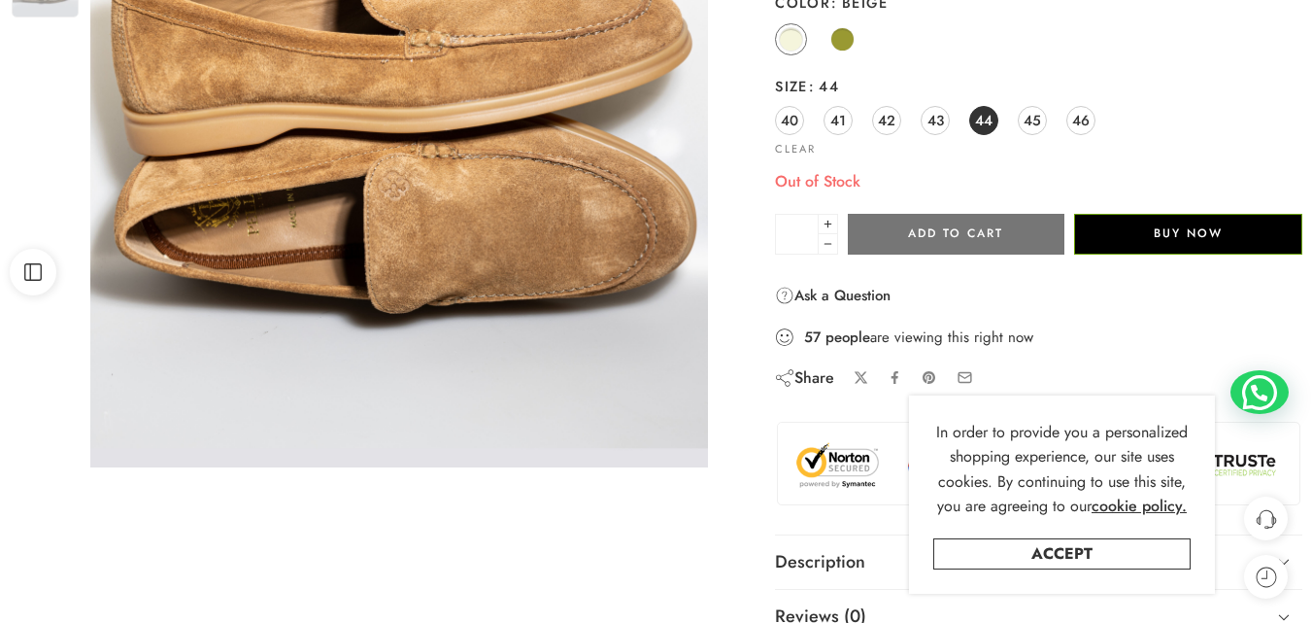
click at [1001, 232] on button "Add to cart" at bounding box center [956, 234] width 216 height 41
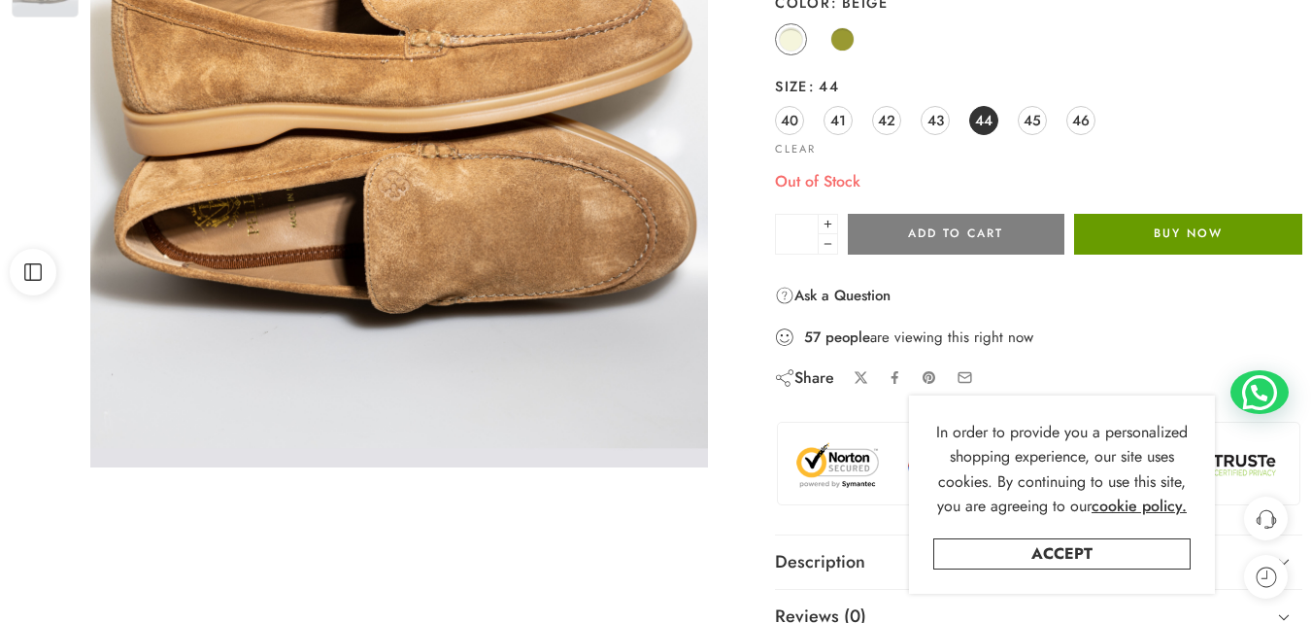
click at [1148, 243] on button "Buy Now" at bounding box center [1188, 234] width 228 height 41
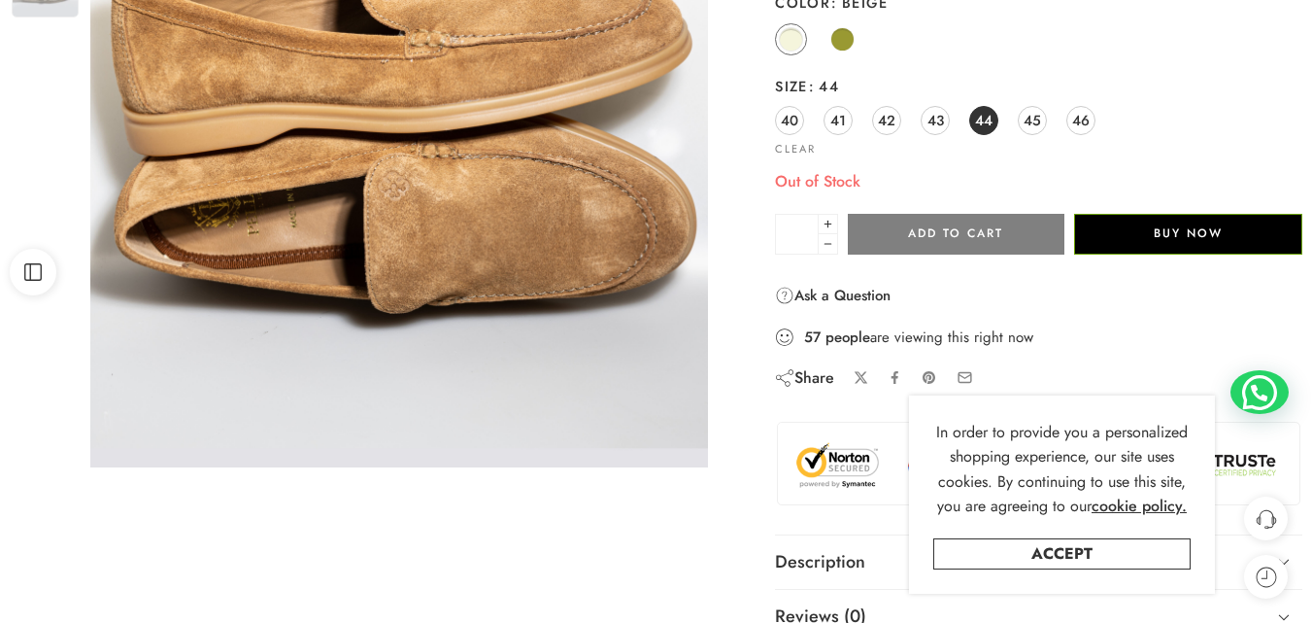
scroll to position [0, 0]
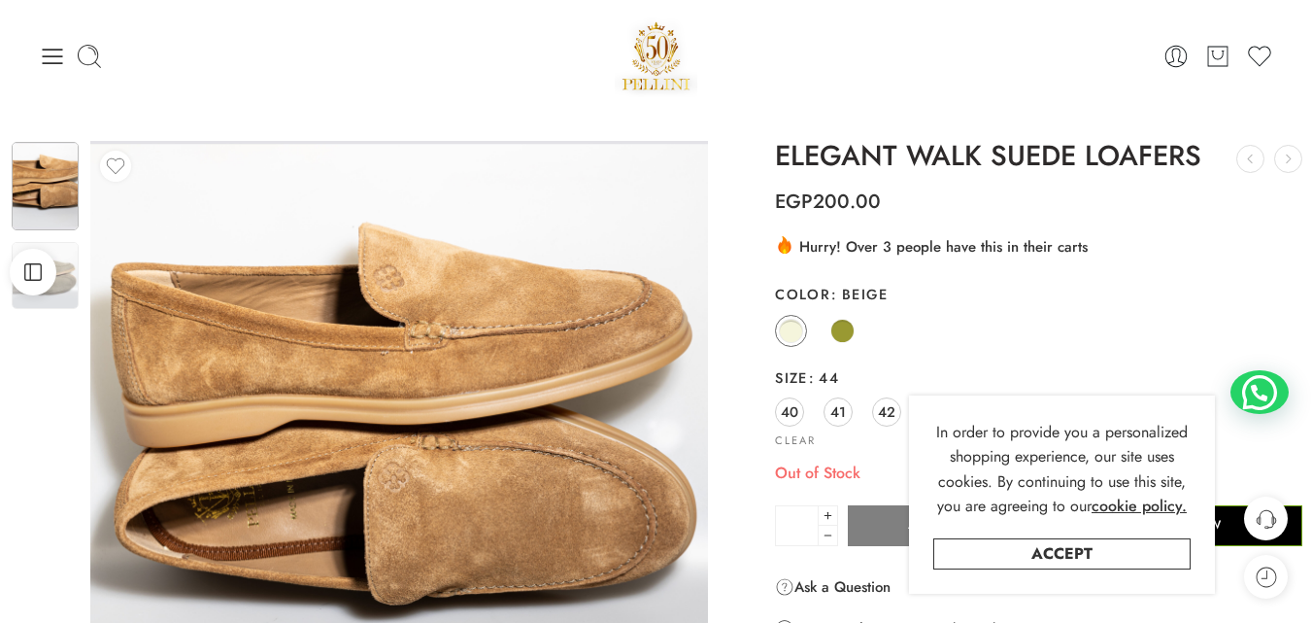
drag, startPoint x: 1219, startPoint y: 58, endPoint x: 1202, endPoint y: 62, distance: 17.0
click at [1219, 58] on icon at bounding box center [1217, 55] width 13 height 10
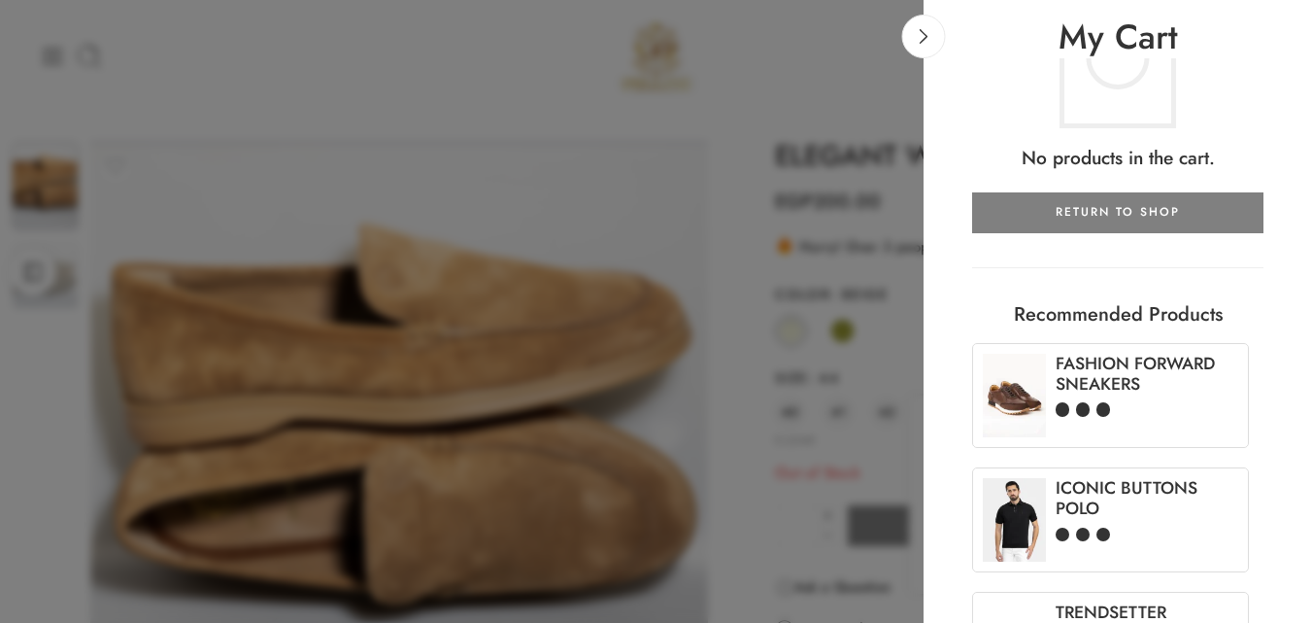
scroll to position [185, 0]
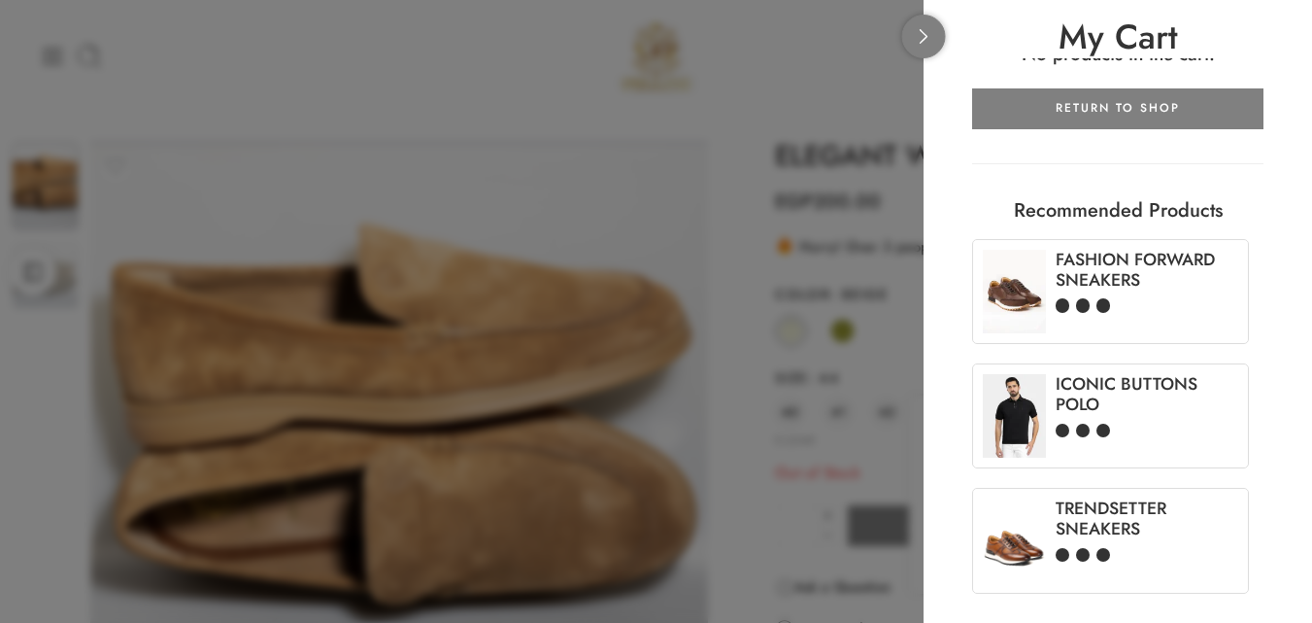
click at [925, 37] on icon at bounding box center [924, 36] width 15 height 15
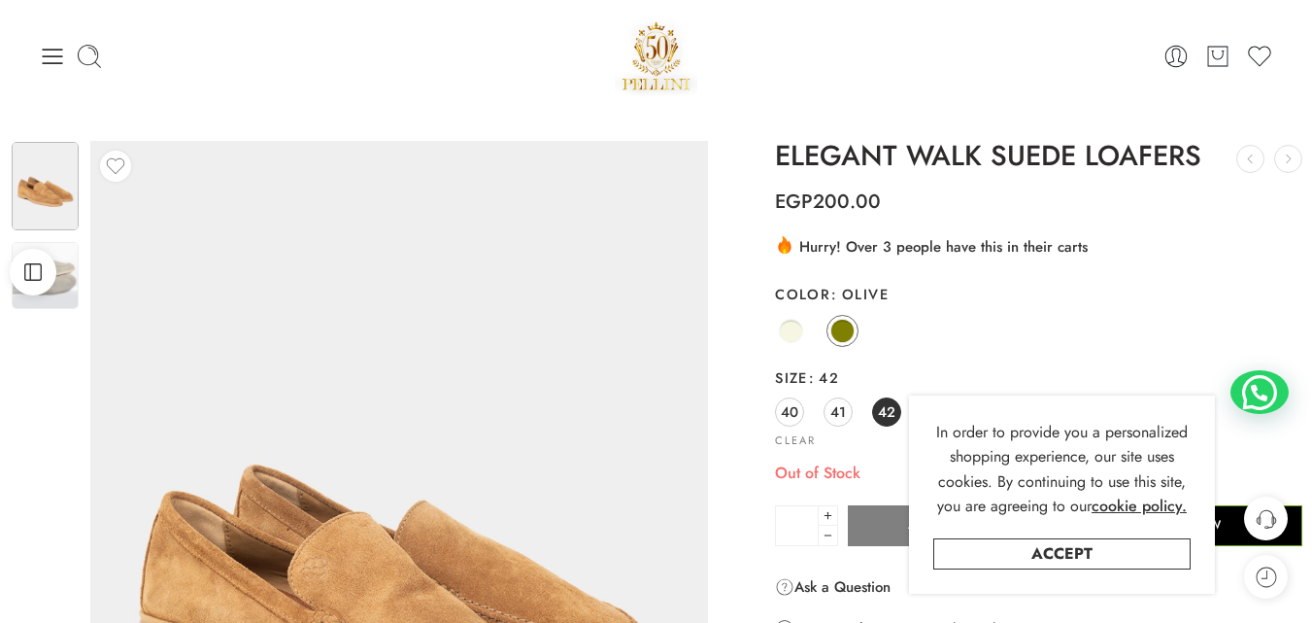
scroll to position [291, 0]
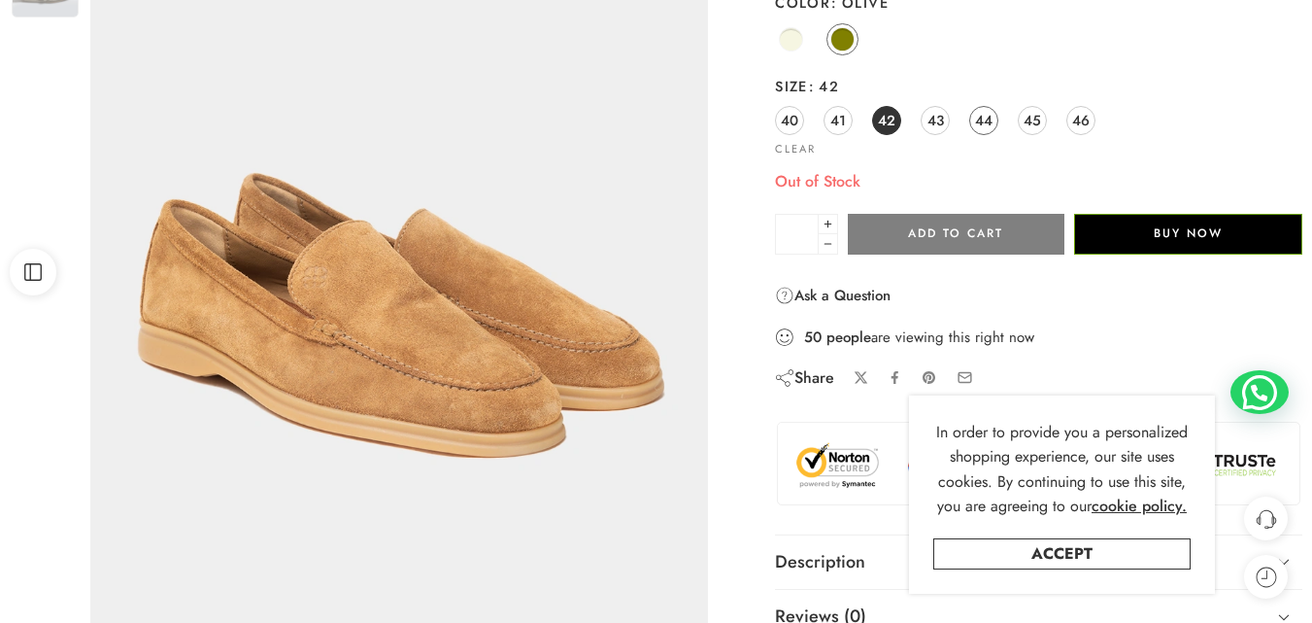
click at [981, 117] on span "44" at bounding box center [983, 120] width 17 height 26
click at [993, 229] on button "Add to cart" at bounding box center [956, 234] width 216 height 41
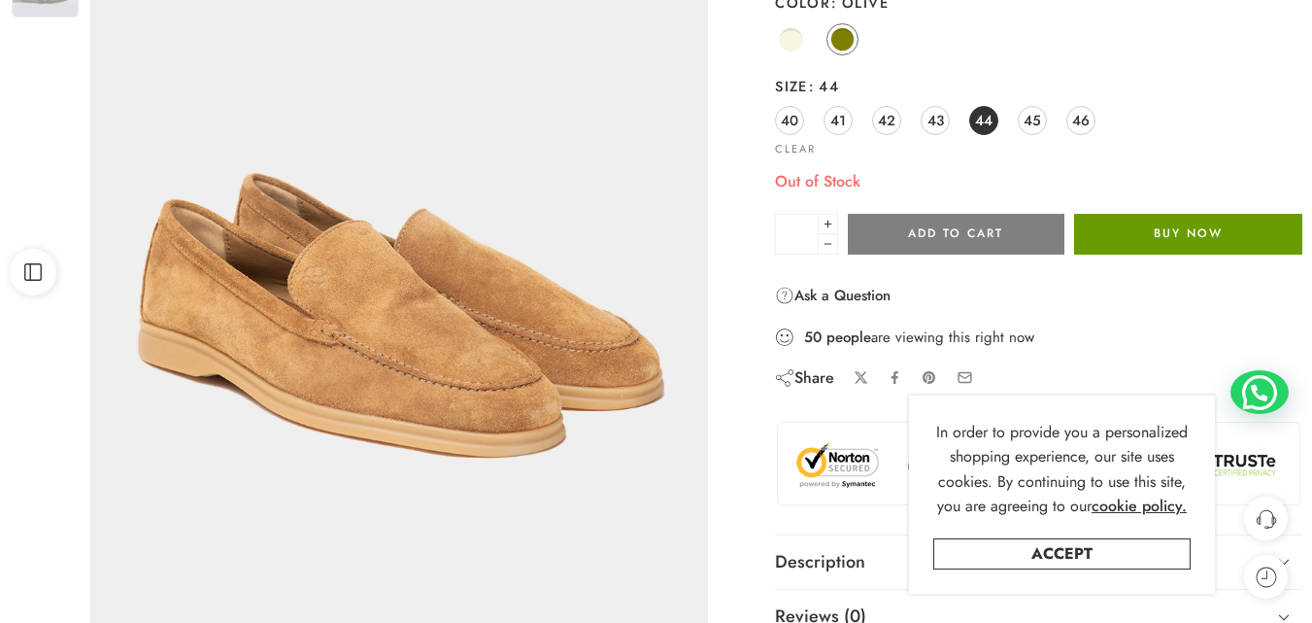
click at [1151, 219] on button "Buy Now" at bounding box center [1188, 234] width 228 height 41
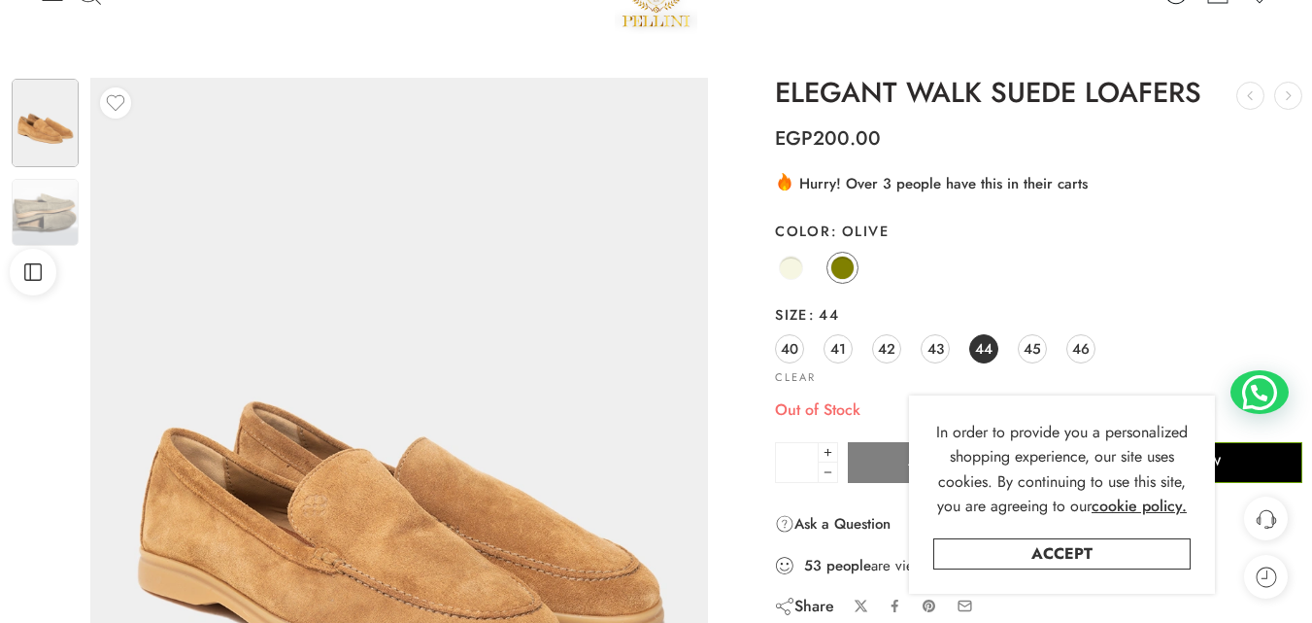
scroll to position [97, 0]
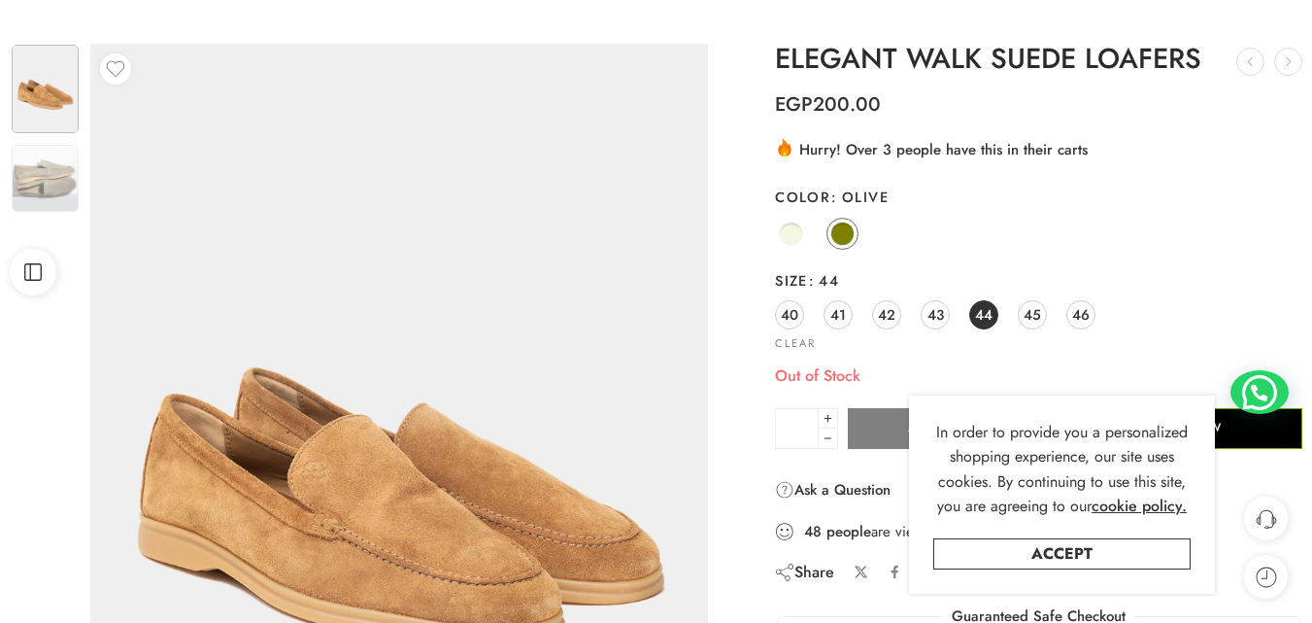
click at [981, 311] on span "44" at bounding box center [983, 314] width 17 height 26
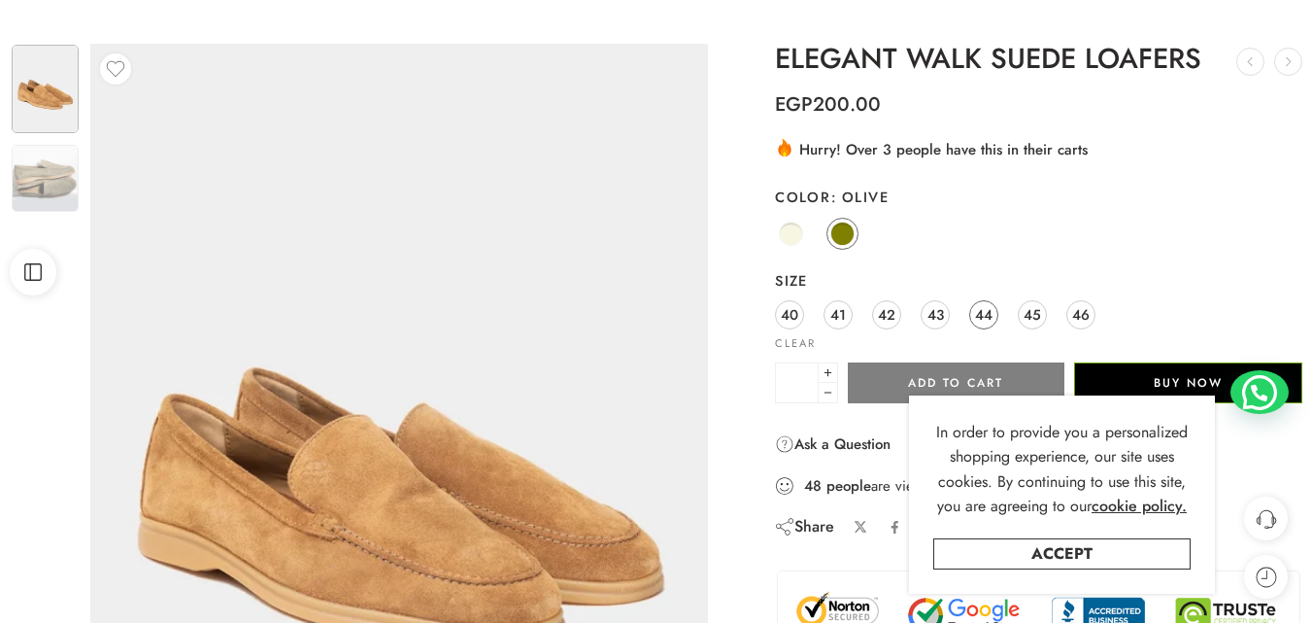
click at [981, 311] on span "44" at bounding box center [983, 314] width 17 height 26
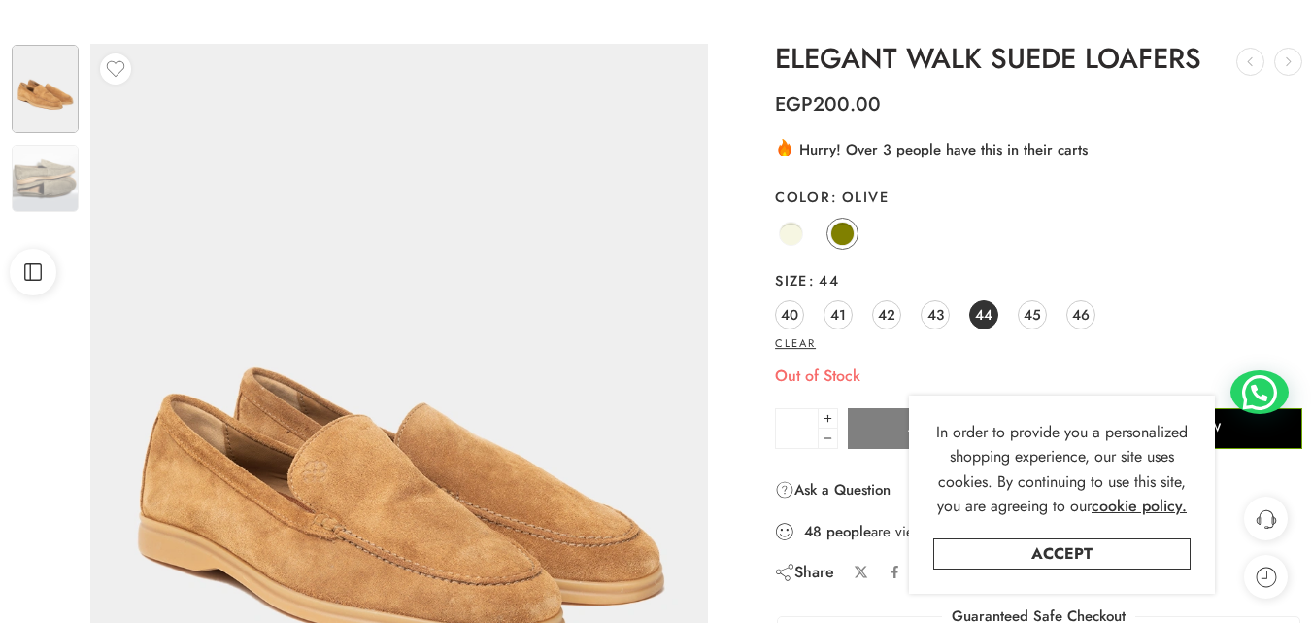
click at [799, 343] on link "Clear" at bounding box center [795, 343] width 41 height 11
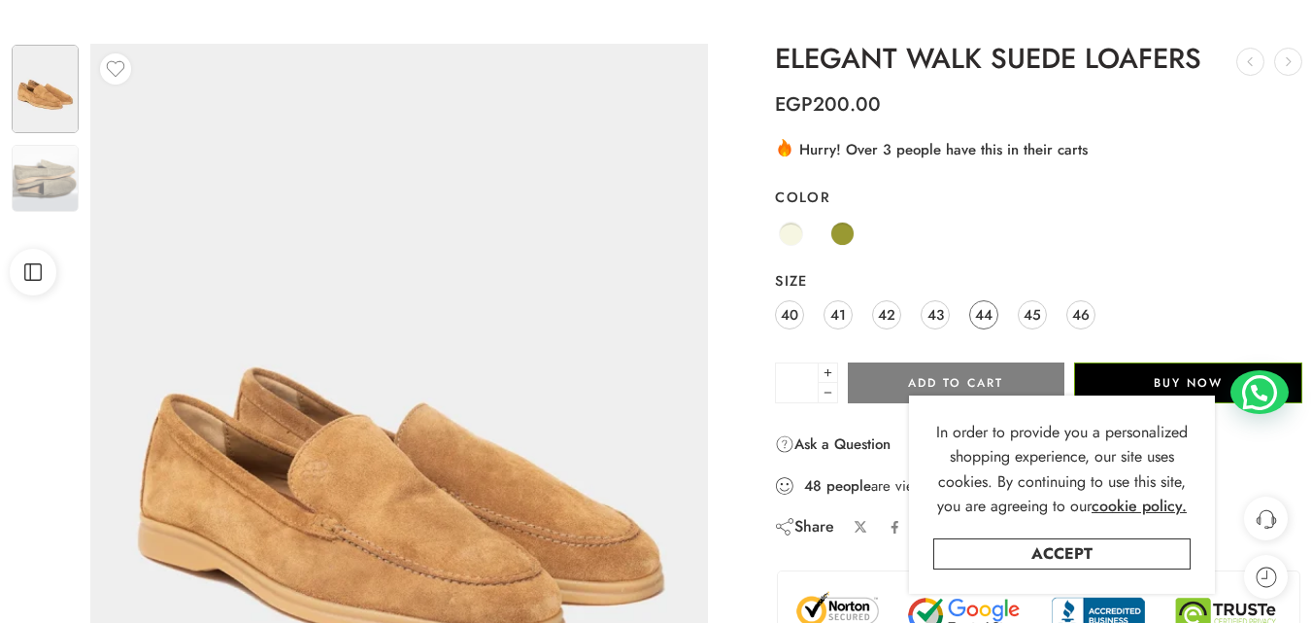
click at [985, 322] on span "44" at bounding box center [983, 314] width 17 height 26
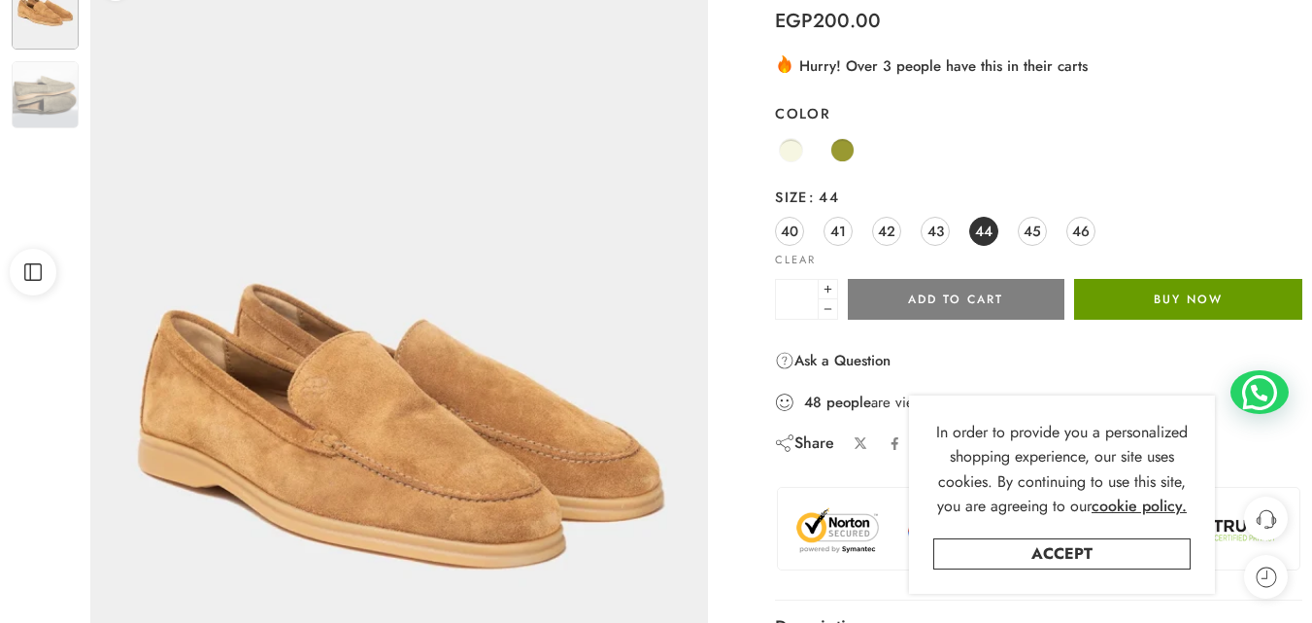
scroll to position [291, 0]
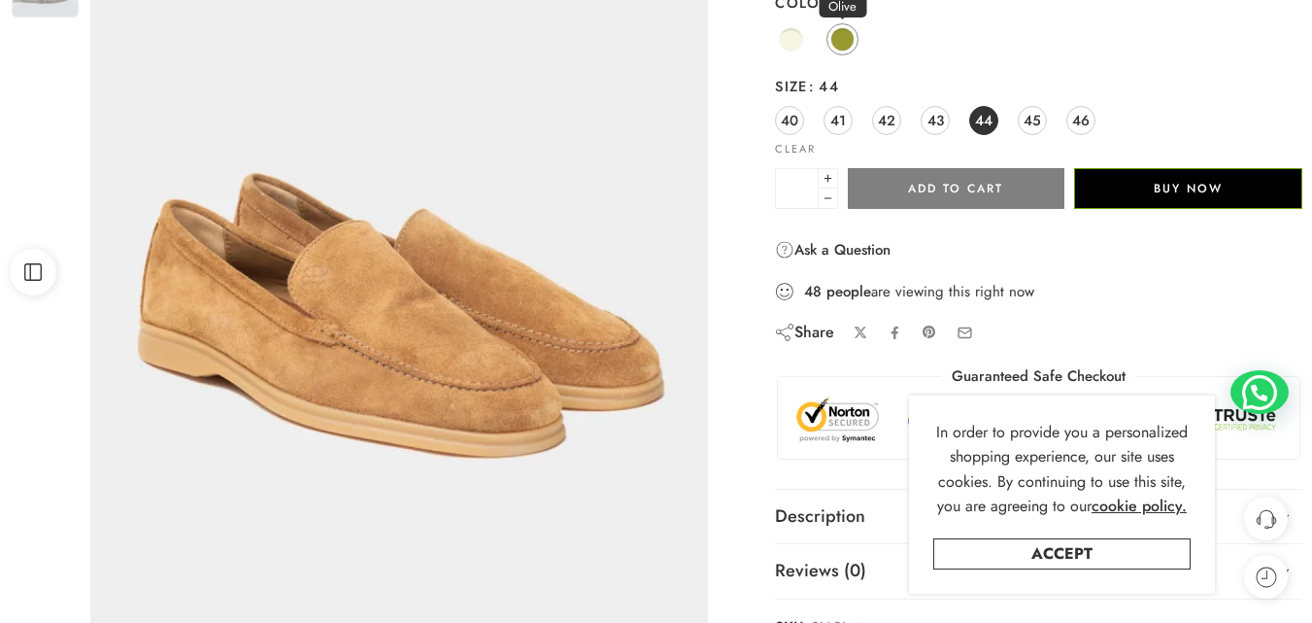
click at [838, 39] on span at bounding box center [842, 39] width 24 height 24
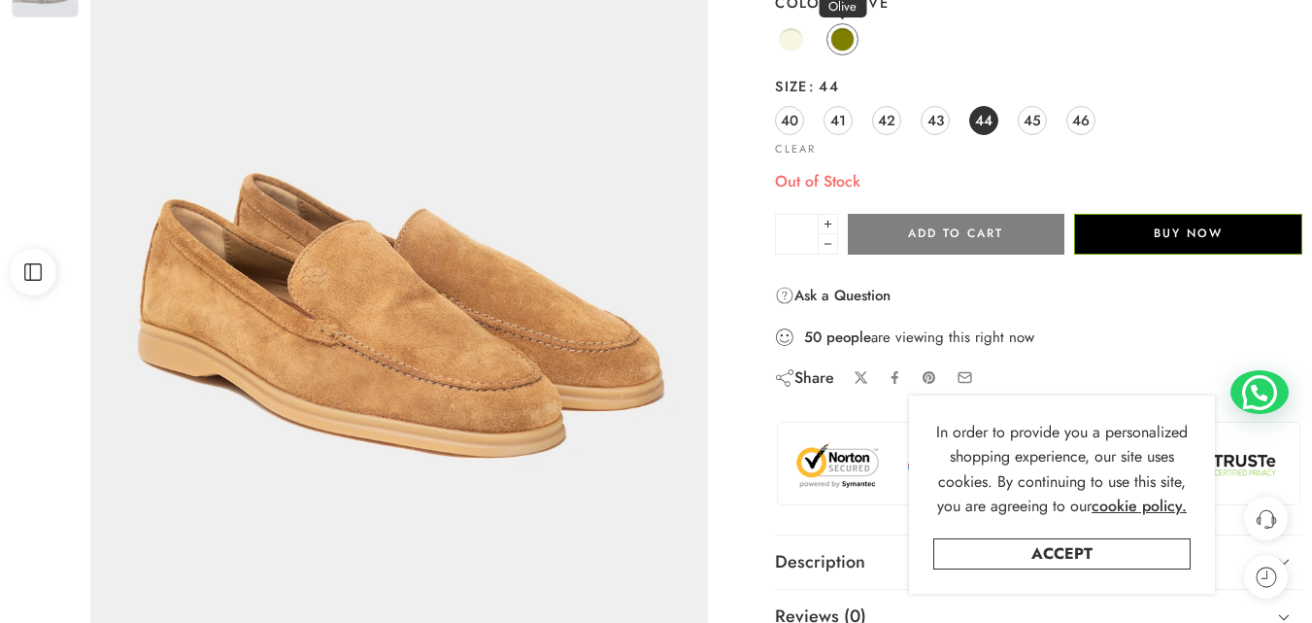
click at [842, 36] on span at bounding box center [842, 39] width 24 height 24
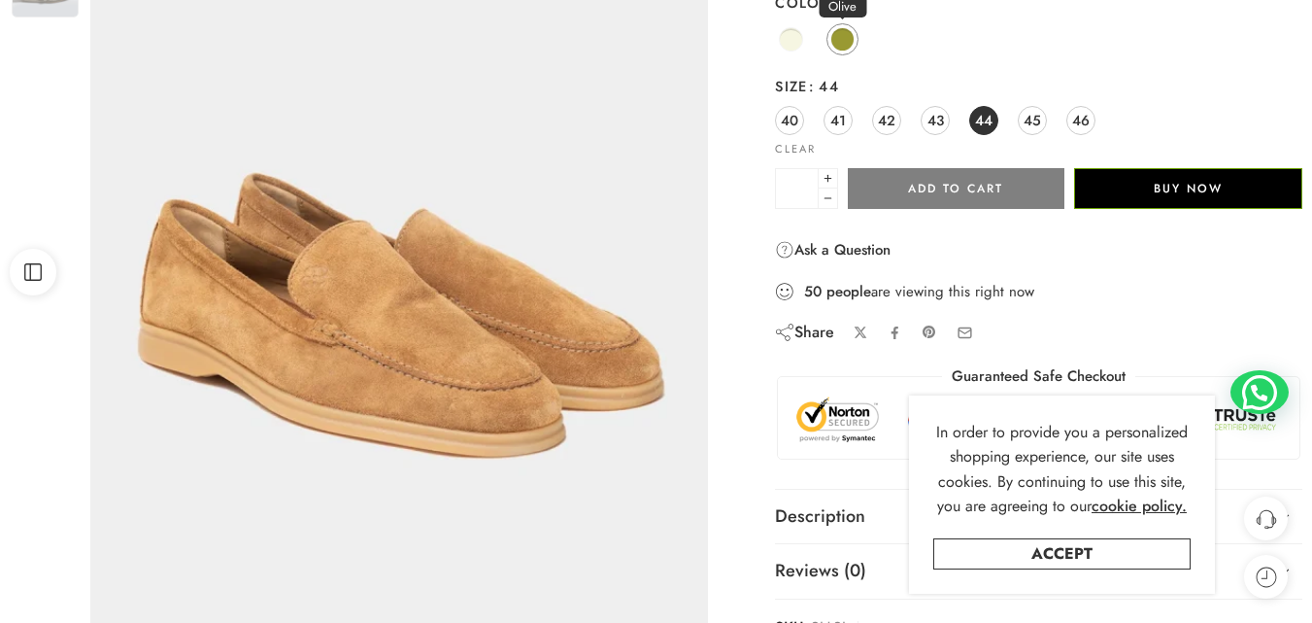
click at [842, 44] on span at bounding box center [842, 39] width 24 height 24
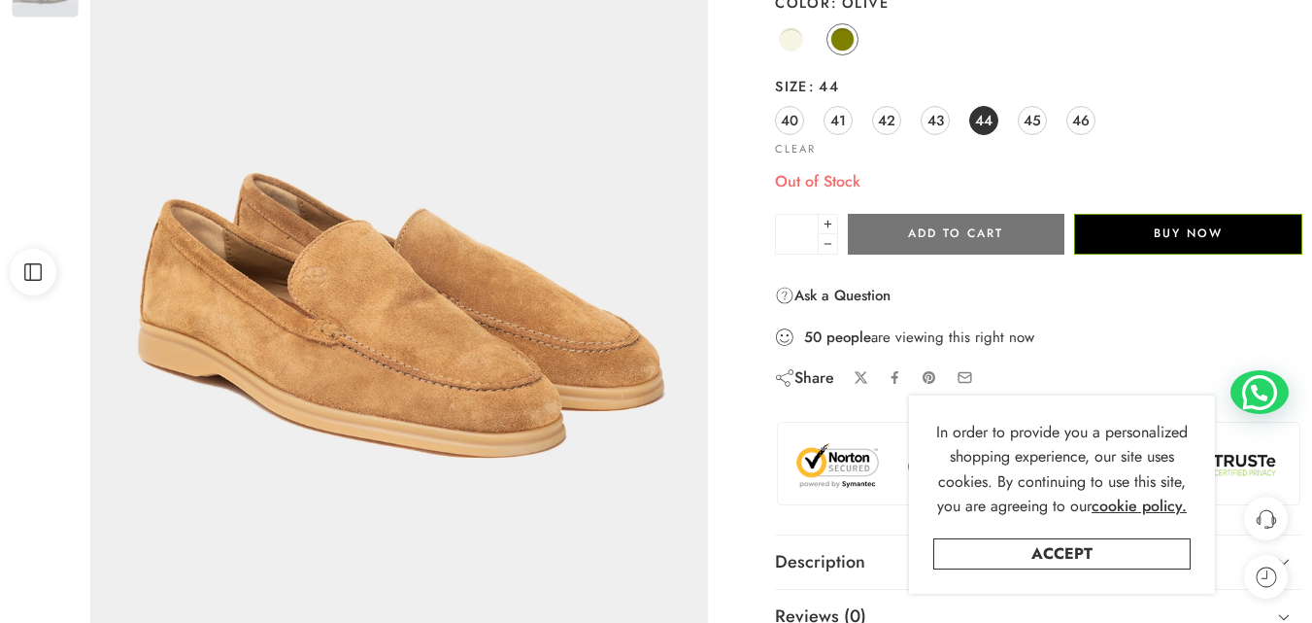
click at [1005, 238] on button "Add to cart" at bounding box center [956, 234] width 216 height 41
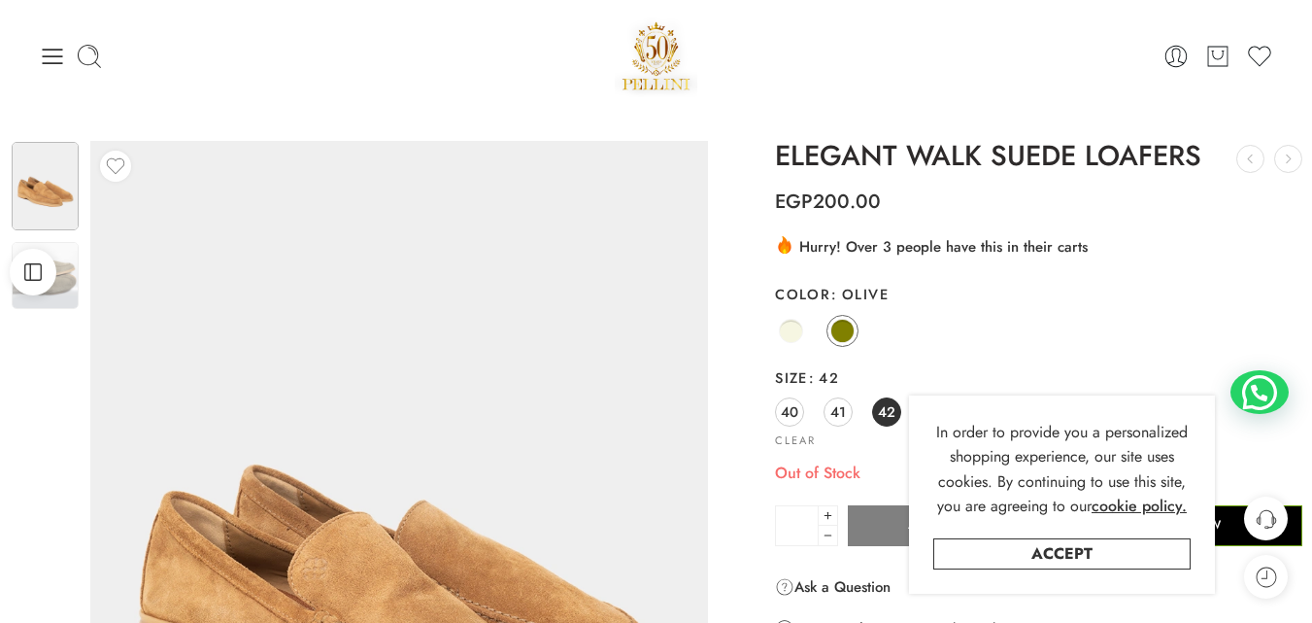
scroll to position [97, 0]
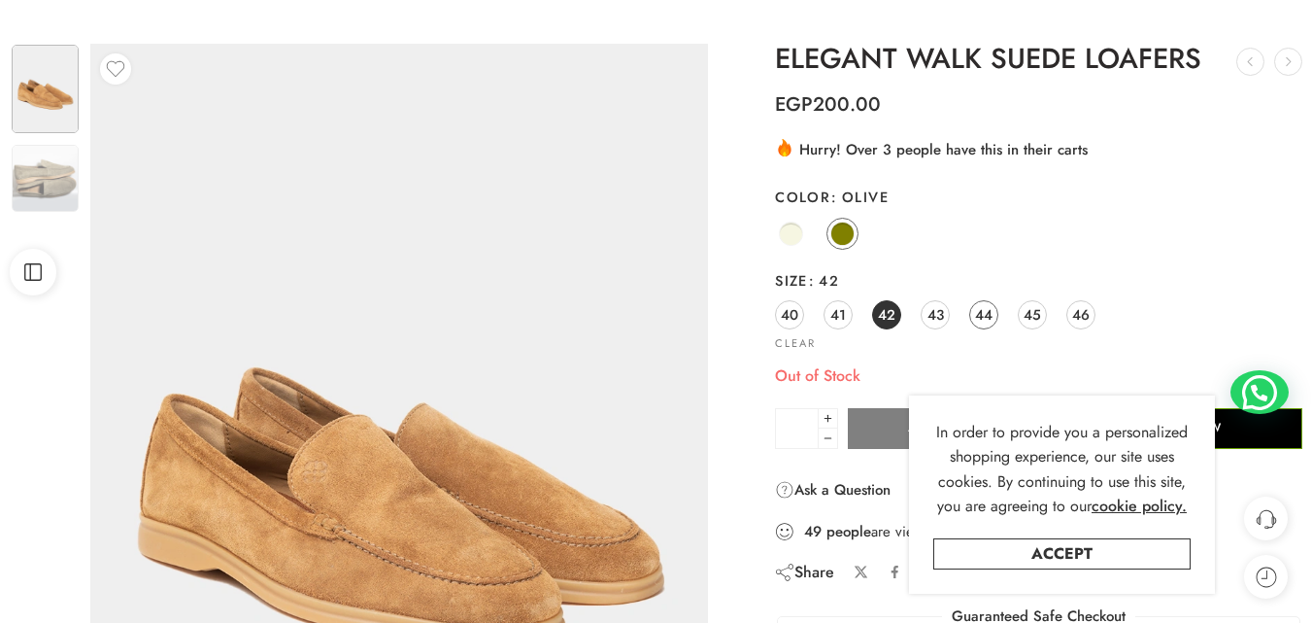
click at [986, 305] on span "44" at bounding box center [983, 314] width 17 height 26
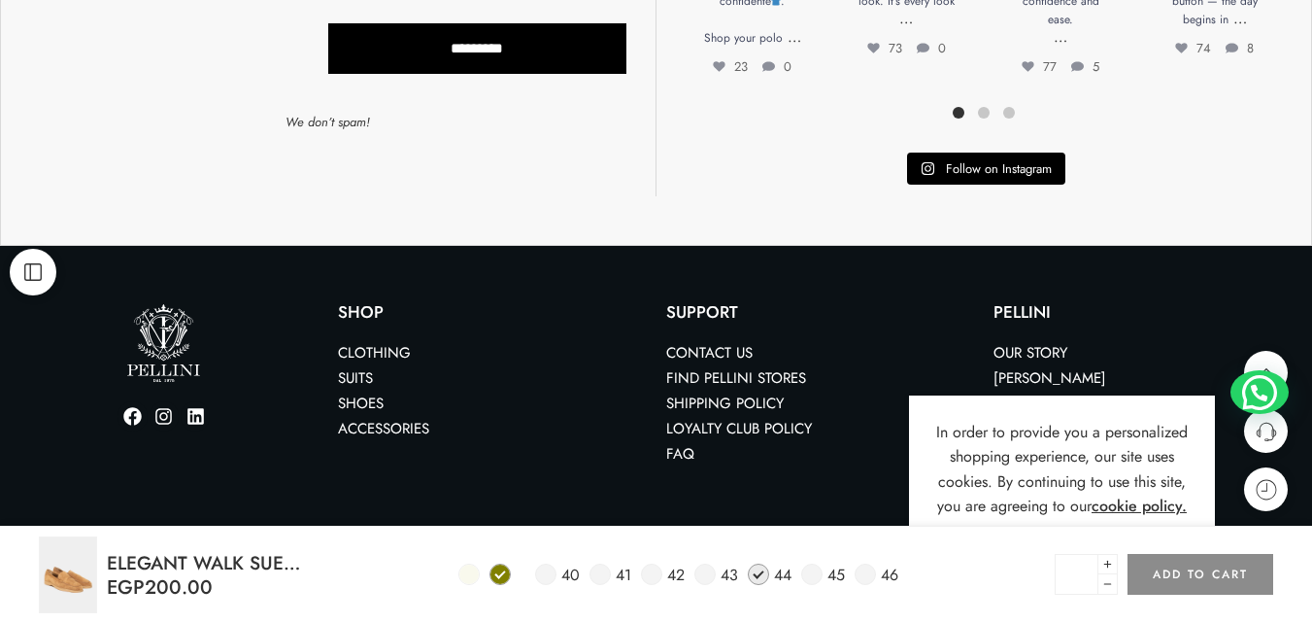
scroll to position [1582, 0]
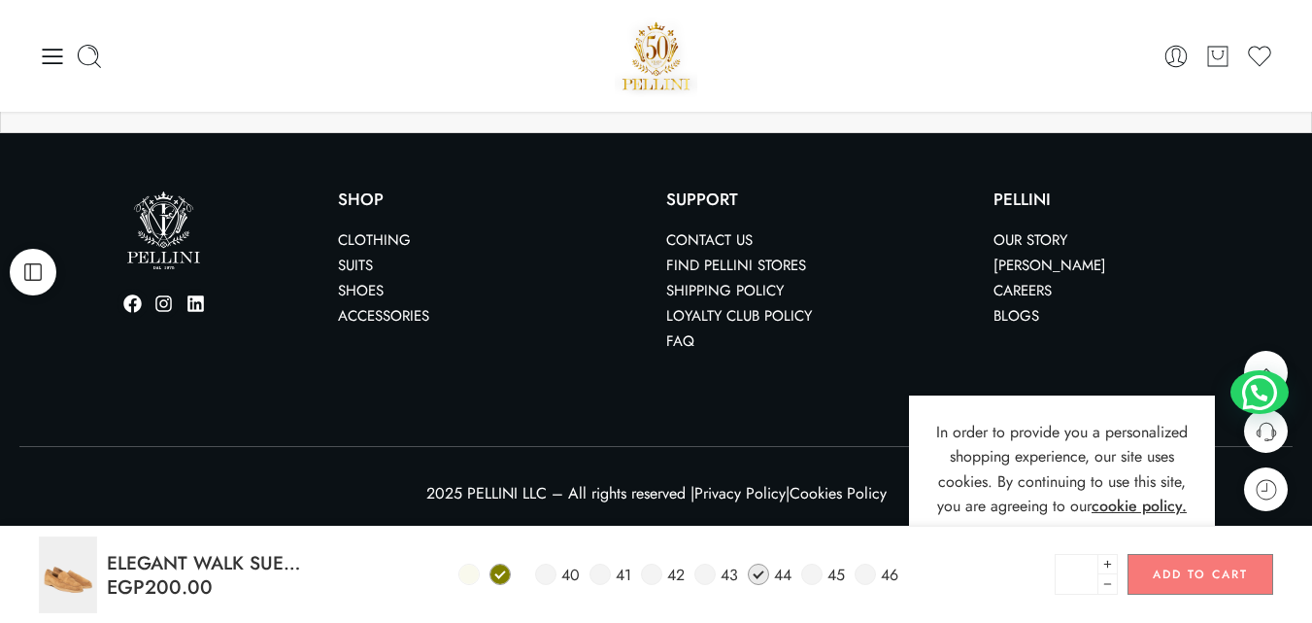
click at [1195, 576] on button "Add to cart" at bounding box center [1200, 574] width 146 height 41
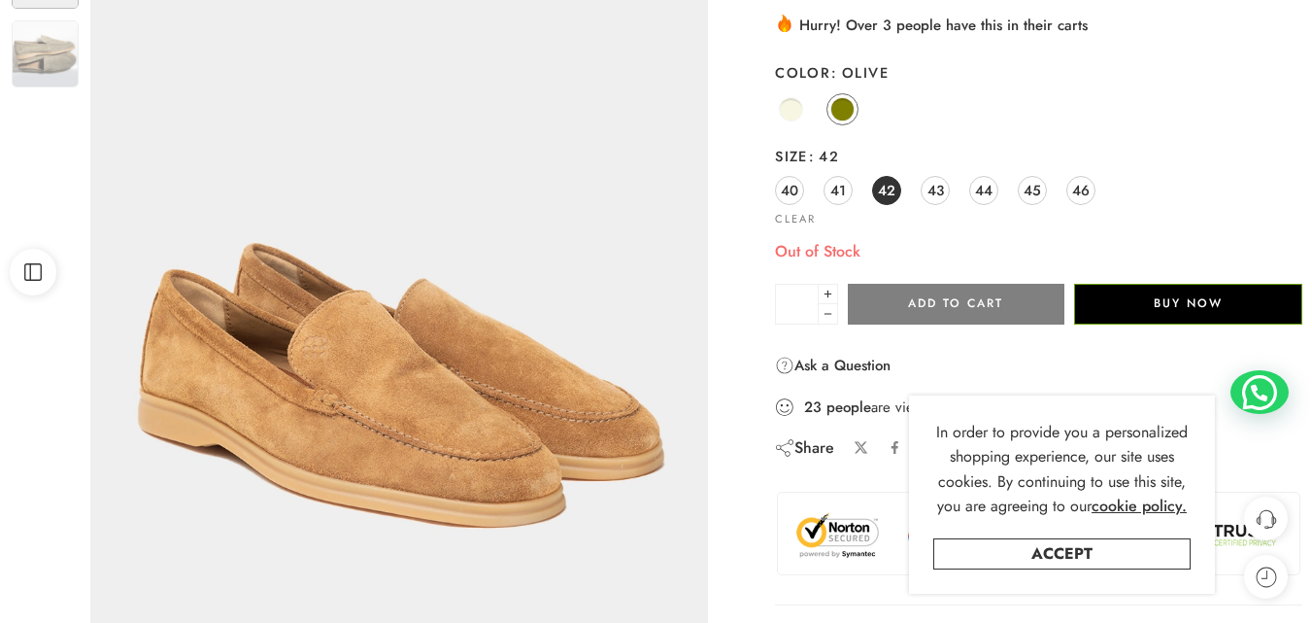
scroll to position [291, 0]
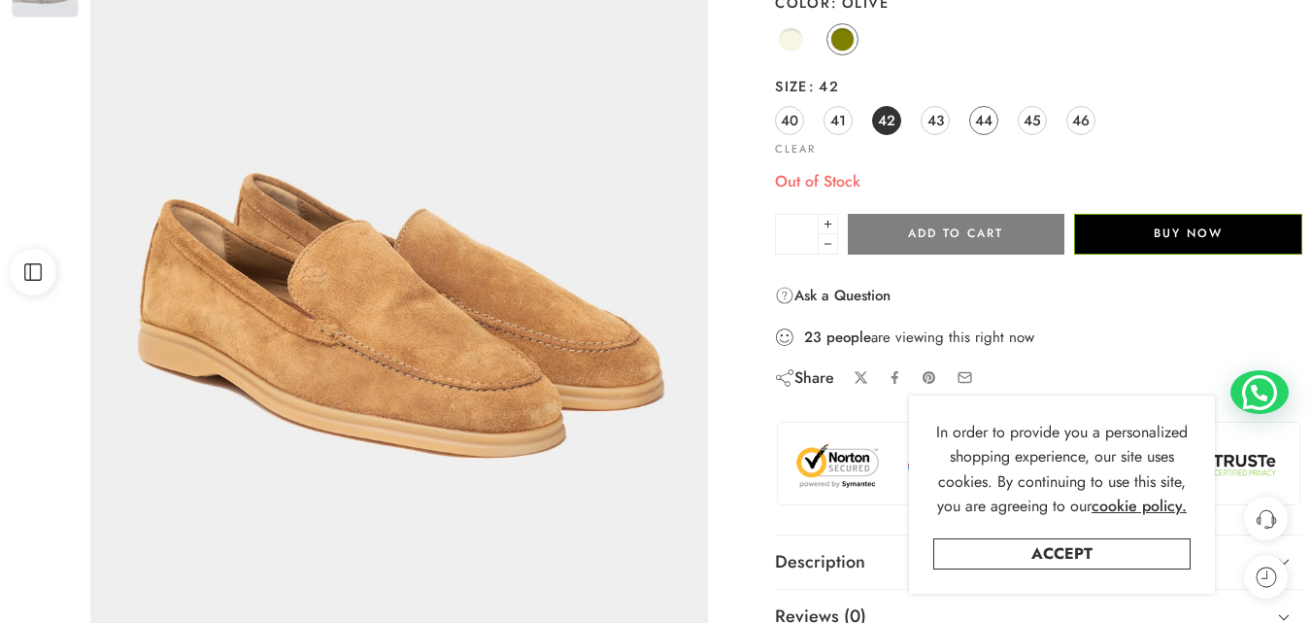
click at [985, 109] on span "44" at bounding box center [983, 120] width 17 height 26
click at [1037, 112] on span "45" at bounding box center [1032, 120] width 17 height 26
click at [1084, 121] on span "46" at bounding box center [1080, 120] width 17 height 26
click at [791, 125] on span "40" at bounding box center [789, 120] width 17 height 26
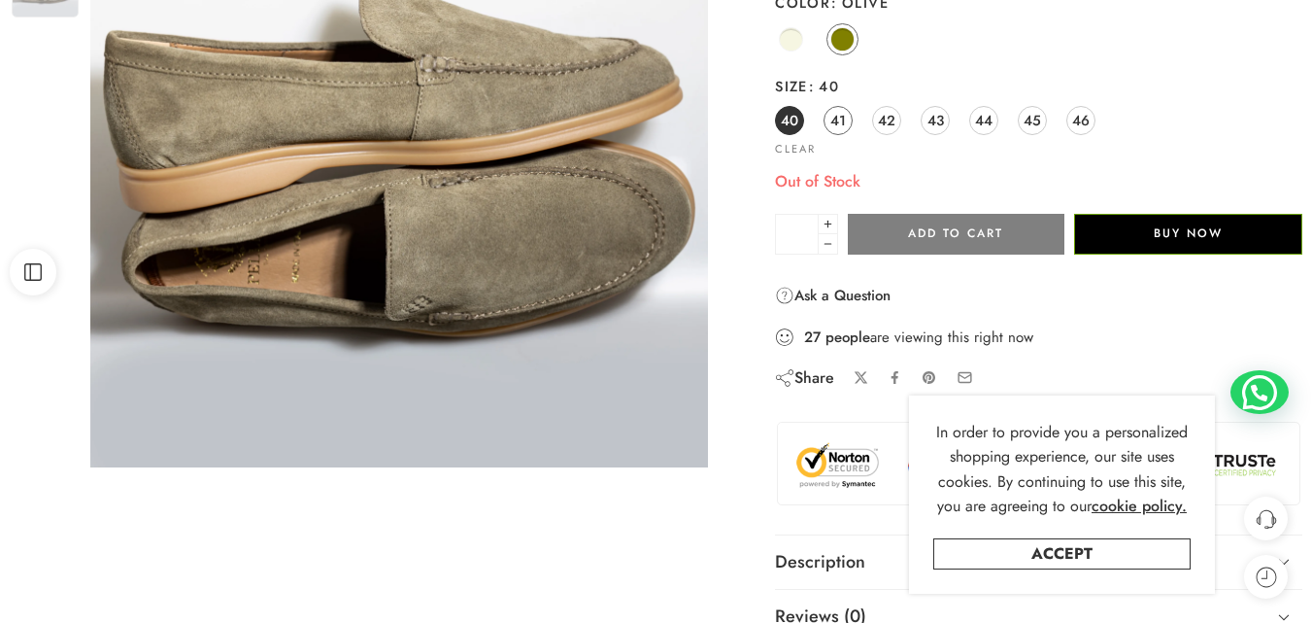
click at [848, 123] on link "41" at bounding box center [838, 120] width 29 height 29
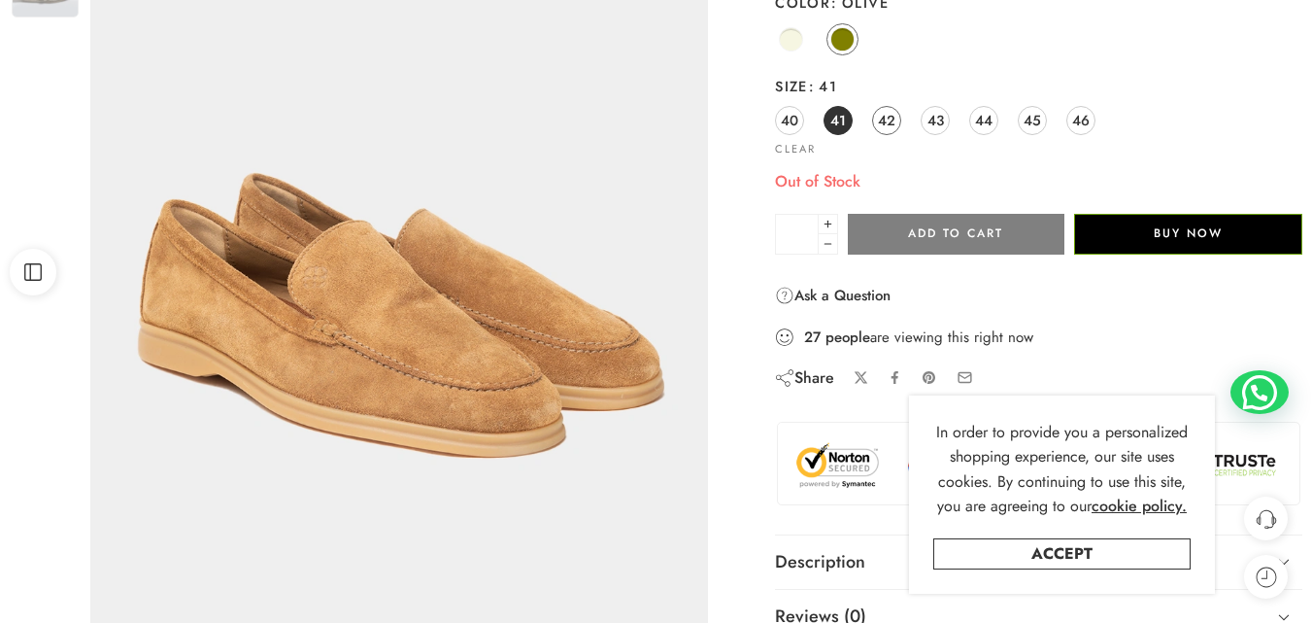
click at [882, 123] on span "42" at bounding box center [886, 120] width 17 height 26
click at [938, 121] on span "43" at bounding box center [935, 120] width 17 height 26
click at [988, 120] on span "44" at bounding box center [983, 120] width 17 height 26
click at [1032, 120] on span "45" at bounding box center [1032, 120] width 17 height 26
click at [1078, 119] on span "46" at bounding box center [1080, 120] width 17 height 26
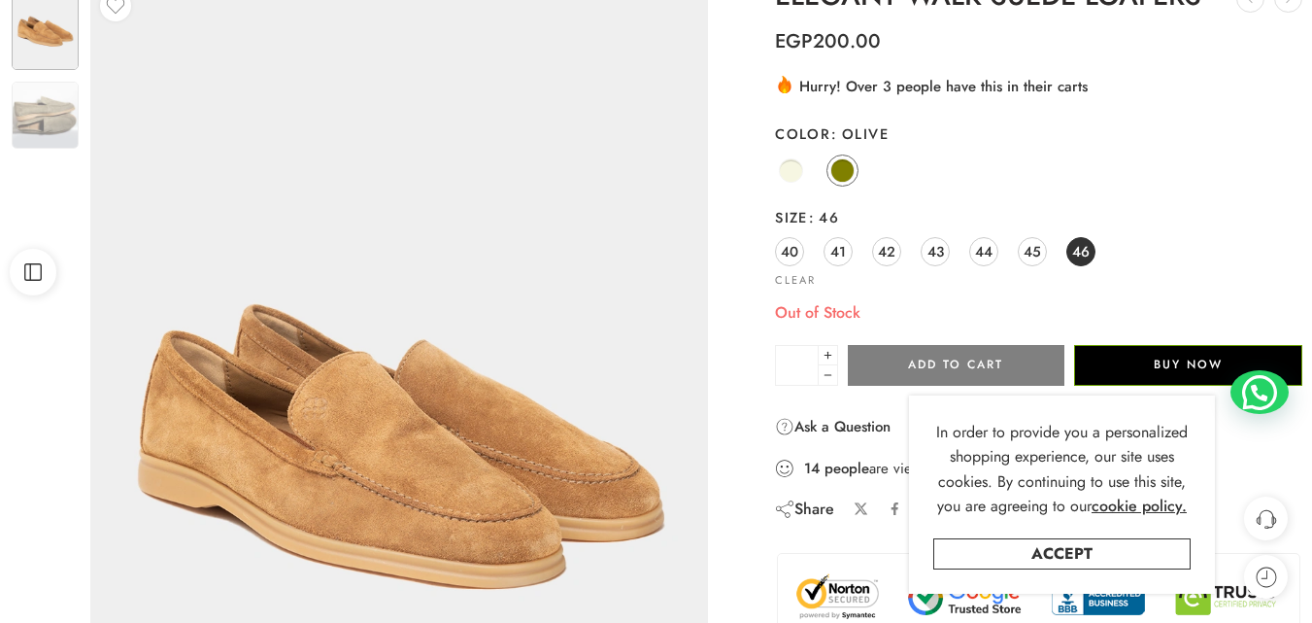
scroll to position [194, 0]
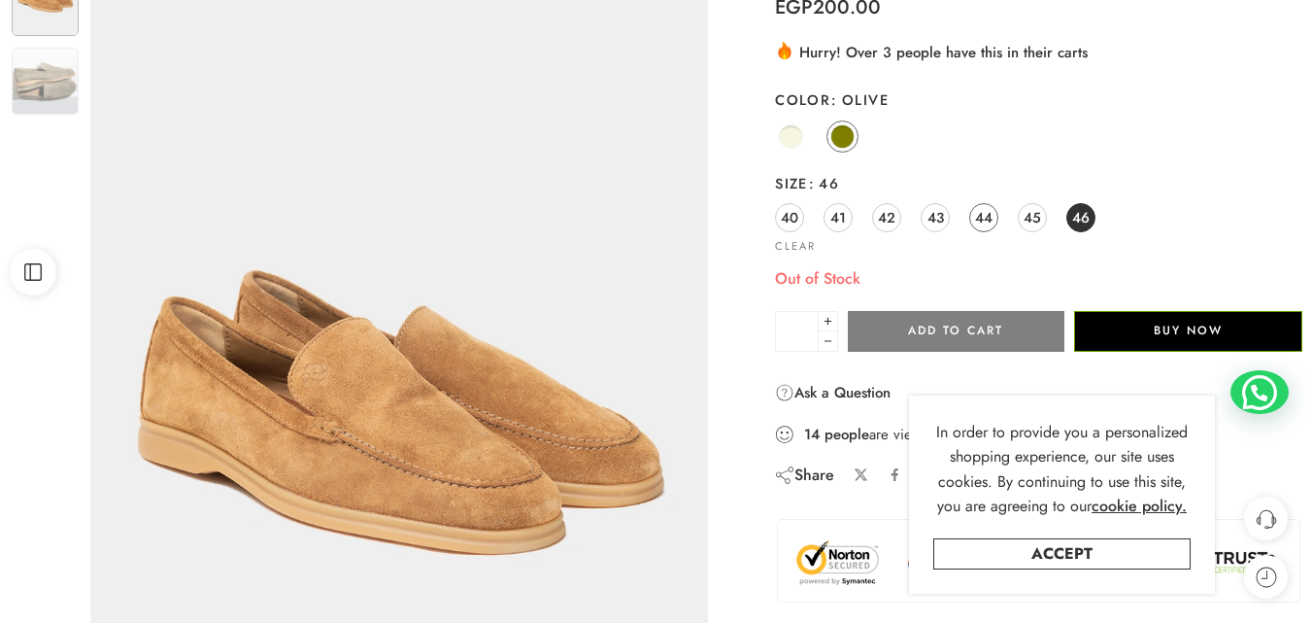
click at [984, 220] on span "44" at bounding box center [983, 217] width 17 height 26
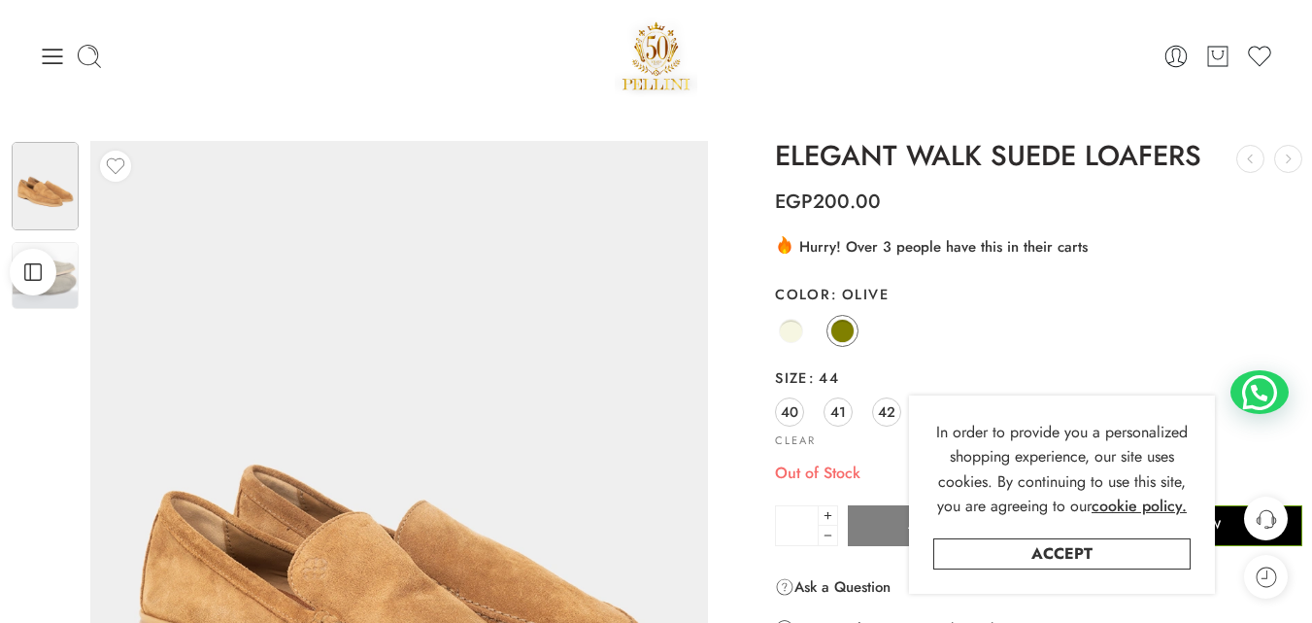
scroll to position [97, 0]
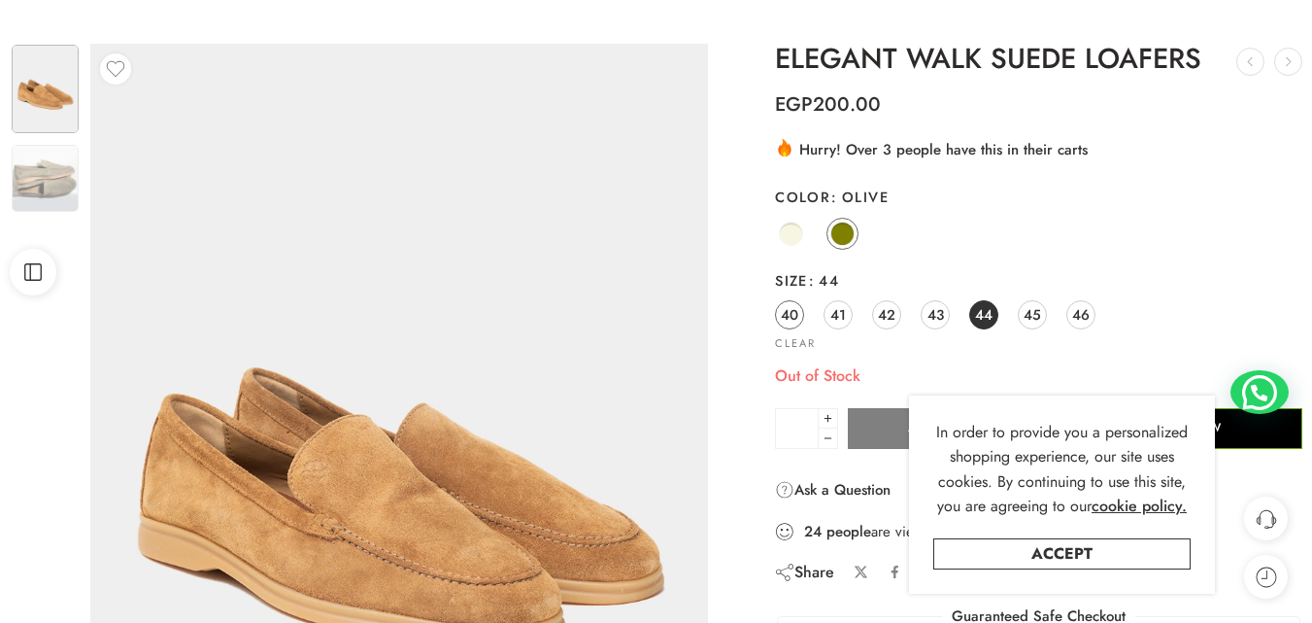
click at [791, 315] on span "40" at bounding box center [789, 314] width 17 height 26
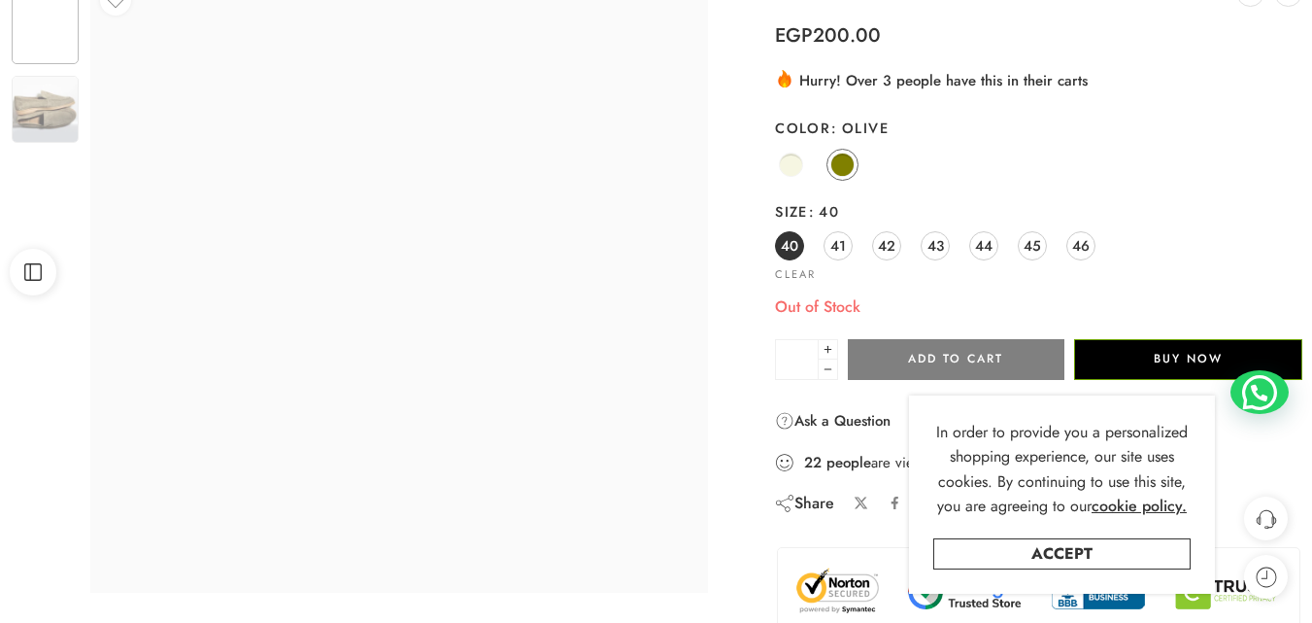
scroll to position [194, 0]
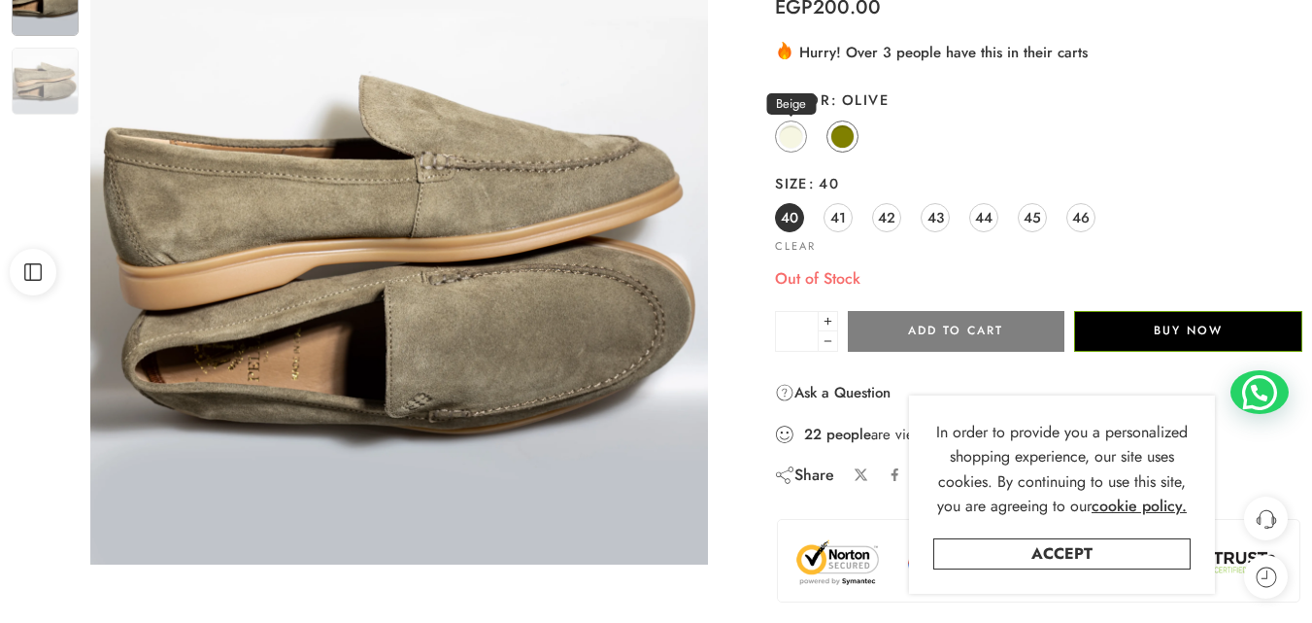
click at [796, 144] on span at bounding box center [791, 136] width 24 height 24
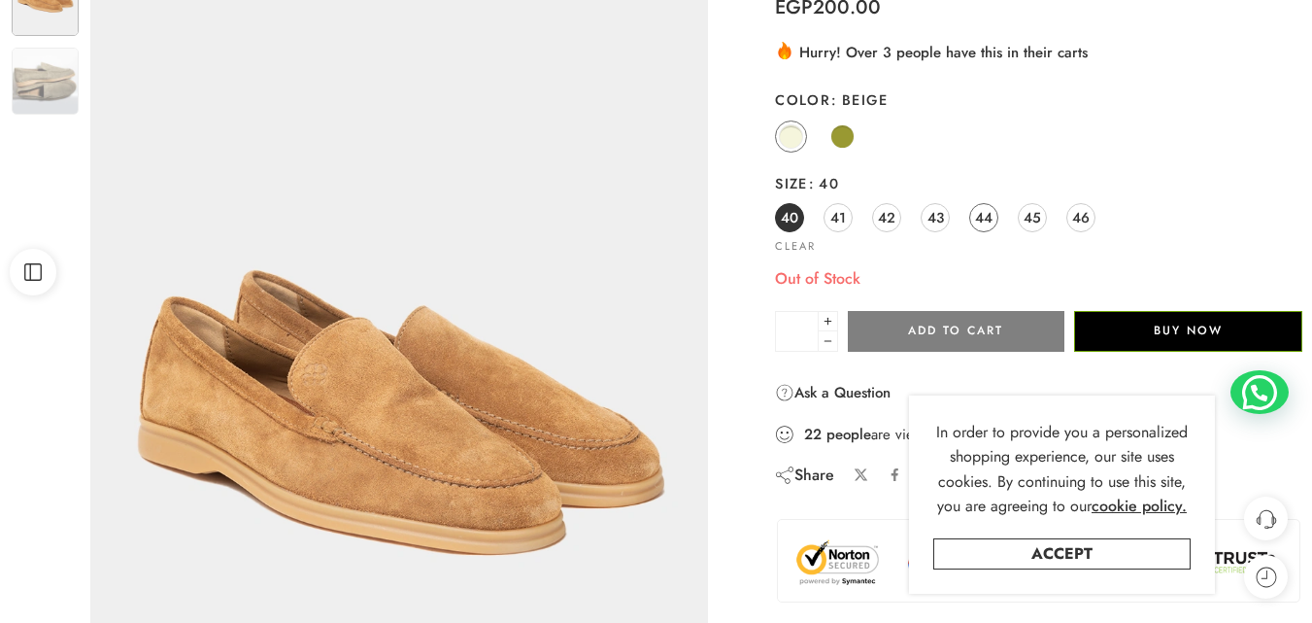
click at [975, 219] on span "44" at bounding box center [983, 217] width 17 height 26
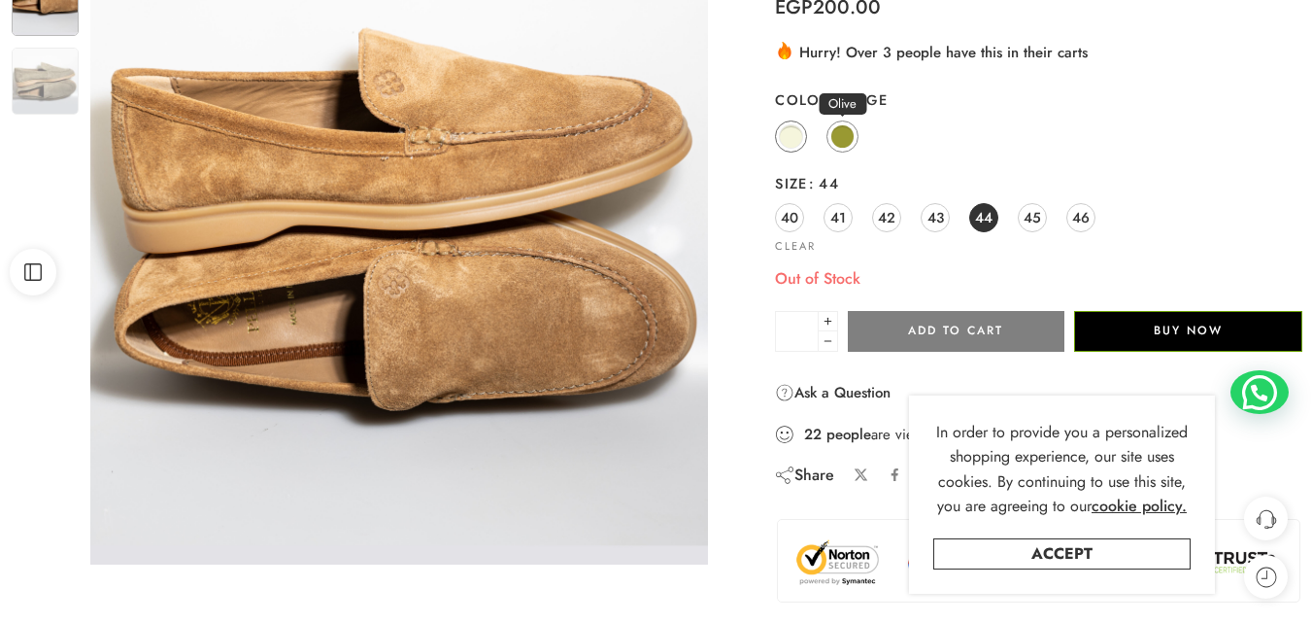
click at [844, 135] on span at bounding box center [842, 136] width 24 height 24
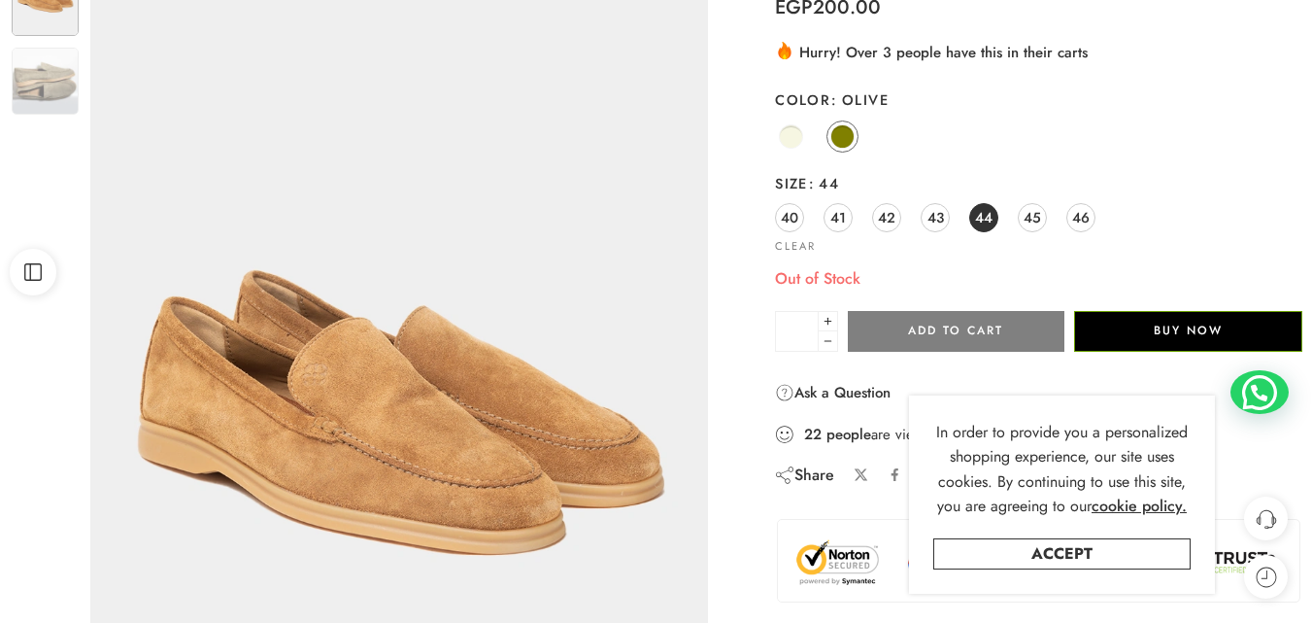
click at [984, 220] on span "44" at bounding box center [983, 217] width 17 height 26
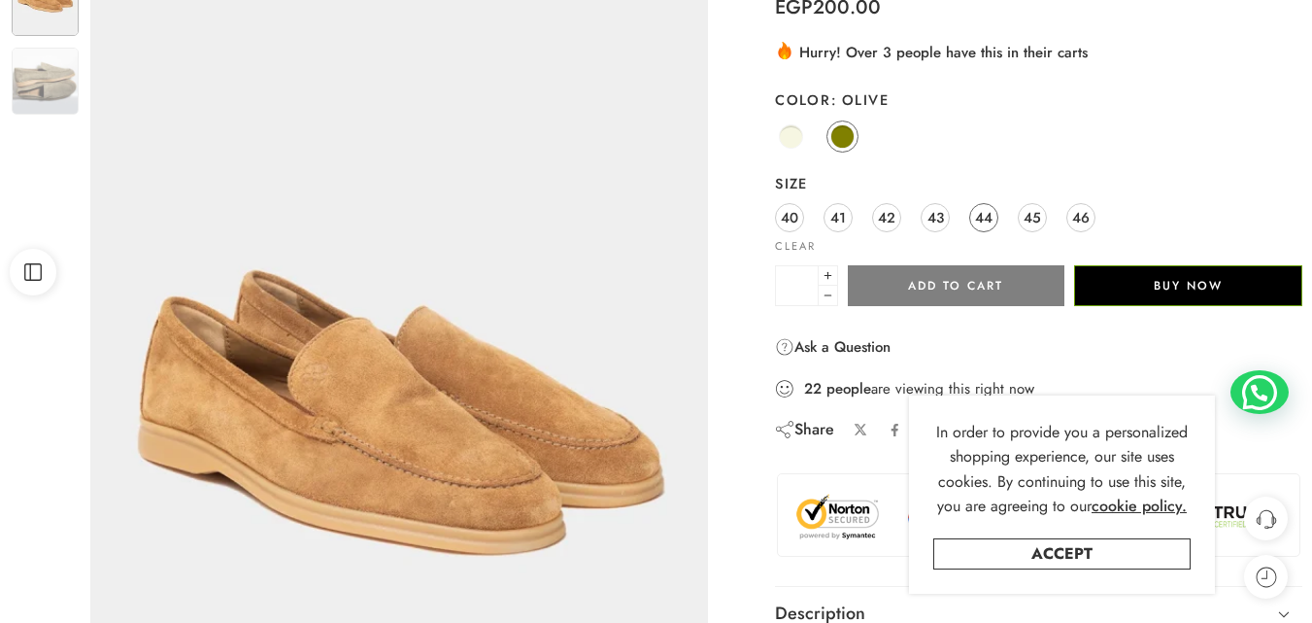
click at [986, 223] on span "44" at bounding box center [983, 217] width 17 height 26
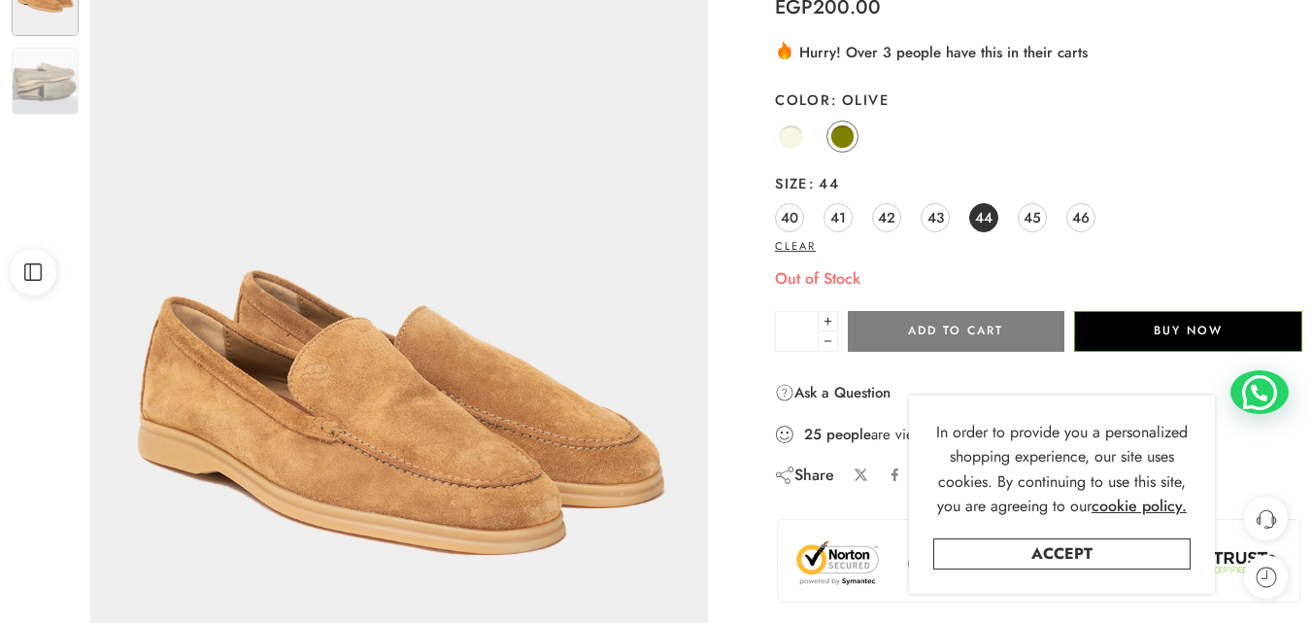
click at [783, 242] on link "Clear" at bounding box center [795, 246] width 41 height 11
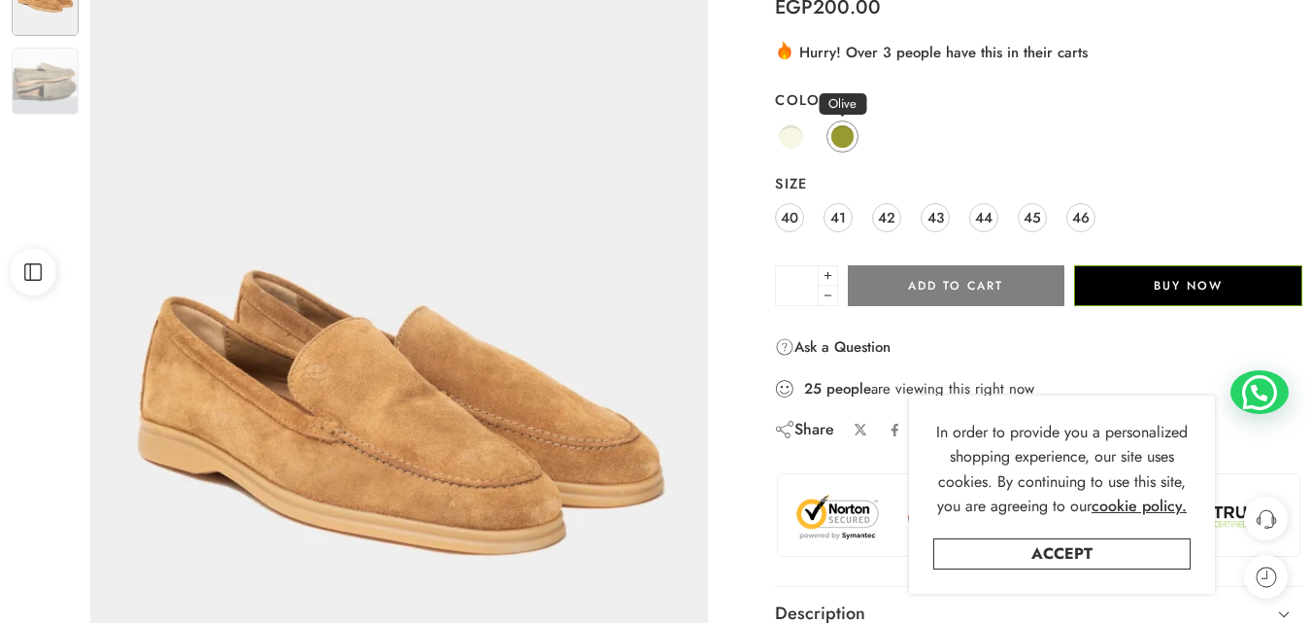
click at [845, 144] on span at bounding box center [842, 136] width 24 height 24
click at [990, 216] on span "44" at bounding box center [983, 217] width 17 height 26
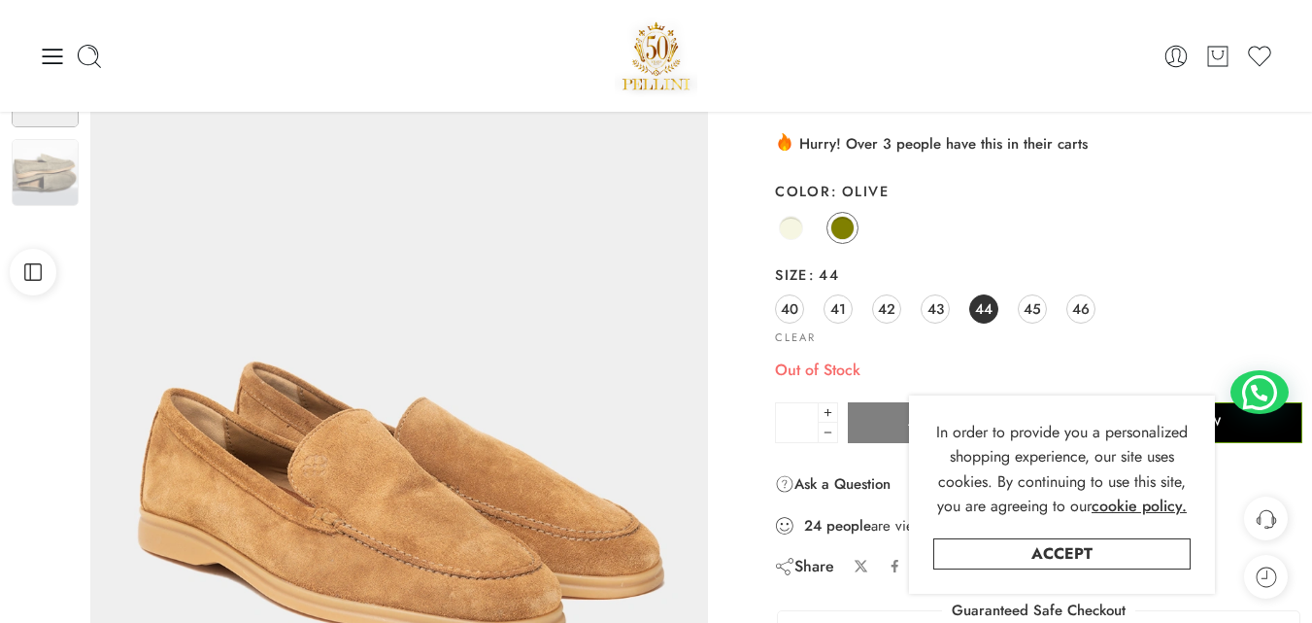
scroll to position [0, 0]
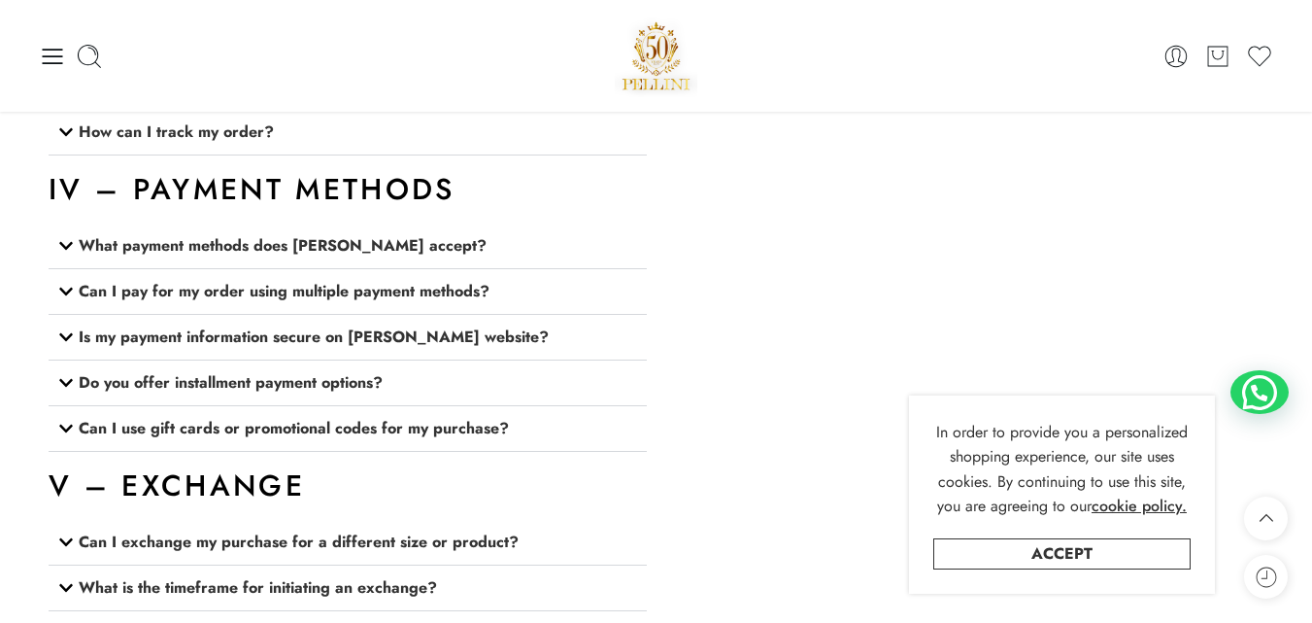
scroll to position [2622, 0]
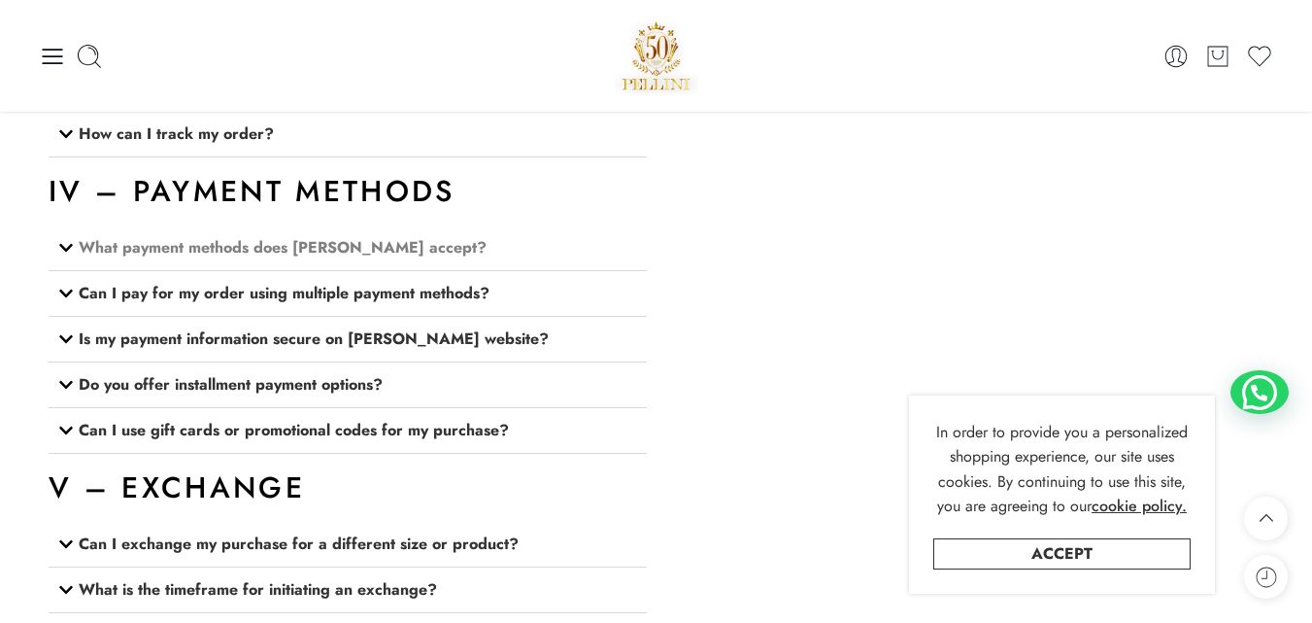
click at [149, 252] on link "What payment methods does Pellini accept?" at bounding box center [283, 247] width 408 height 22
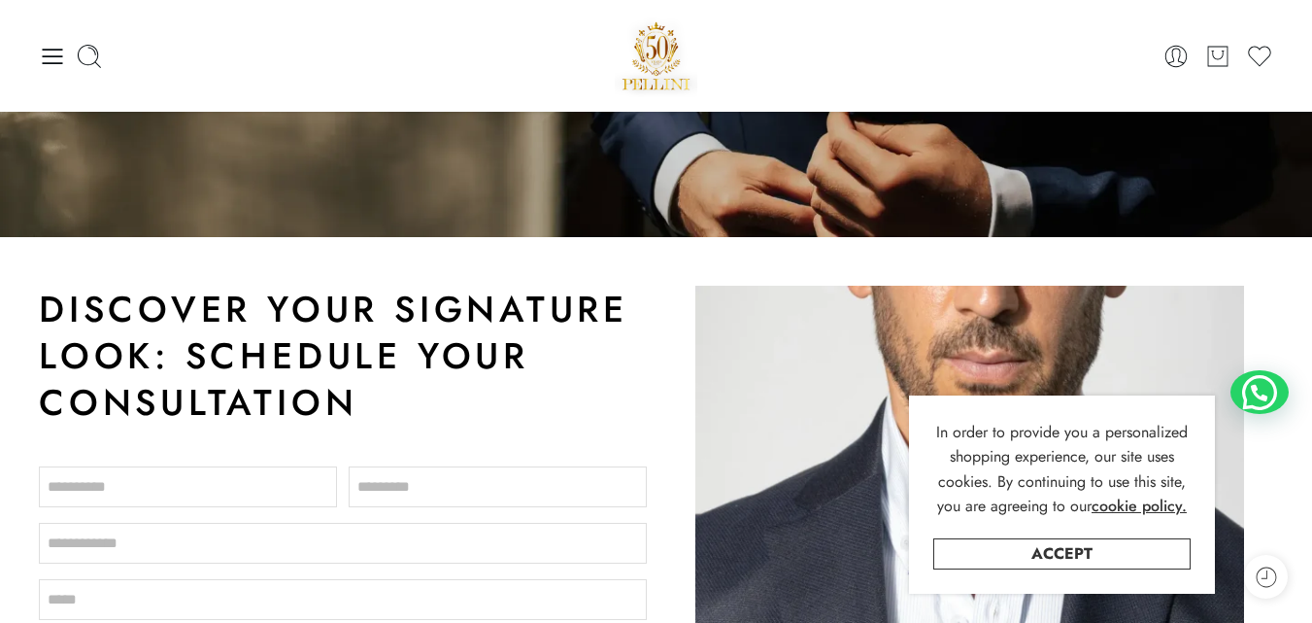
scroll to position [0, 0]
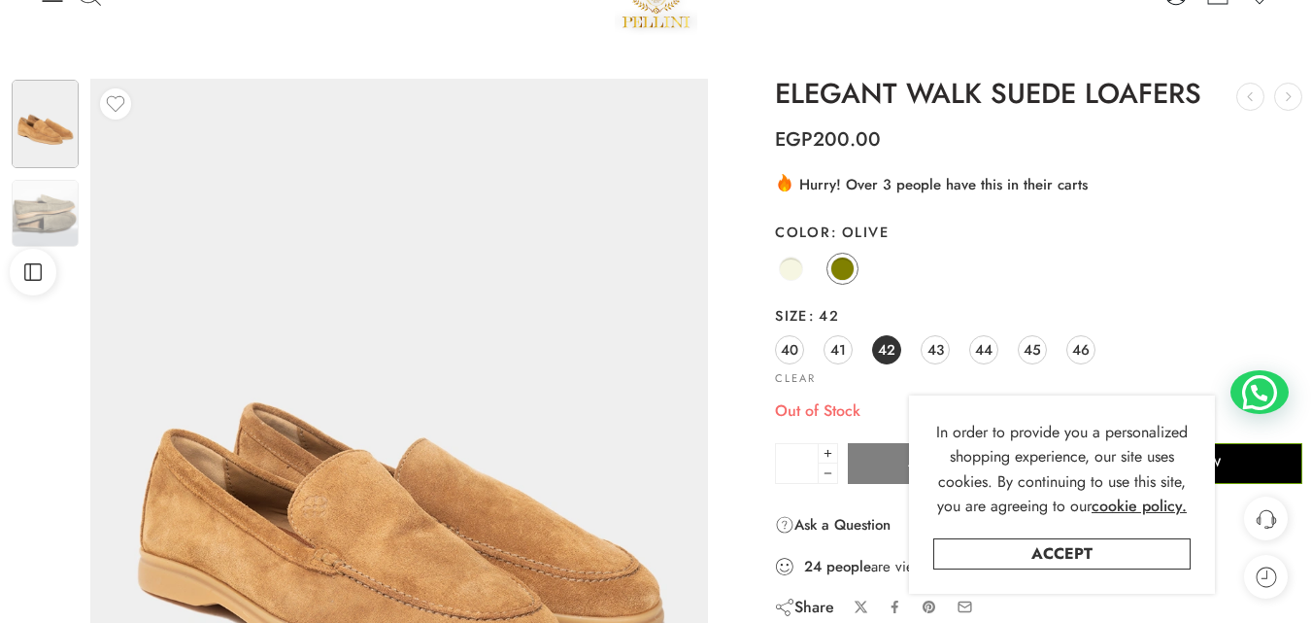
scroll to position [194, 0]
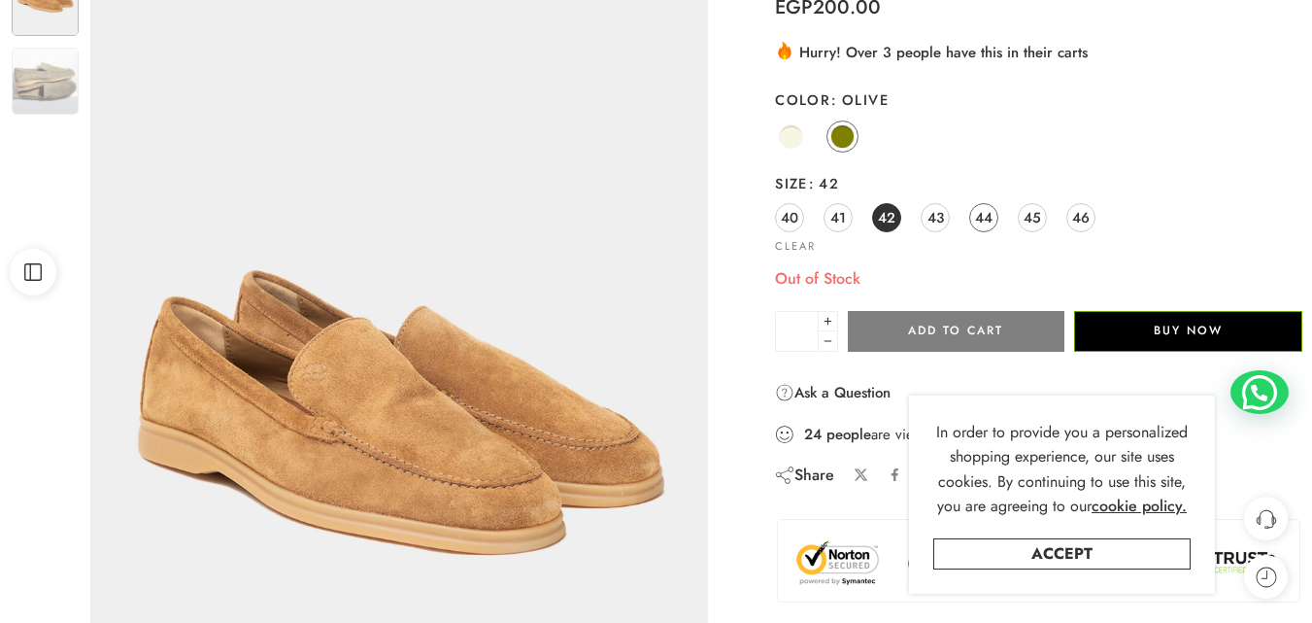
click at [984, 214] on span "44" at bounding box center [983, 217] width 17 height 26
click at [1026, 324] on button "Add to cart" at bounding box center [956, 331] width 216 height 41
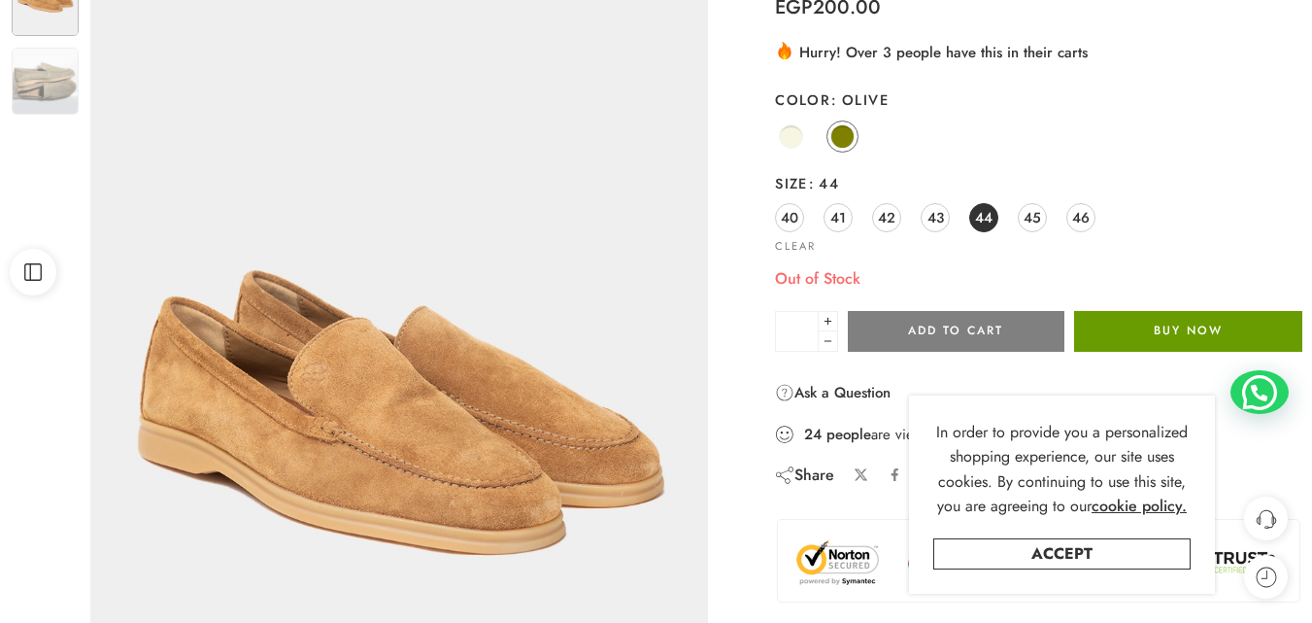
click at [1143, 333] on button "Buy Now" at bounding box center [1188, 331] width 228 height 41
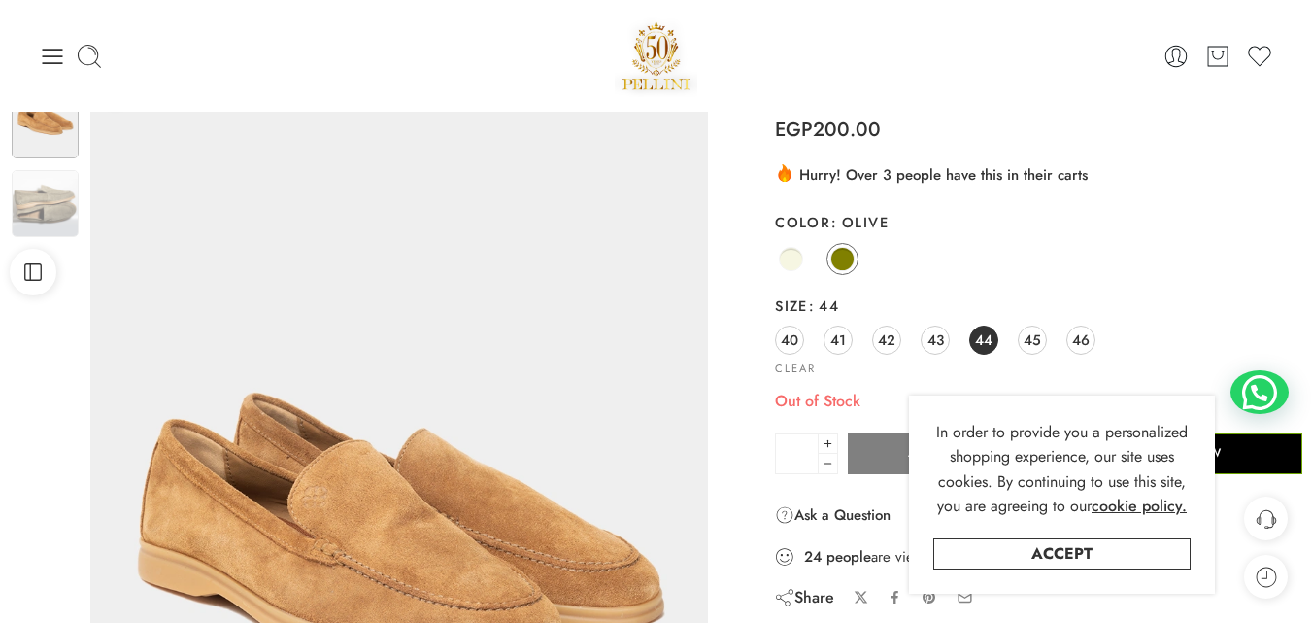
scroll to position [0, 0]
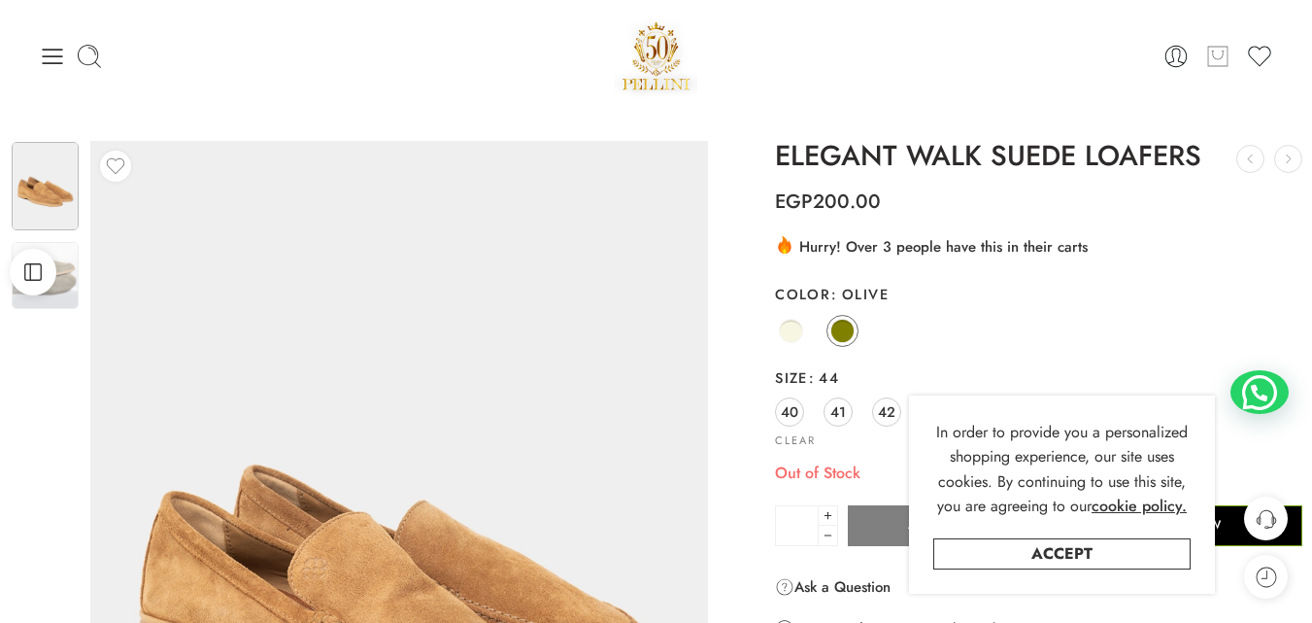
click at [1217, 58] on icon at bounding box center [1217, 55] width 13 height 10
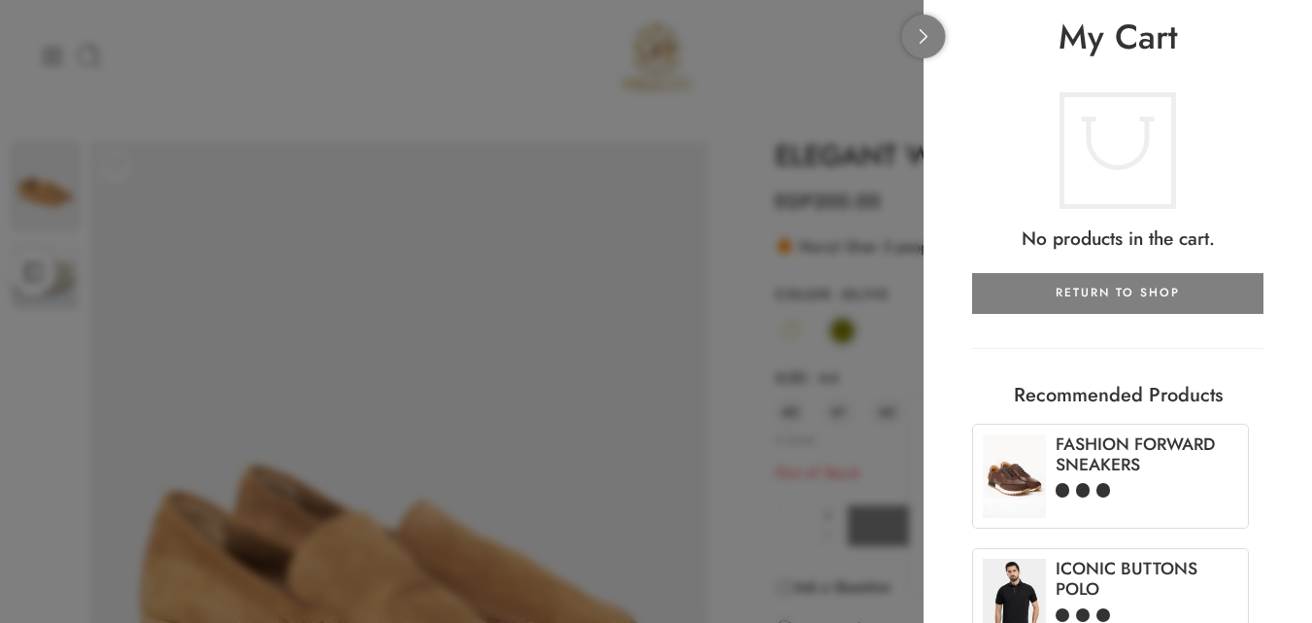
click at [928, 39] on icon at bounding box center [924, 36] width 15 height 15
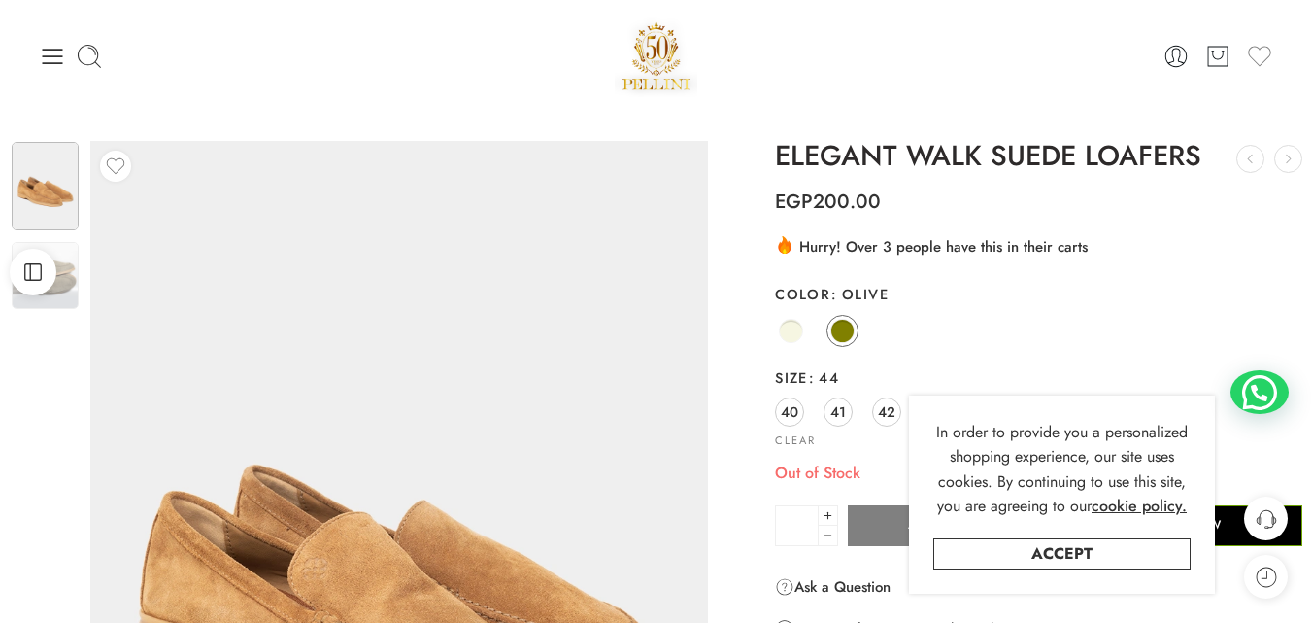
click at [1258, 58] on icon at bounding box center [1259, 56] width 27 height 27
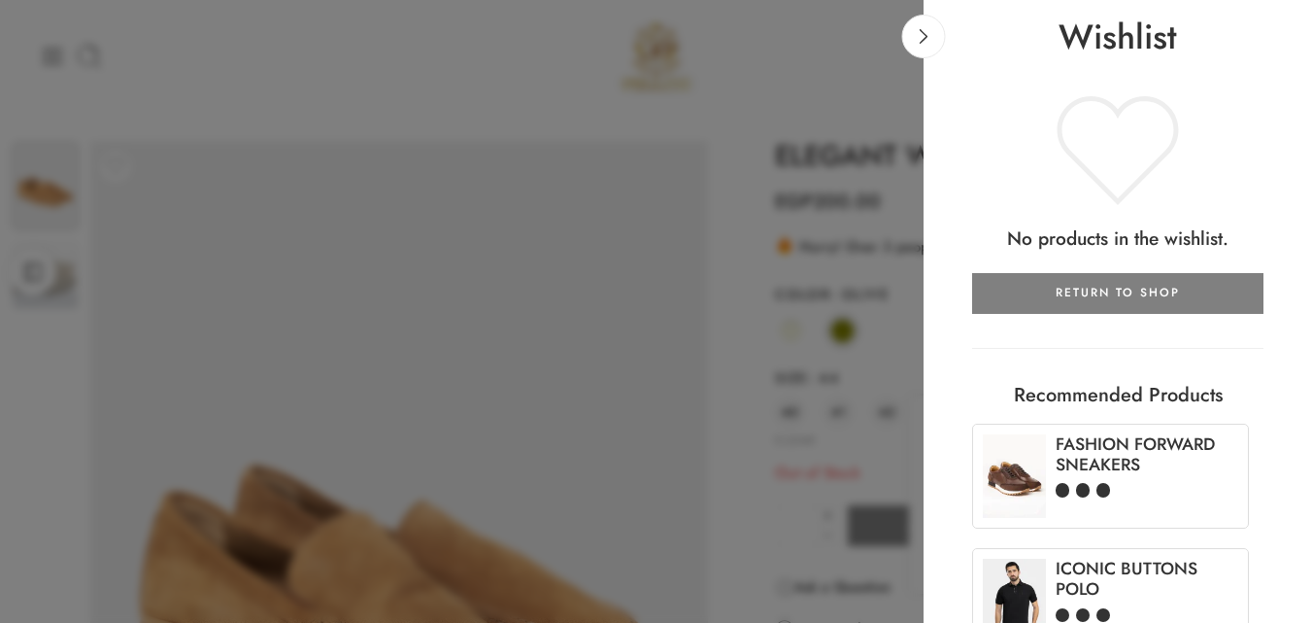
click at [772, 133] on div at bounding box center [656, 311] width 1312 height 623
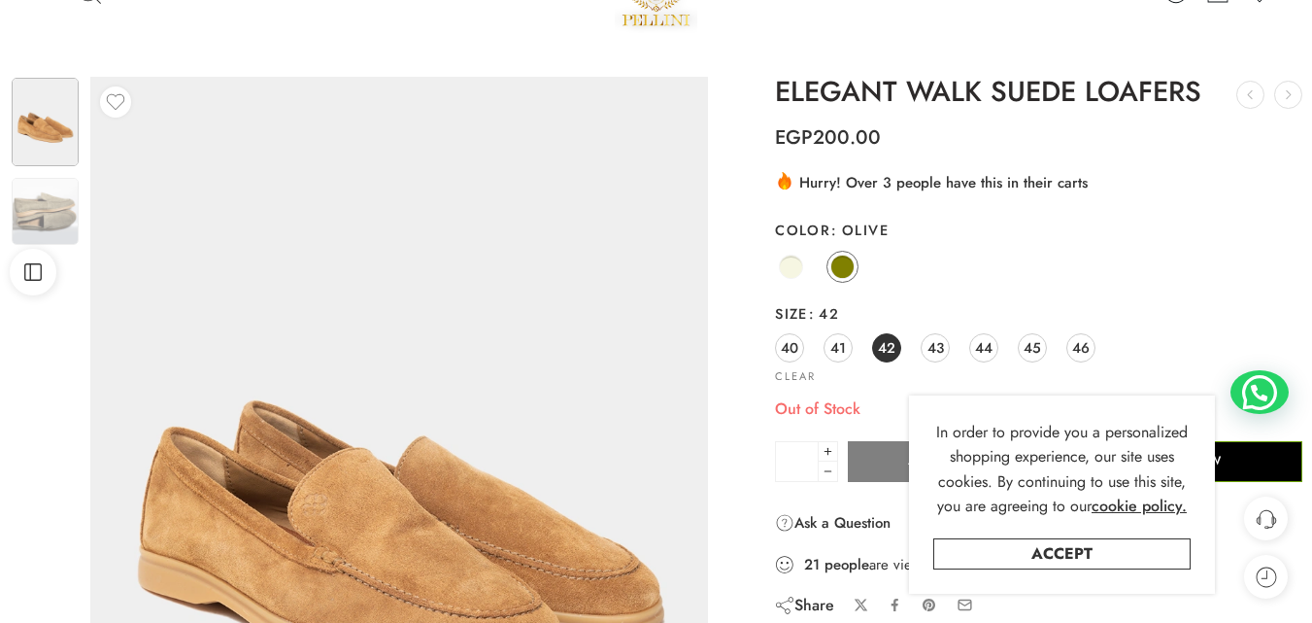
scroll to position [97, 0]
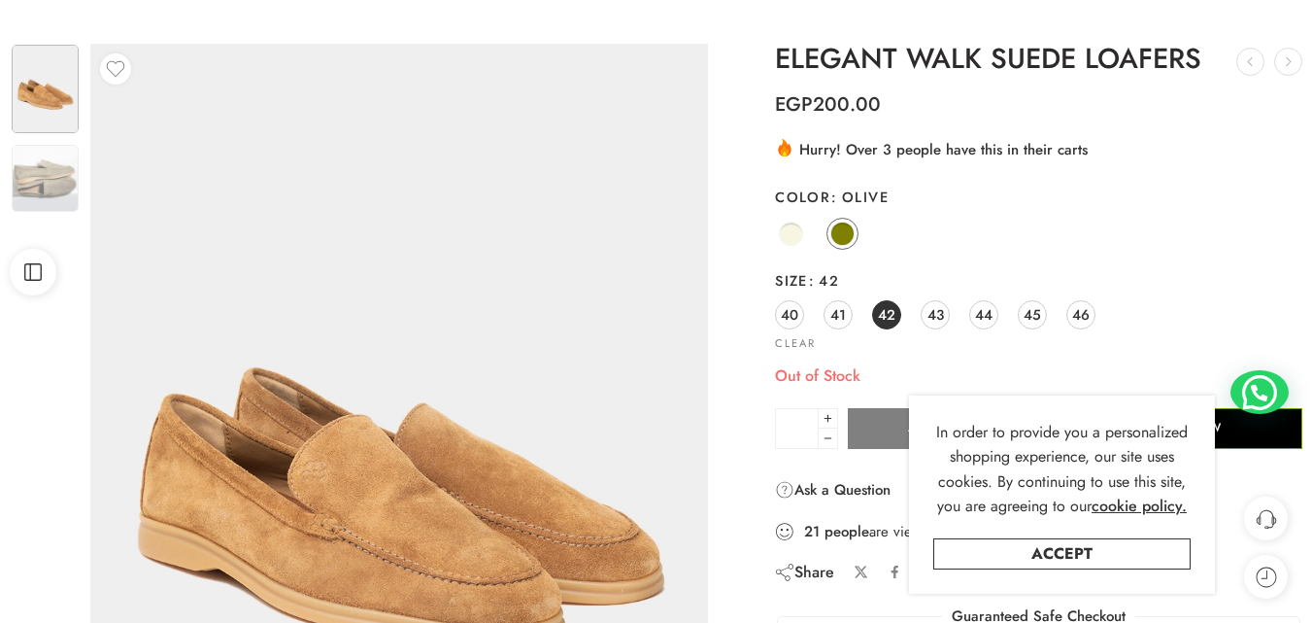
drag, startPoint x: 977, startPoint y: 309, endPoint x: 1065, endPoint y: 242, distance: 110.9
click at [978, 308] on span "44" at bounding box center [983, 314] width 17 height 26
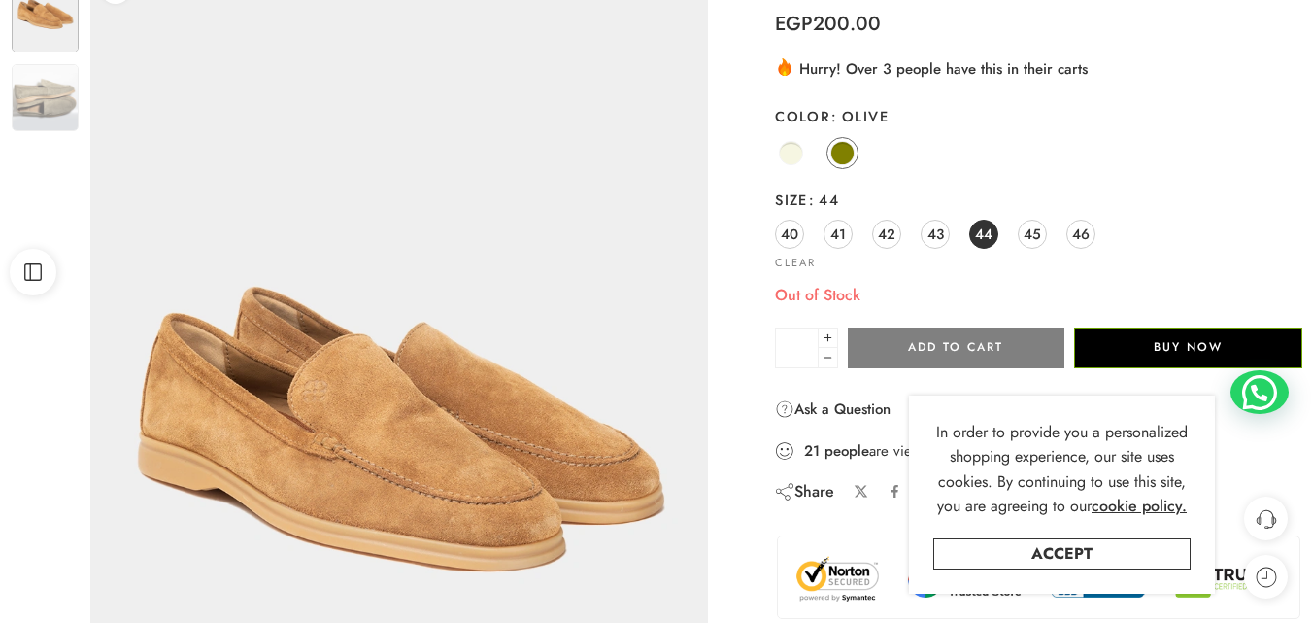
scroll to position [194, 0]
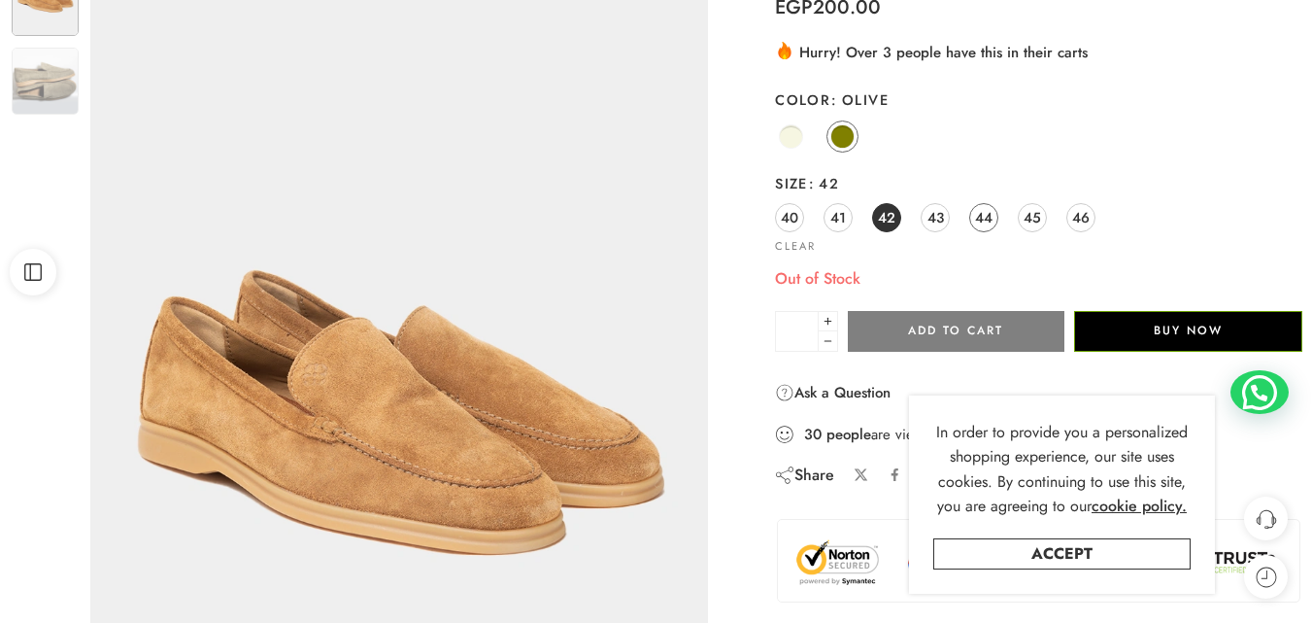
click at [984, 218] on span "44" at bounding box center [983, 217] width 17 height 26
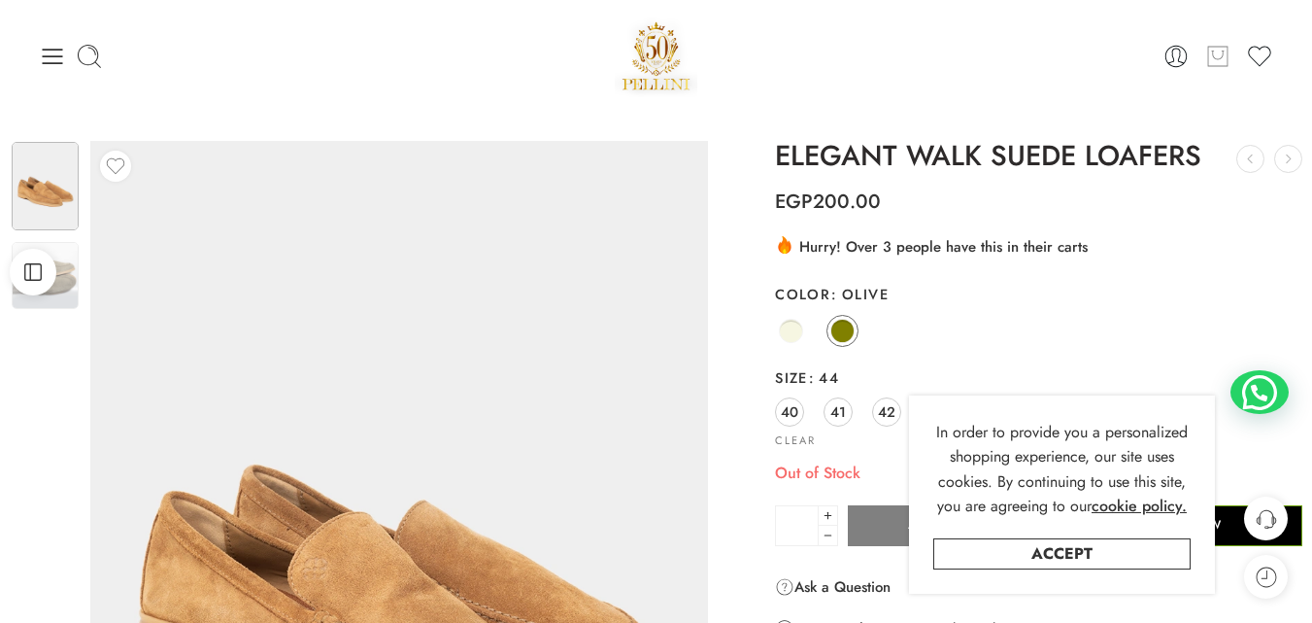
click at [1223, 60] on icon at bounding box center [1217, 56] width 25 height 27
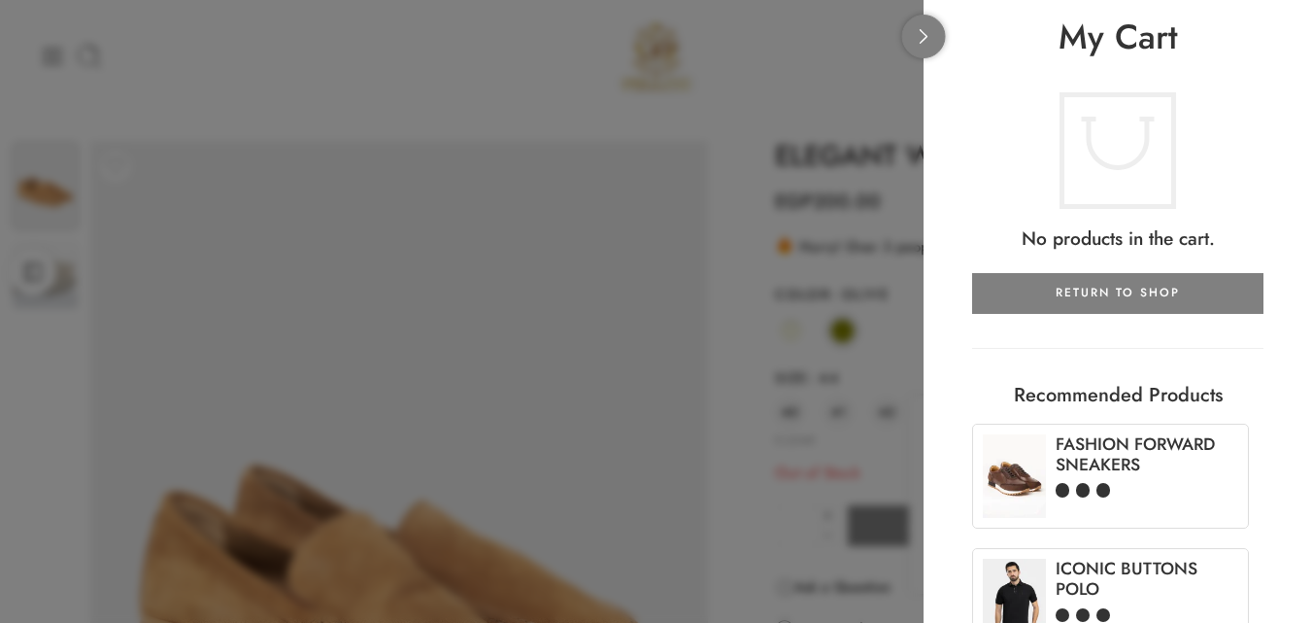
click at [921, 37] on icon at bounding box center [924, 36] width 15 height 15
